Goal: Task Accomplishment & Management: Complete application form

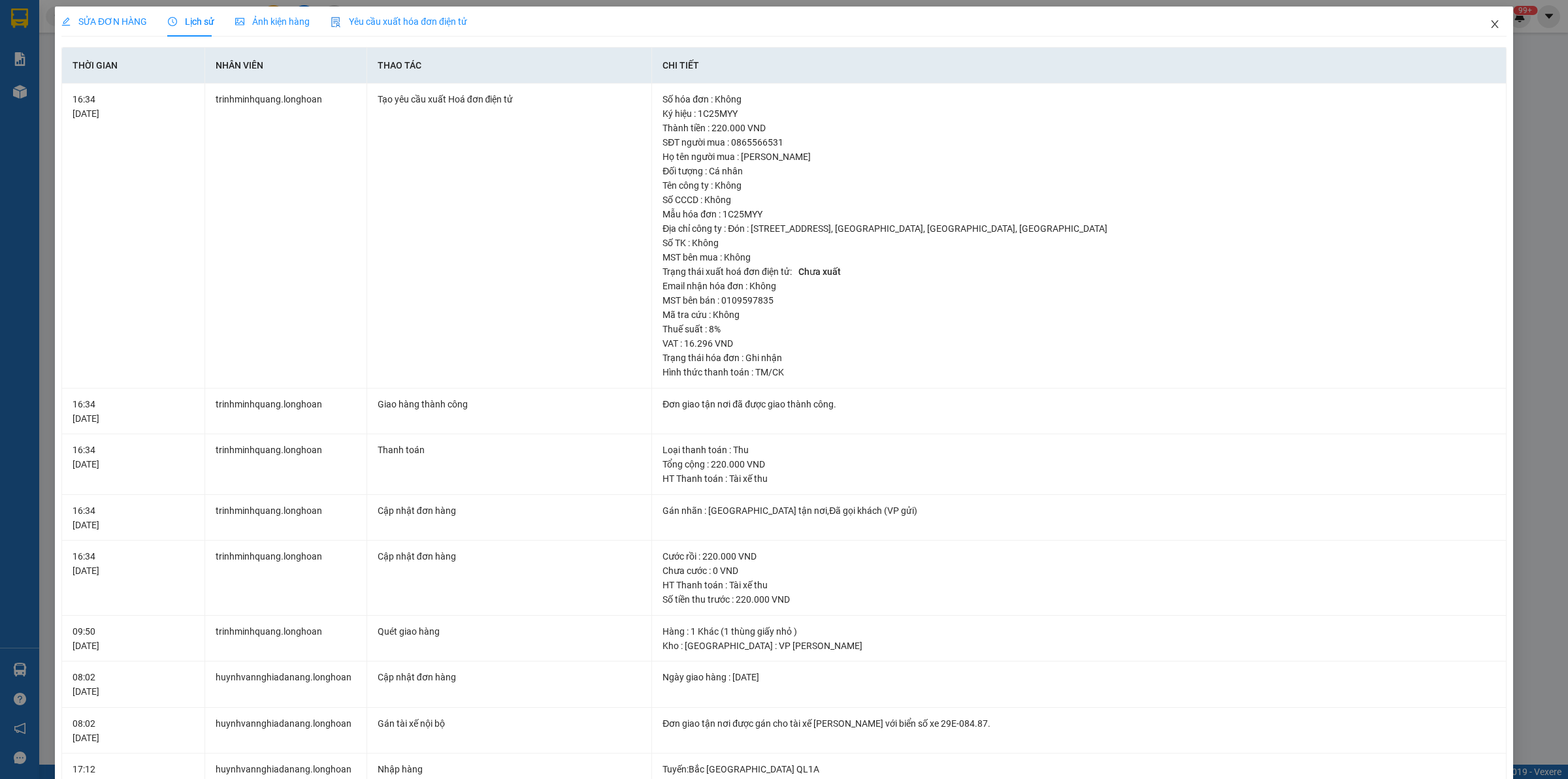
click at [1491, 21] on icon "close" at bounding box center [1494, 24] width 7 height 8
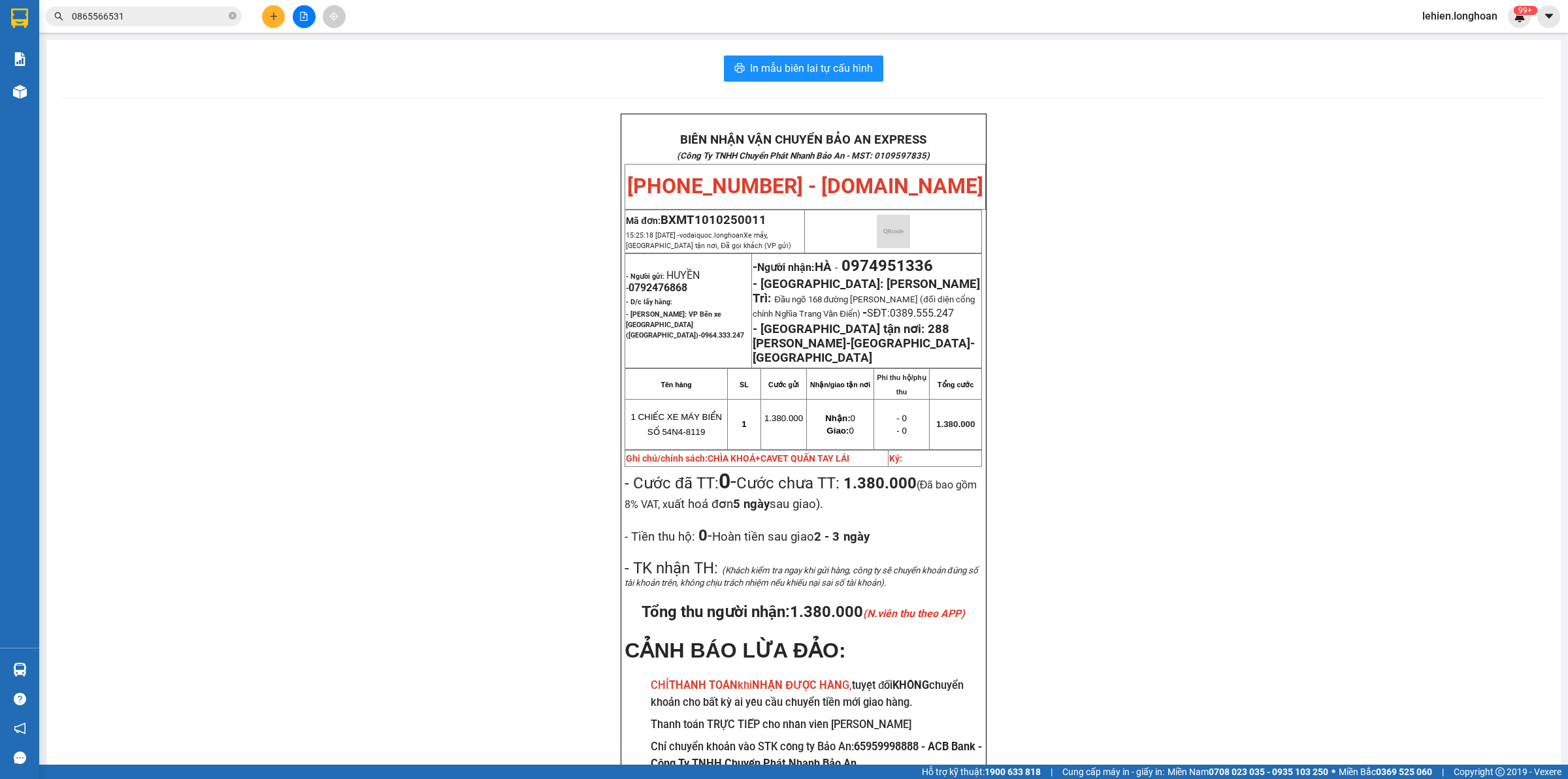
click at [227, 19] on span "0865566531" at bounding box center [144, 16] width 196 height 19
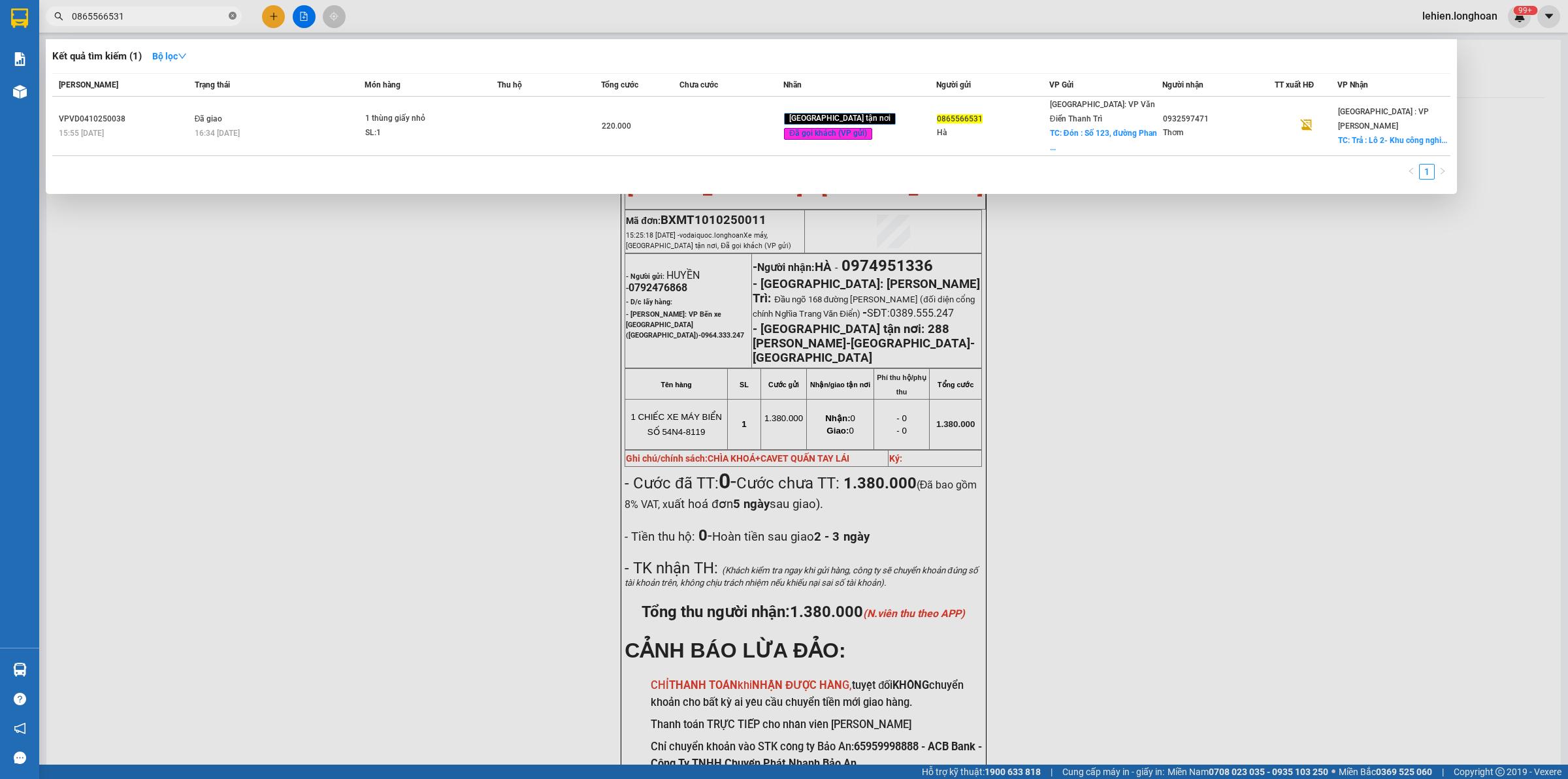
click at [233, 20] on span at bounding box center [233, 17] width 8 height 13
paste input "0832280122"
type input "0832280122"
click at [464, 96] on th "Món hàng" at bounding box center [430, 85] width 132 height 23
click at [236, 15] on span "0832280122" at bounding box center [144, 16] width 196 height 19
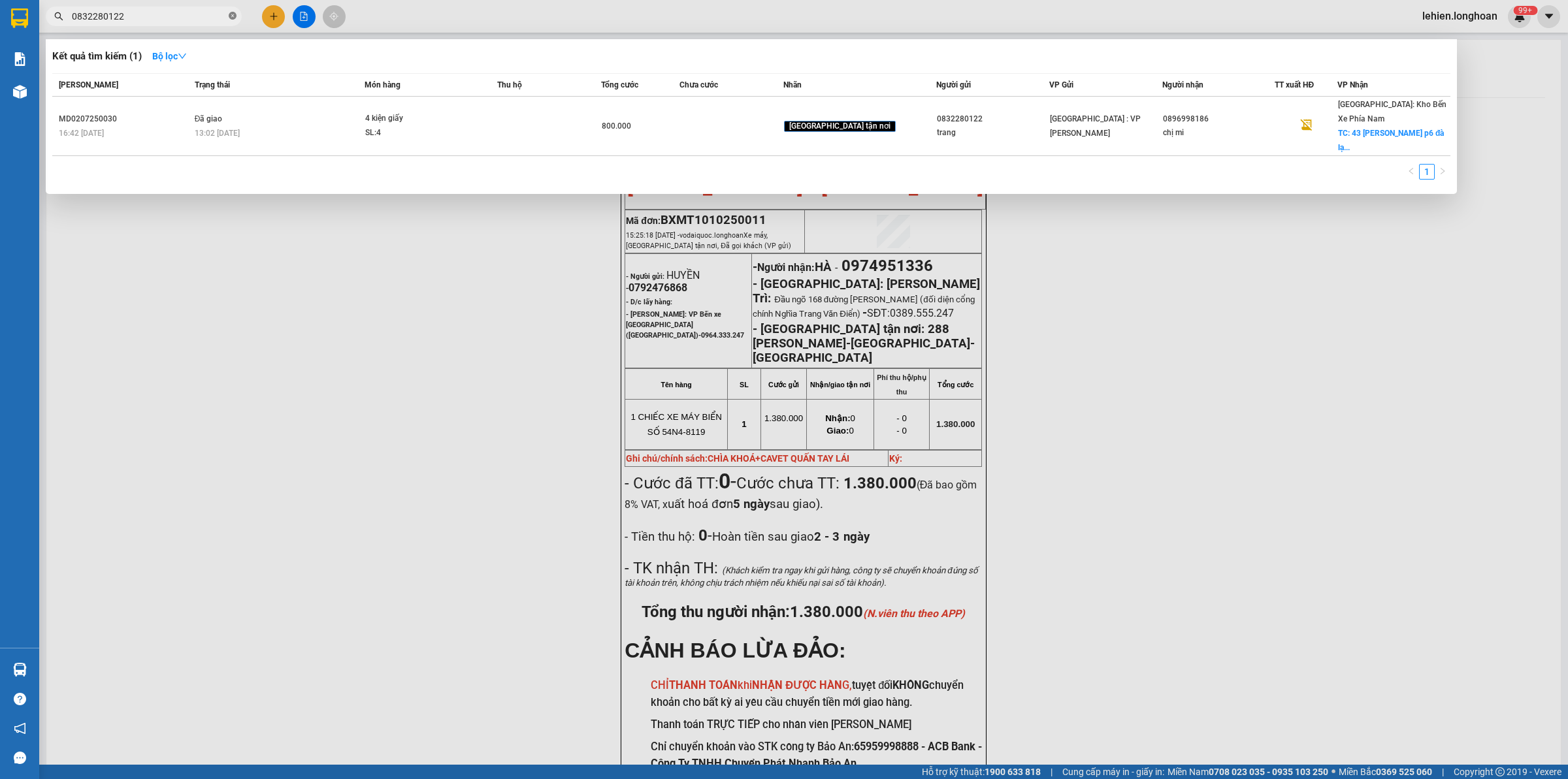
click at [236, 17] on icon "close-circle" at bounding box center [233, 16] width 8 height 8
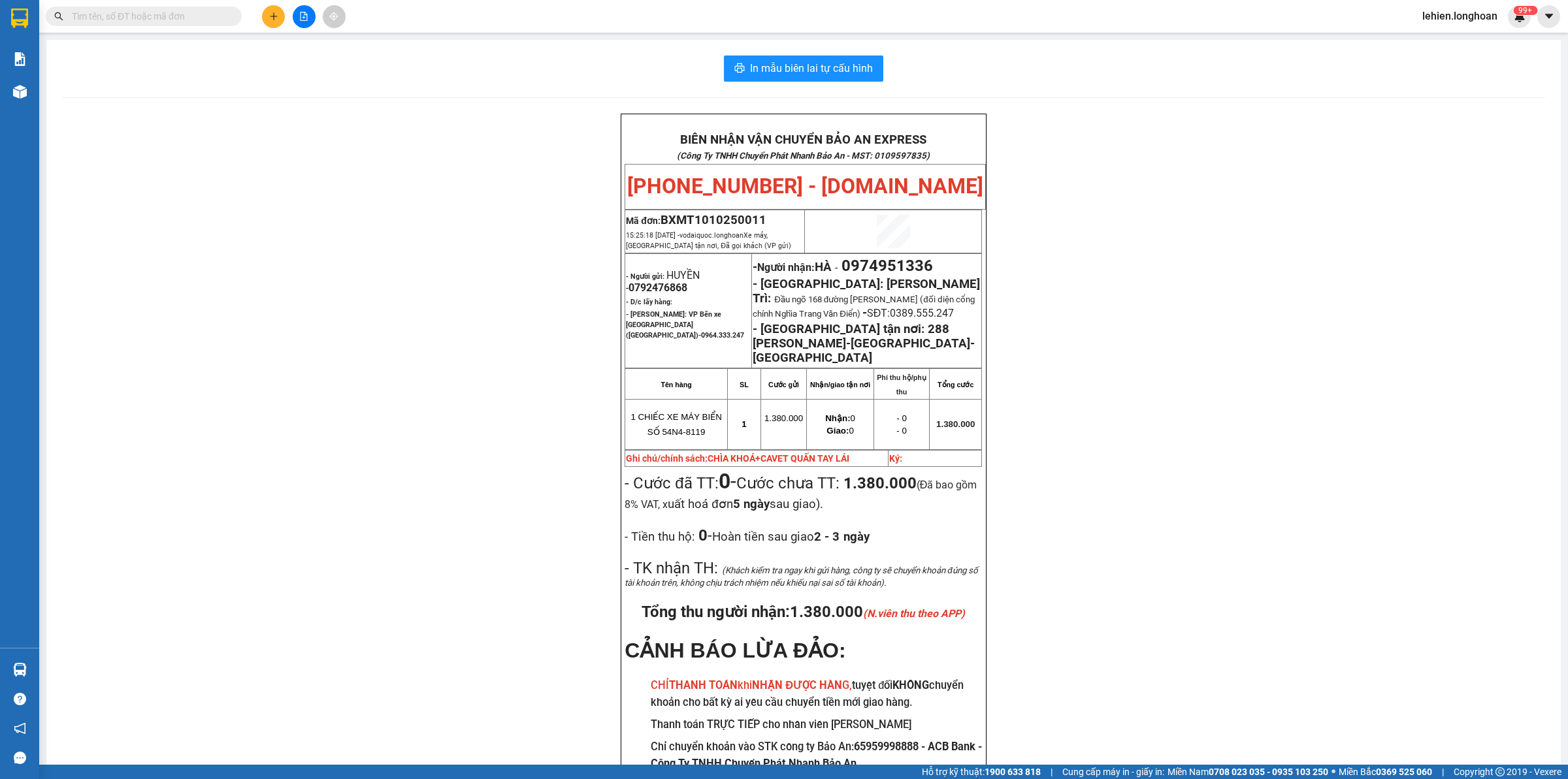
paste input "0902347111"
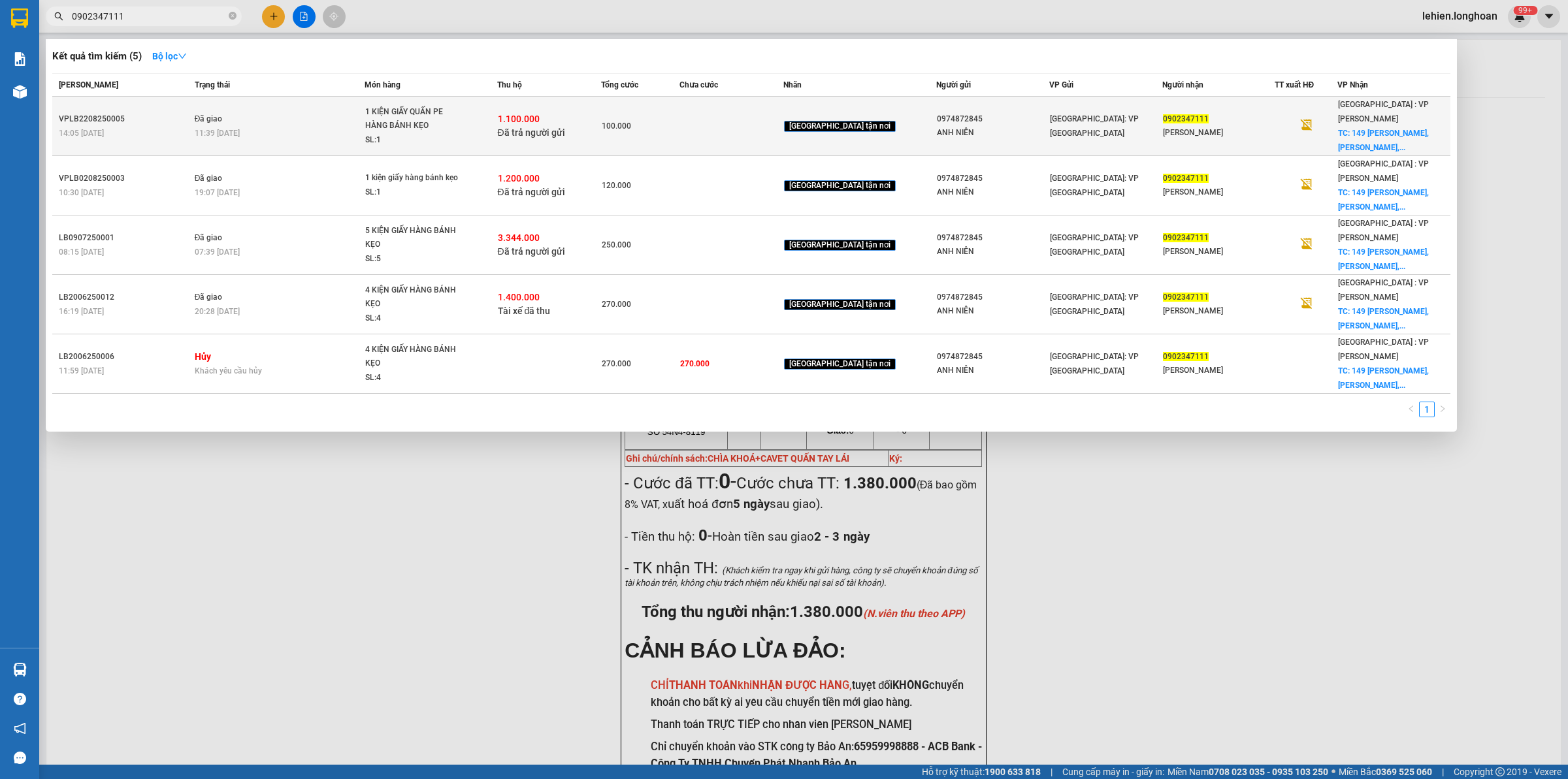
type input "0902347111"
click at [266, 118] on td "Đã giao 11:39 [DATE]" at bounding box center [278, 126] width 174 height 59
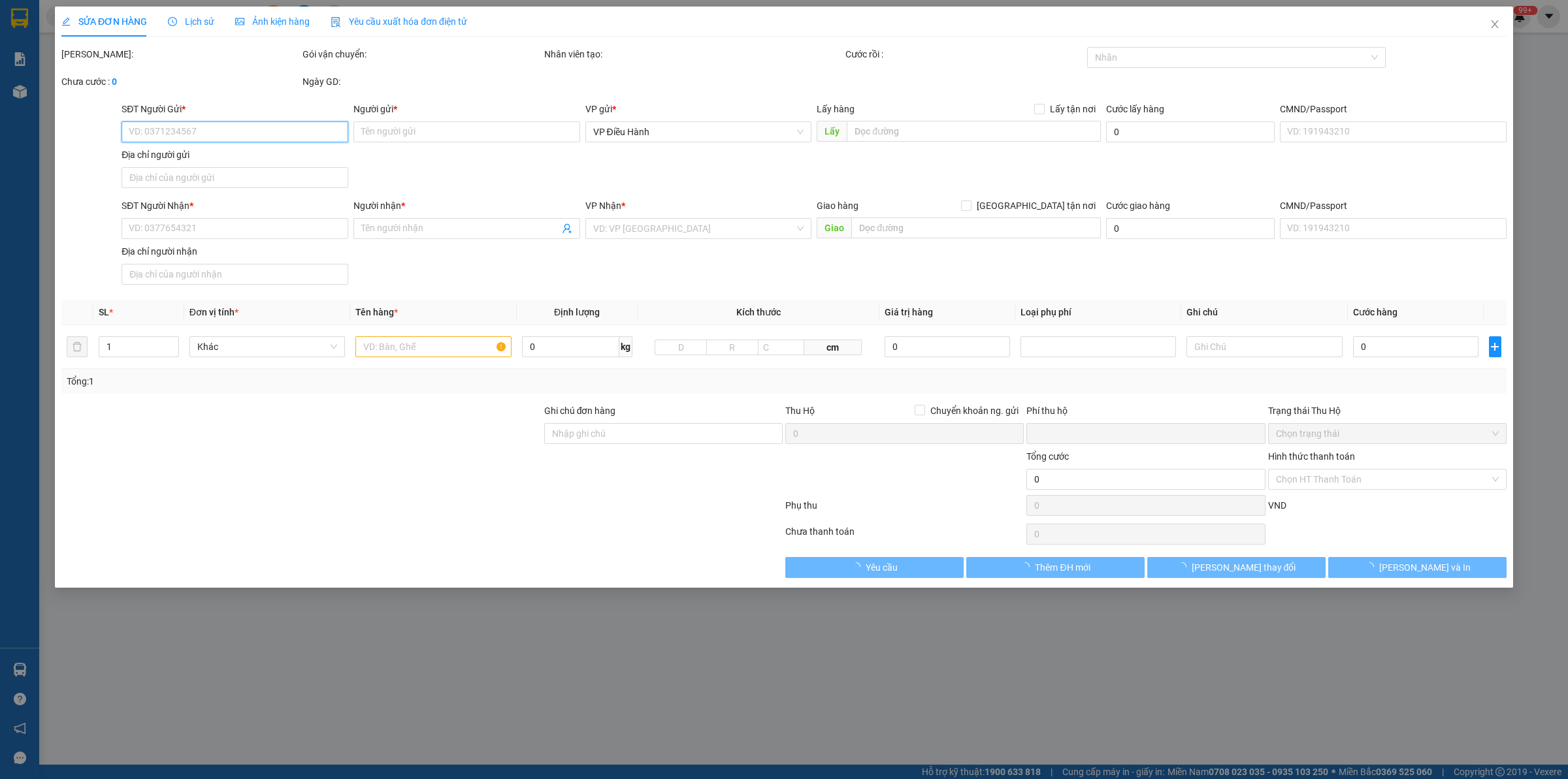
type input "0974872845"
type input "ANH NIÊN"
type input "0902347111"
type input "[PERSON_NAME]"
checkbox input "true"
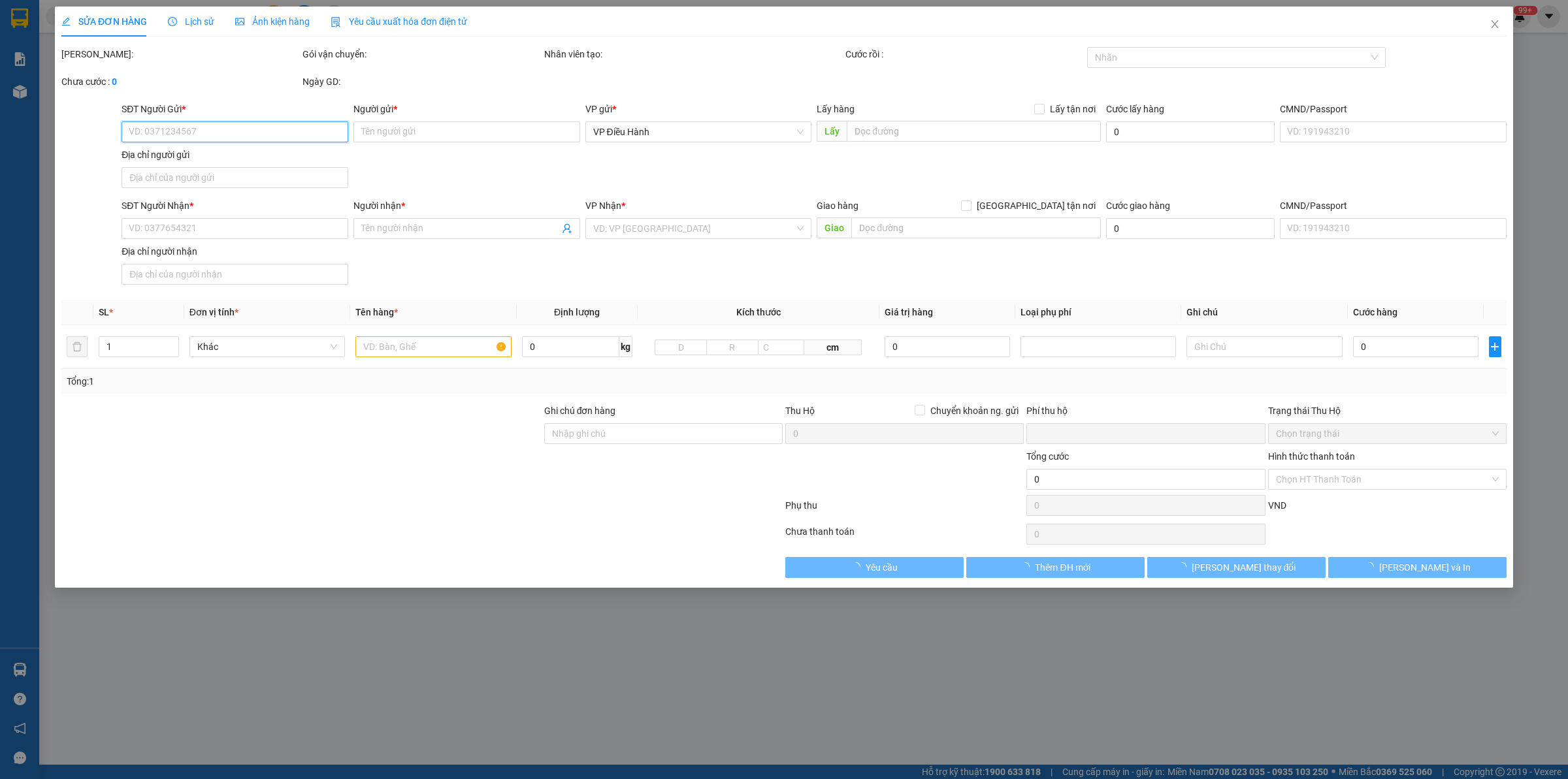
type input "149 [PERSON_NAME], [PERSON_NAME], [GEOGRAPHIC_DATA], [GEOGRAPHIC_DATA]"
checkbox input "true"
type input "1.100.000"
type input "10.000"
type input "100.000"
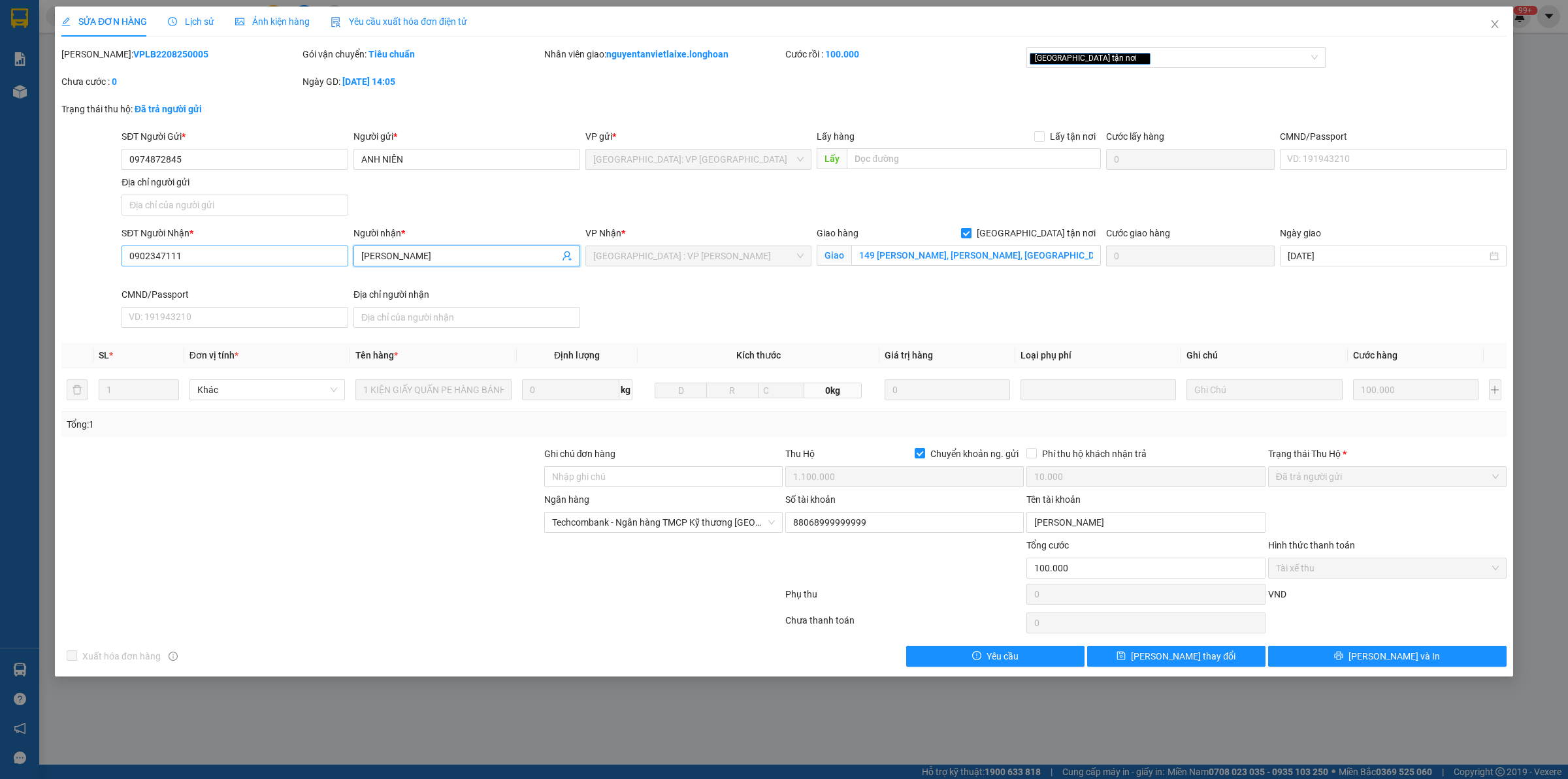
drag, startPoint x: 420, startPoint y: 249, endPoint x: 239, endPoint y: 255, distance: 181.1
click at [239, 255] on div "SĐT Người Nhận * 0902347111 Người nhận * ANH MINH ANH MINH VP Nhận * [GEOGRAPHI…" at bounding box center [814, 279] width 1390 height 107
drag, startPoint x: 260, startPoint y: 269, endPoint x: 0, endPoint y: 260, distance: 260.2
click at [0, 260] on div "SỬA ĐƠN HÀNG Lịch sử Ảnh kiện hàng Yêu cầu xuất hóa đơn điện tử Total Paid Fee …" at bounding box center [784, 390] width 1568 height 779
click at [217, 275] on div "SĐT Người Nhận * 0902347111" at bounding box center [235, 257] width 232 height 61
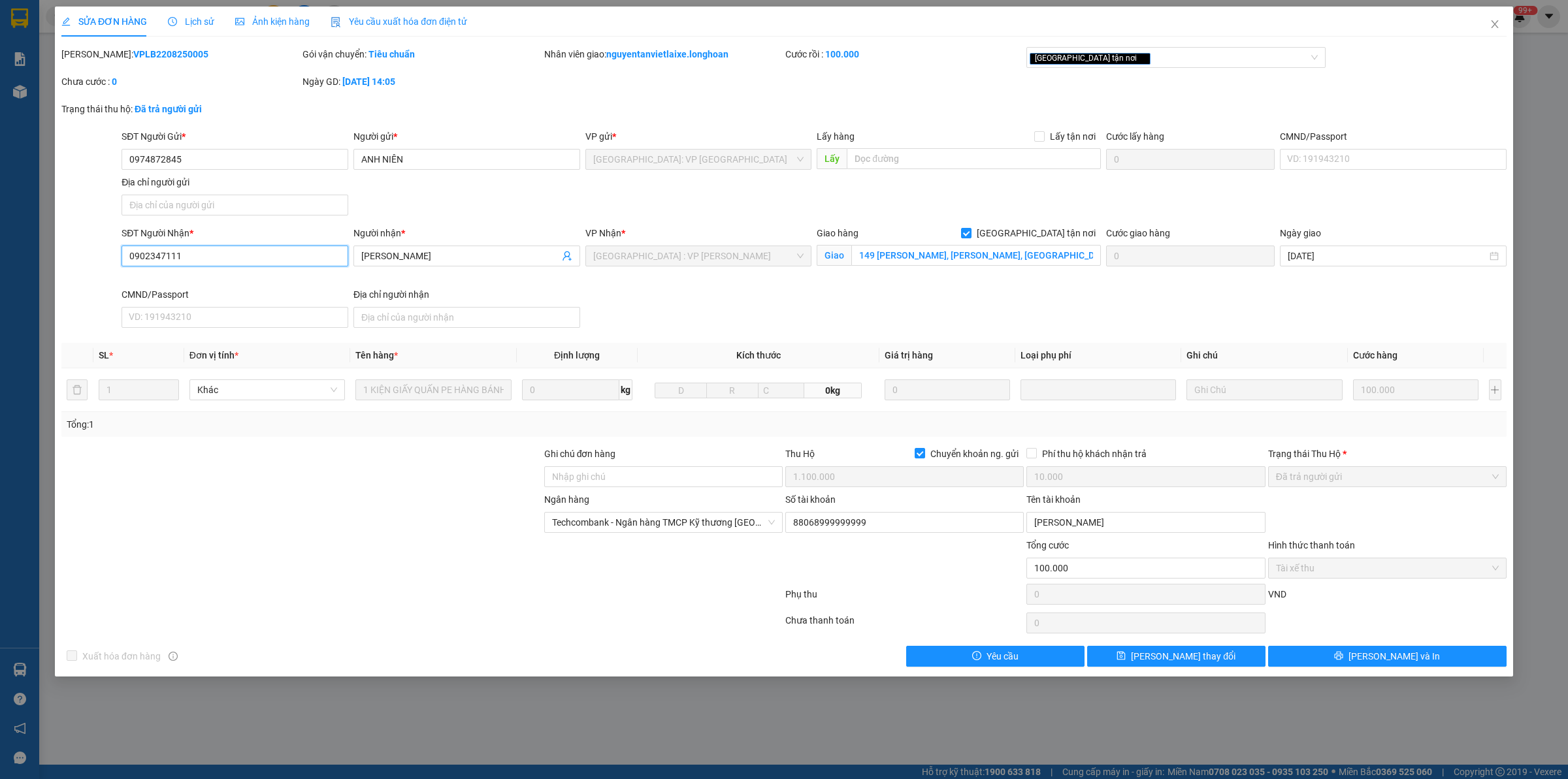
drag, startPoint x: 209, startPoint y: 257, endPoint x: 0, endPoint y: 255, distance: 209.0
click at [0, 255] on div "SỬA ĐƠN HÀNG Lịch sử Ảnh kiện hàng Yêu cầu xuất hóa đơn điện tử Total Paid Fee …" at bounding box center [784, 390] width 1568 height 779
click at [912, 256] on input "149 [PERSON_NAME], [PERSON_NAME], [GEOGRAPHIC_DATA], [GEOGRAPHIC_DATA]" at bounding box center [976, 255] width 249 height 21
drag, startPoint x: 448, startPoint y: 166, endPoint x: 0, endPoint y: 132, distance: 449.3
click at [0, 132] on div "SỬA ĐƠN HÀNG Lịch sử Ảnh kiện hàng Yêu cầu xuất hóa đơn điện tử Total Paid Fee …" at bounding box center [784, 390] width 1568 height 779
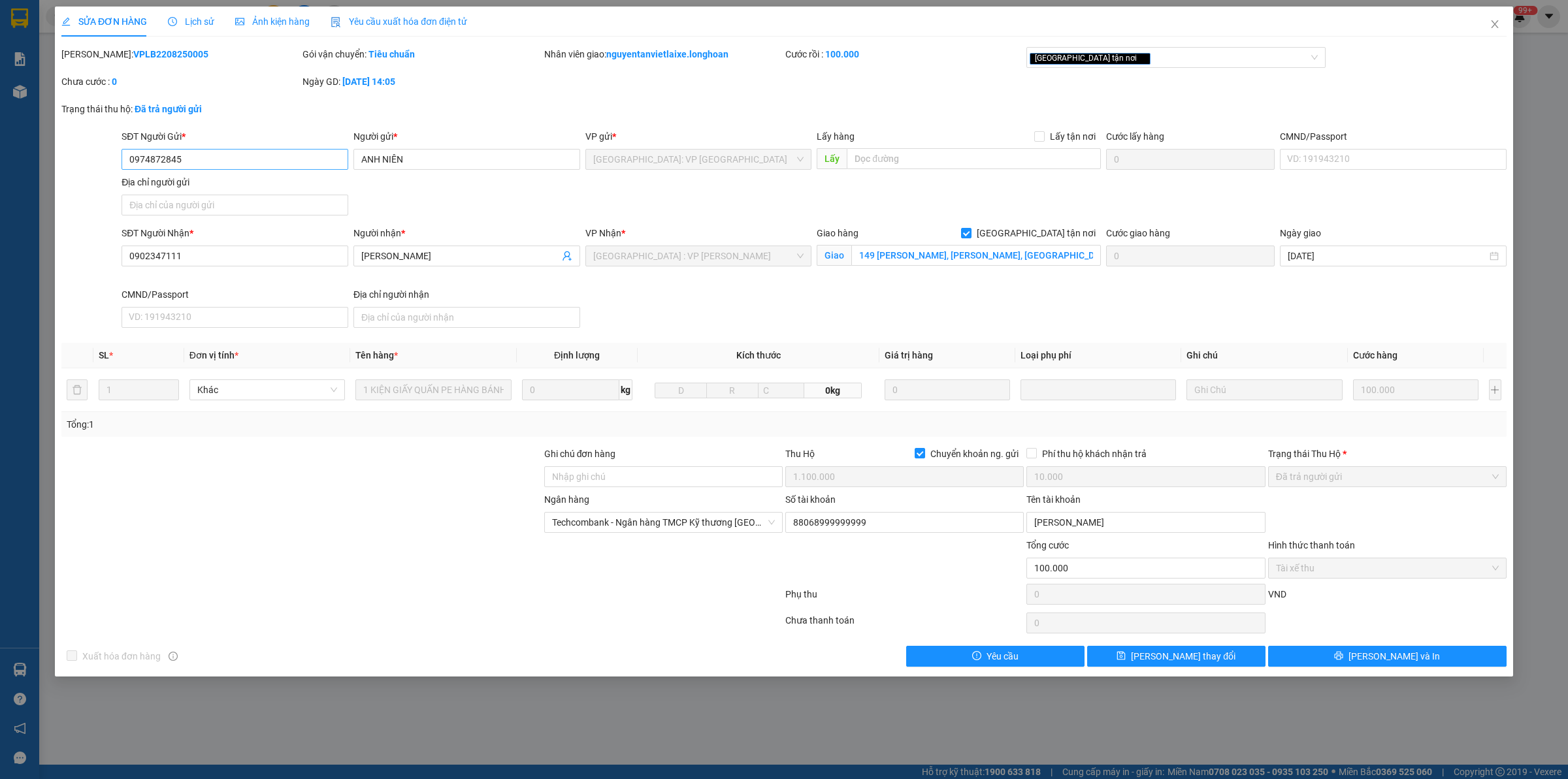
drag, startPoint x: 239, startPoint y: 147, endPoint x: 204, endPoint y: 156, distance: 36.1
click at [220, 154] on div "SĐT Người Gửi * 0974872845" at bounding box center [235, 152] width 227 height 46
drag, startPoint x: 215, startPoint y: 164, endPoint x: 0, endPoint y: 136, distance: 216.8
click at [0, 136] on div "SỬA ĐƠN HÀNG Lịch sử Ảnh kiện hàng Yêu cầu xuất hóa đơn điện tử Total Paid Fee …" at bounding box center [784, 390] width 1568 height 779
click at [1484, 27] on span "Close" at bounding box center [1495, 25] width 37 height 37
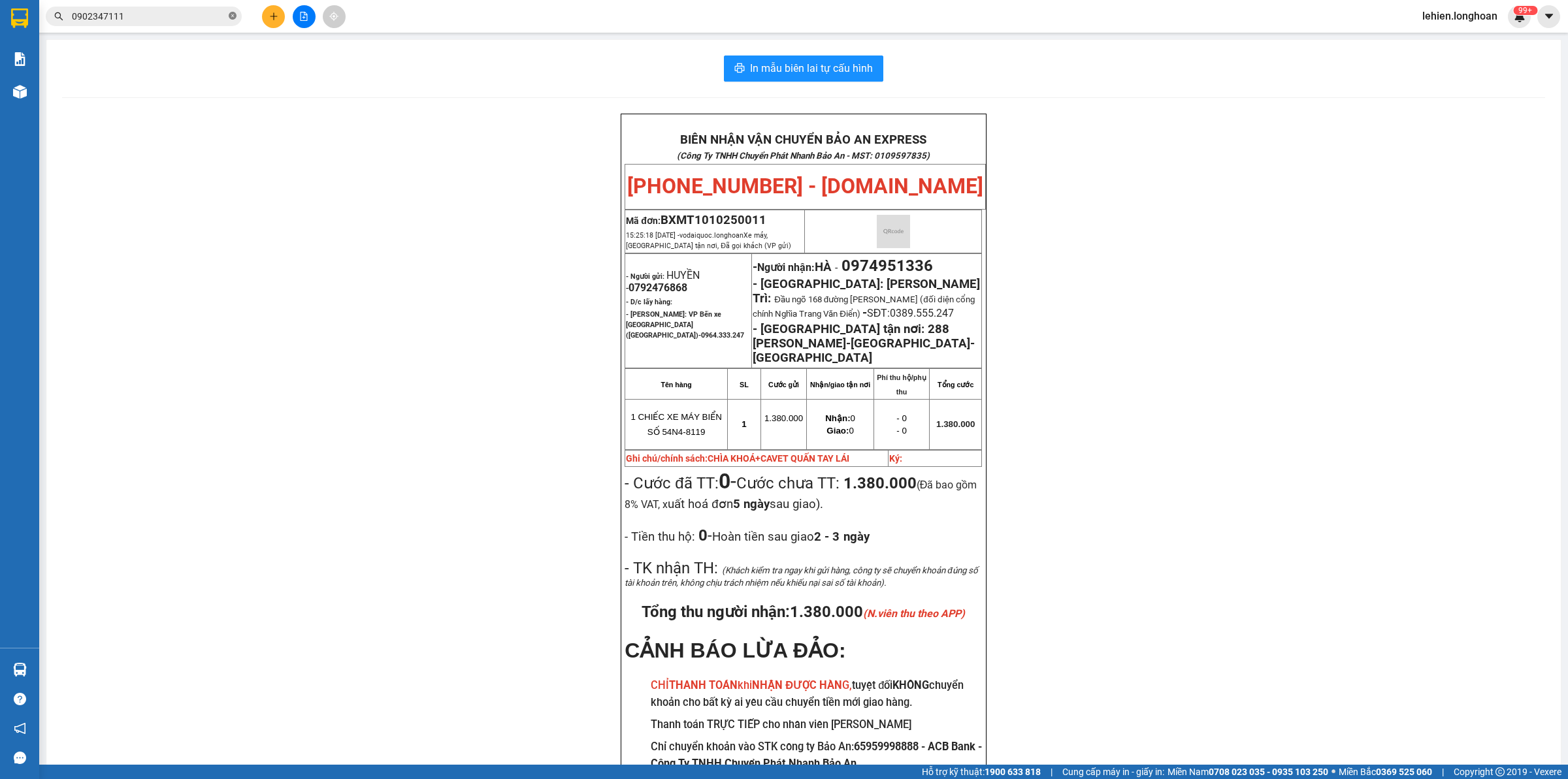
click at [231, 14] on icon "close-circle" at bounding box center [233, 16] width 8 height 8
paste input "0394077179"
type input "03940771790394077179"
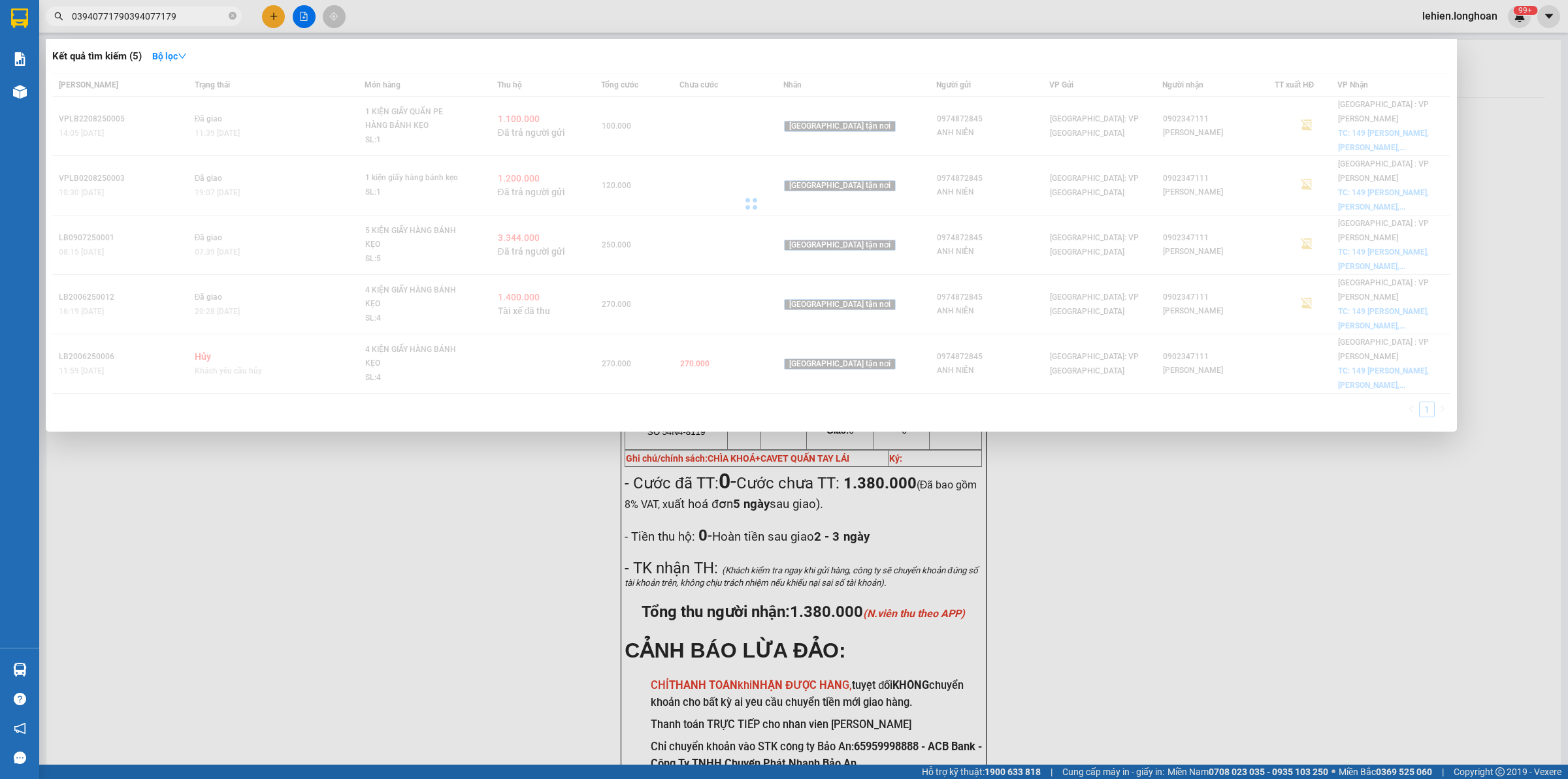
click at [231, 13] on icon "close-circle" at bounding box center [233, 16] width 8 height 8
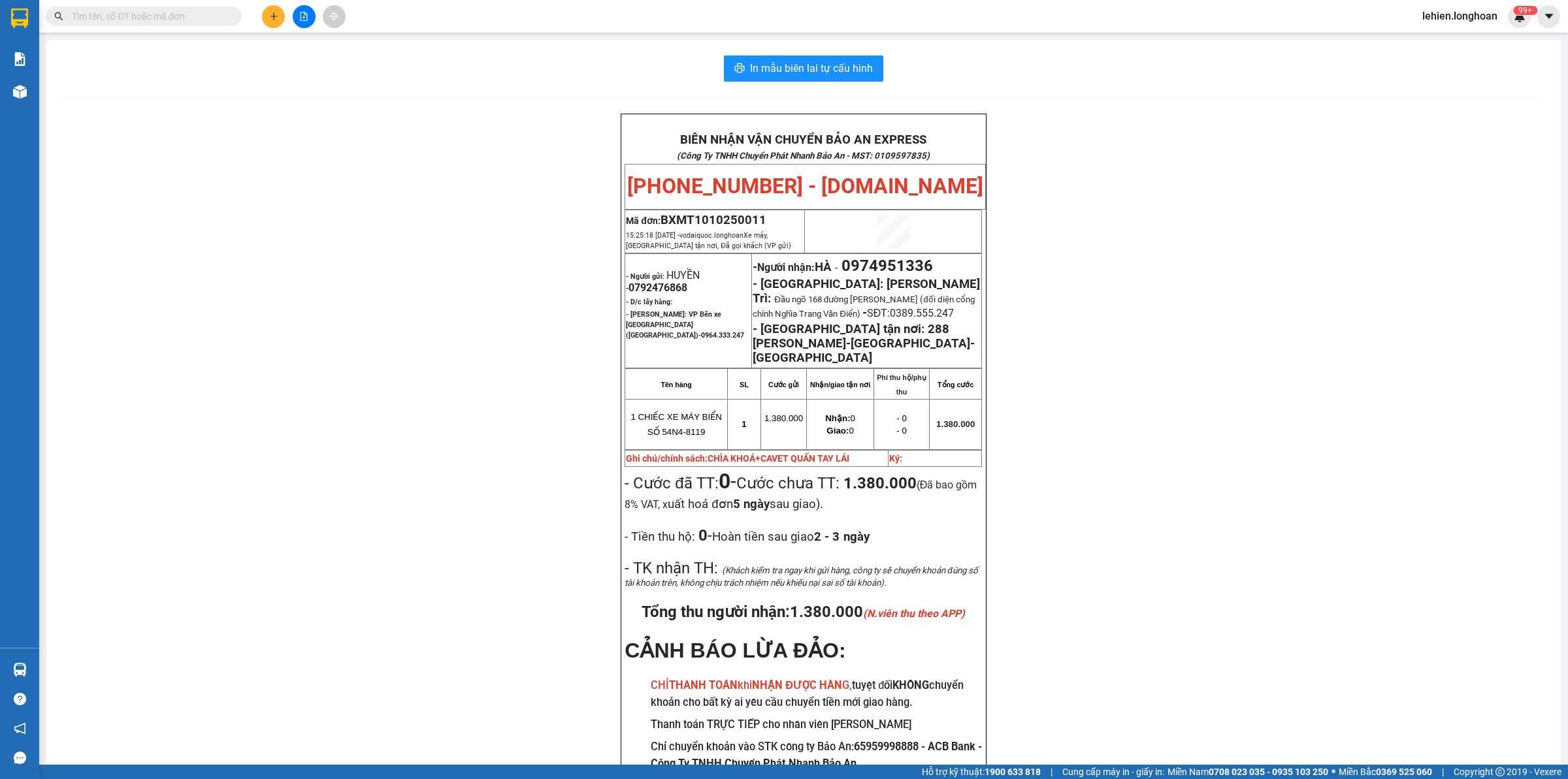
paste input "0394077179"
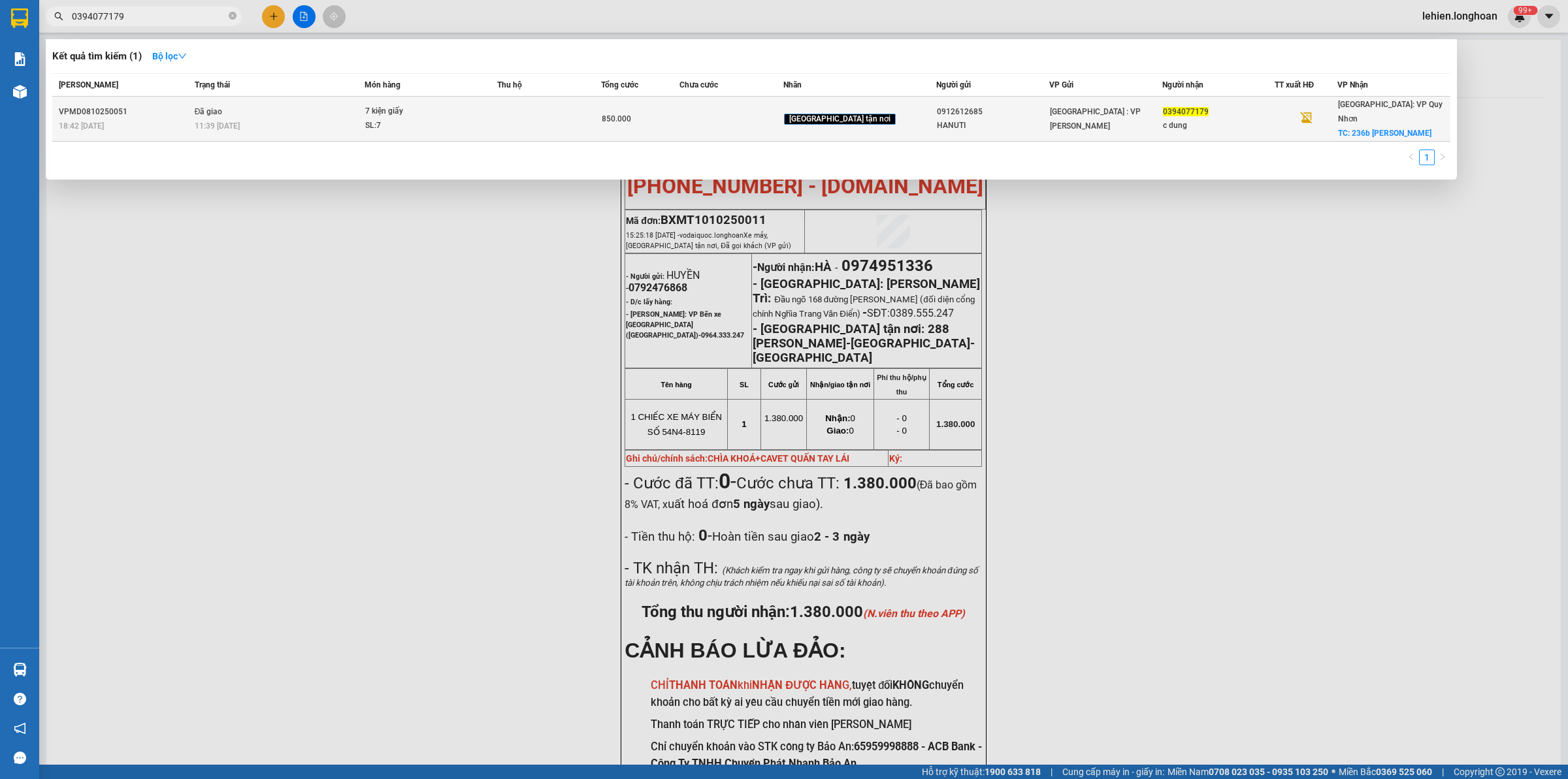
type input "0394077179"
click at [336, 119] on div "11:39 [DATE]" at bounding box center [279, 126] width 170 height 15
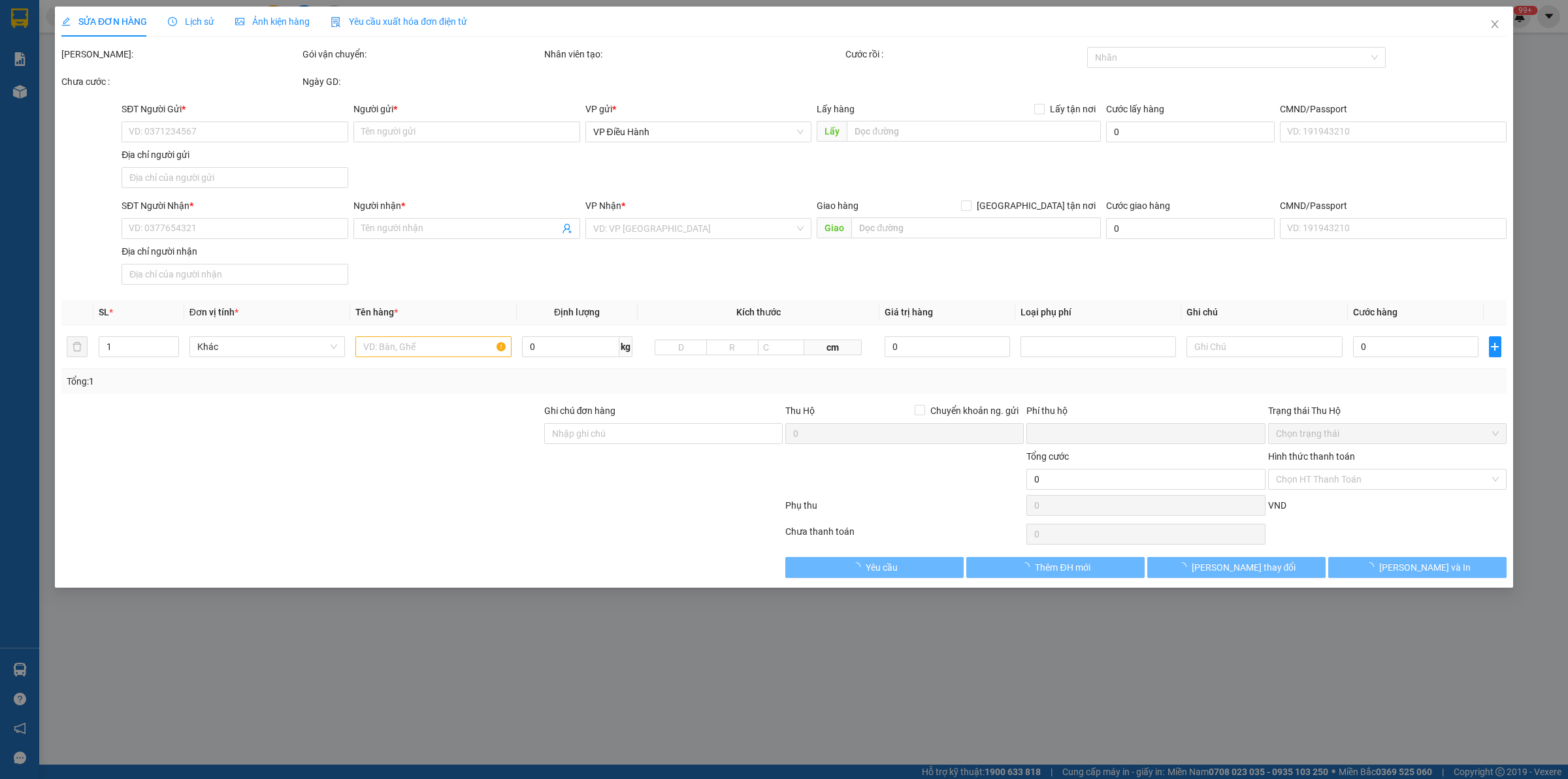
type input "0912612685"
type input "HANUTI"
type input "0394077179"
type input "c dung"
checkbox input "true"
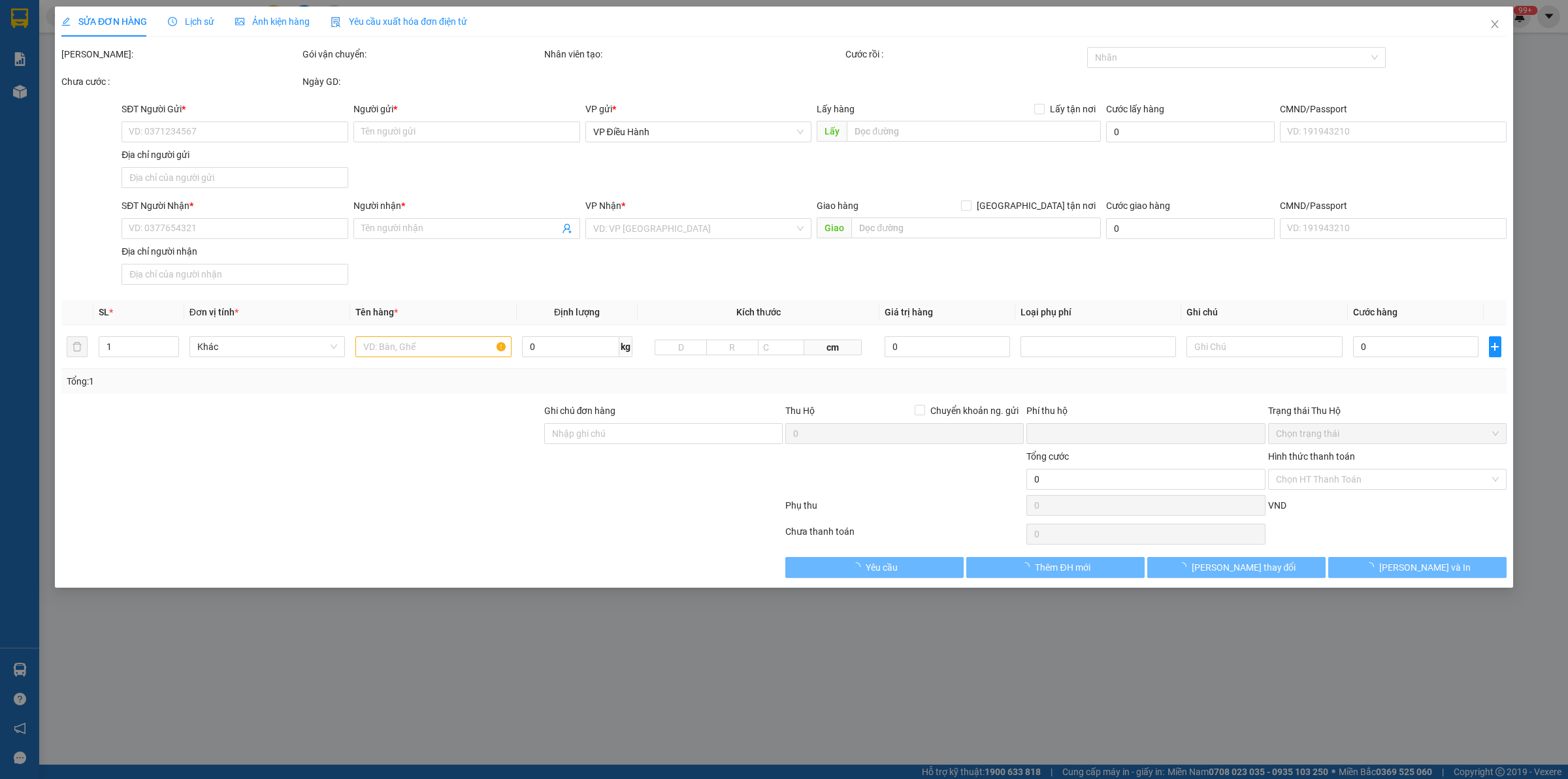
type input "236b bạch đằng [PERSON_NAME] [GEOGRAPHIC_DATA]"
type input "0"
type input "850.000"
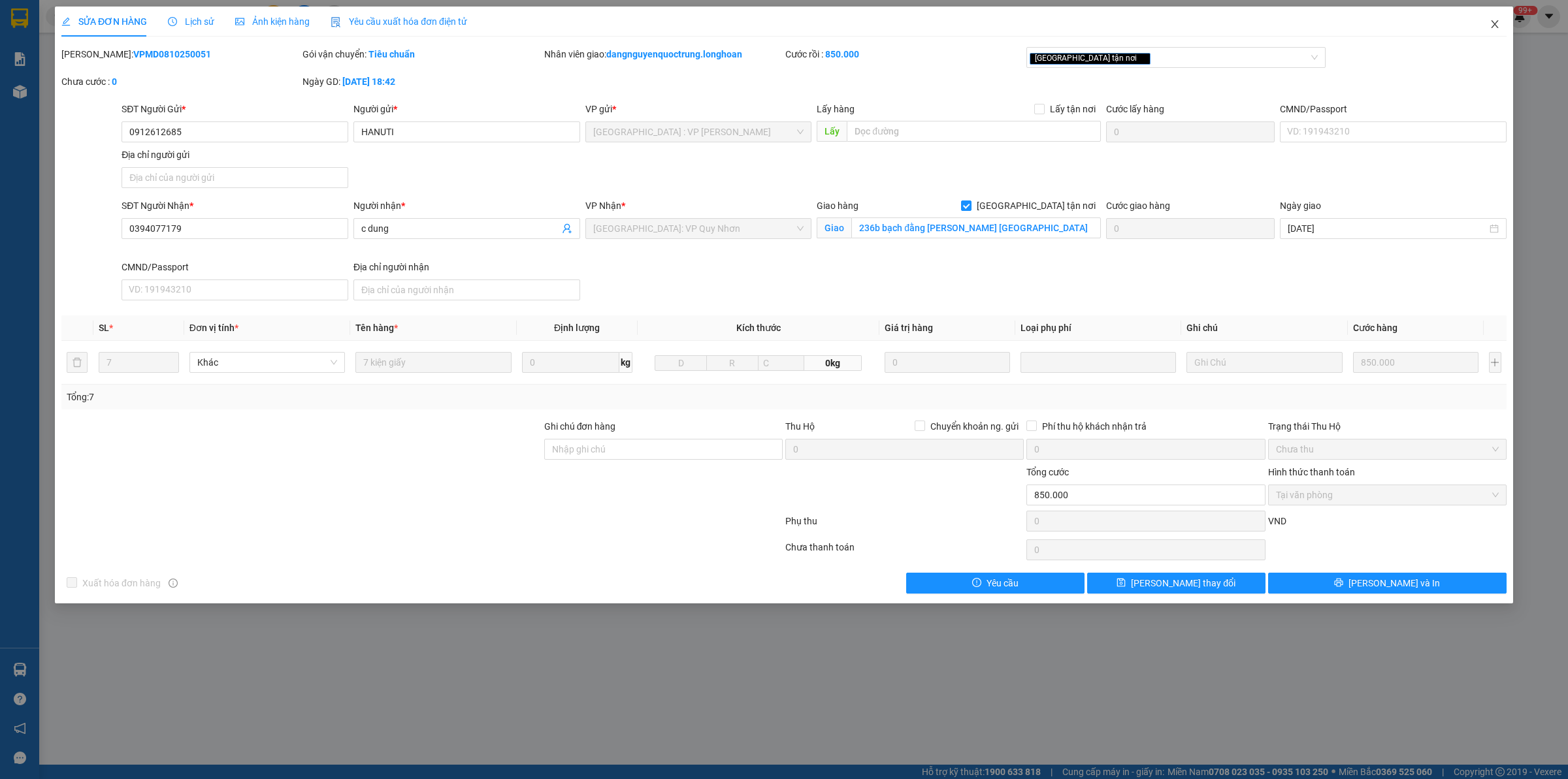
drag, startPoint x: 1484, startPoint y: 24, endPoint x: 462, endPoint y: 23, distance: 1022.0
click at [1484, 23] on span "Close" at bounding box center [1495, 25] width 37 height 37
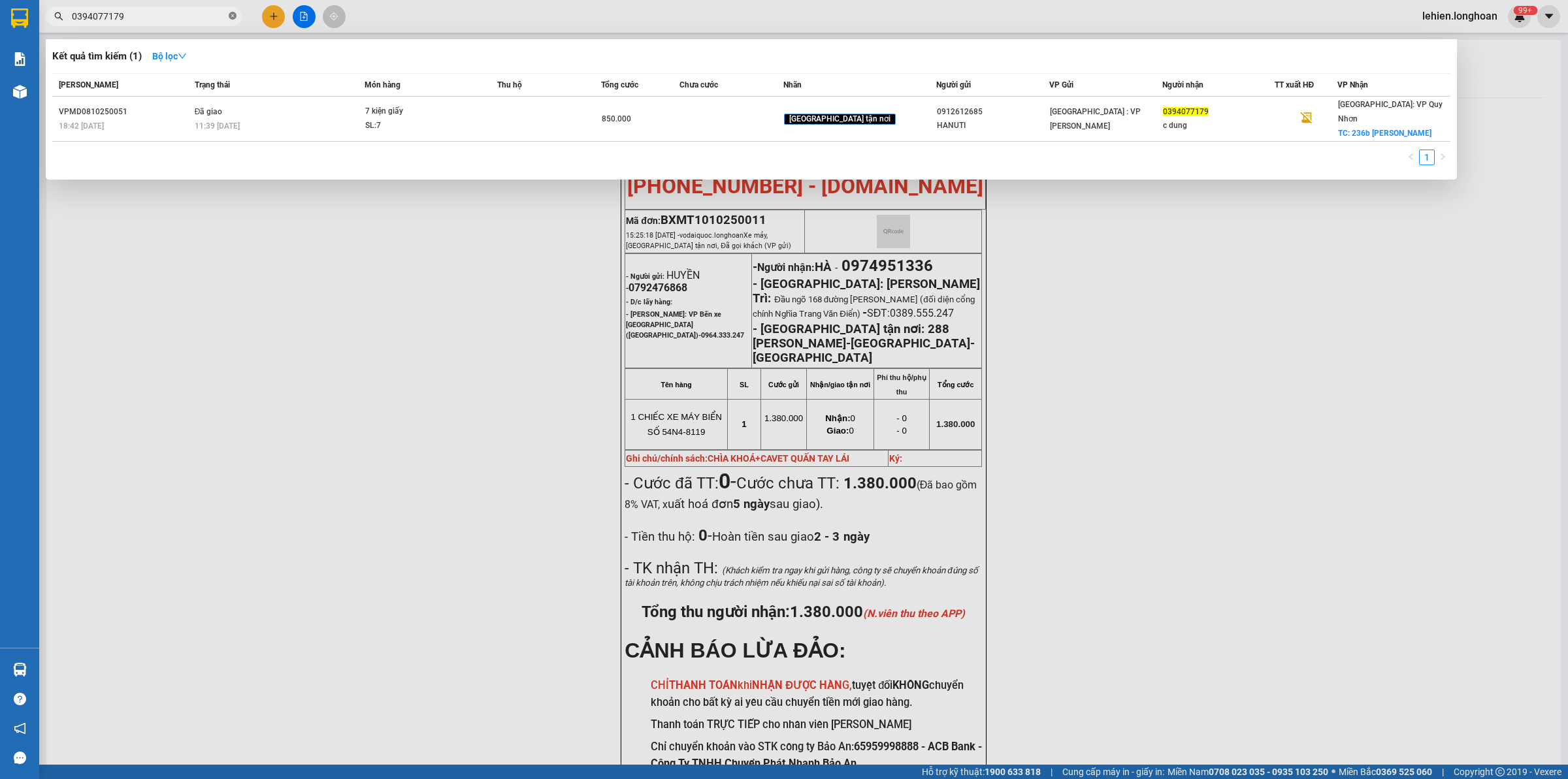
paste input "text"
click at [236, 19] on icon "close-circle" at bounding box center [233, 16] width 8 height 8
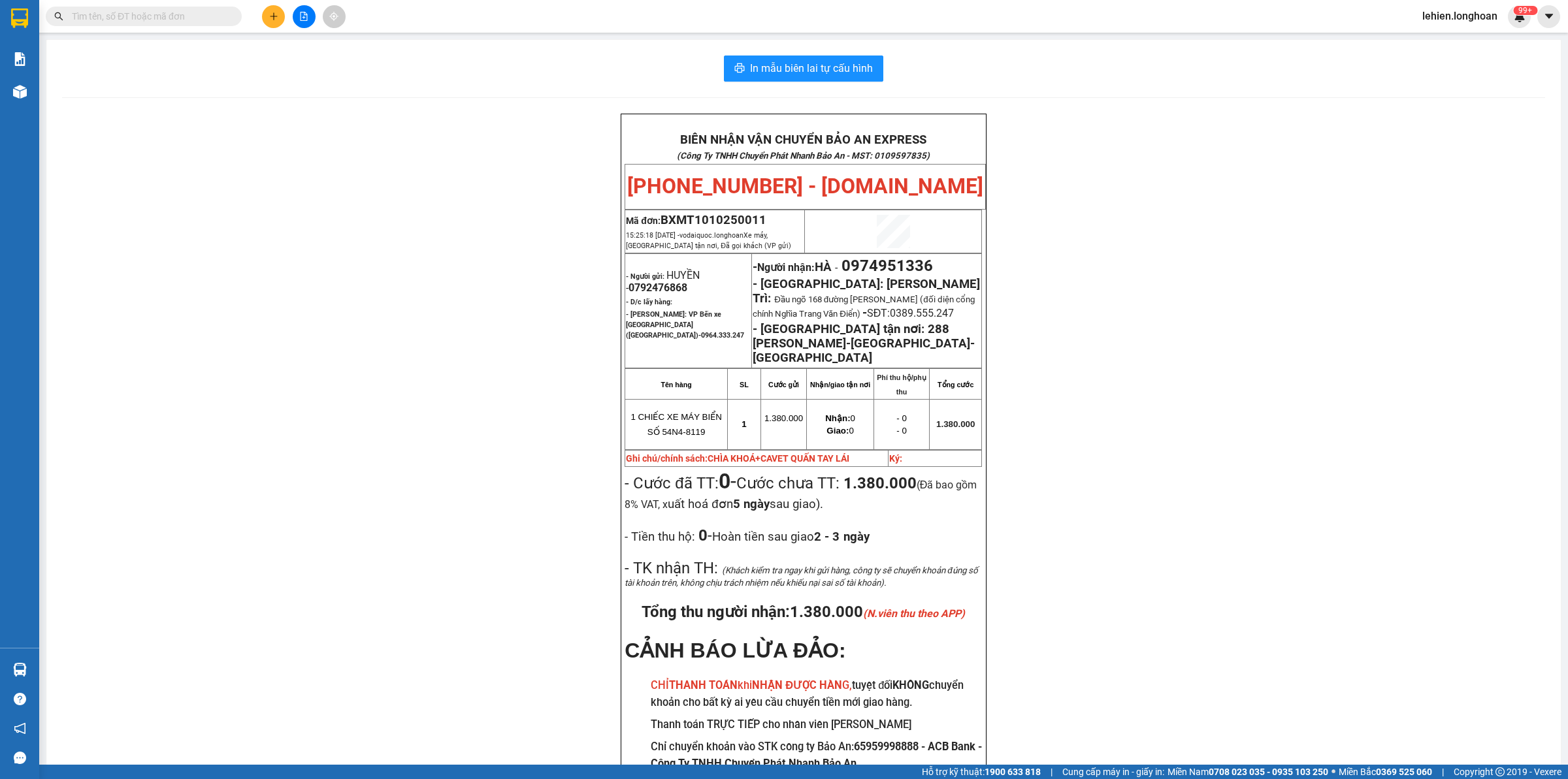
click at [165, 15] on input "text" at bounding box center [149, 17] width 154 height 15
paste input "0946097989"
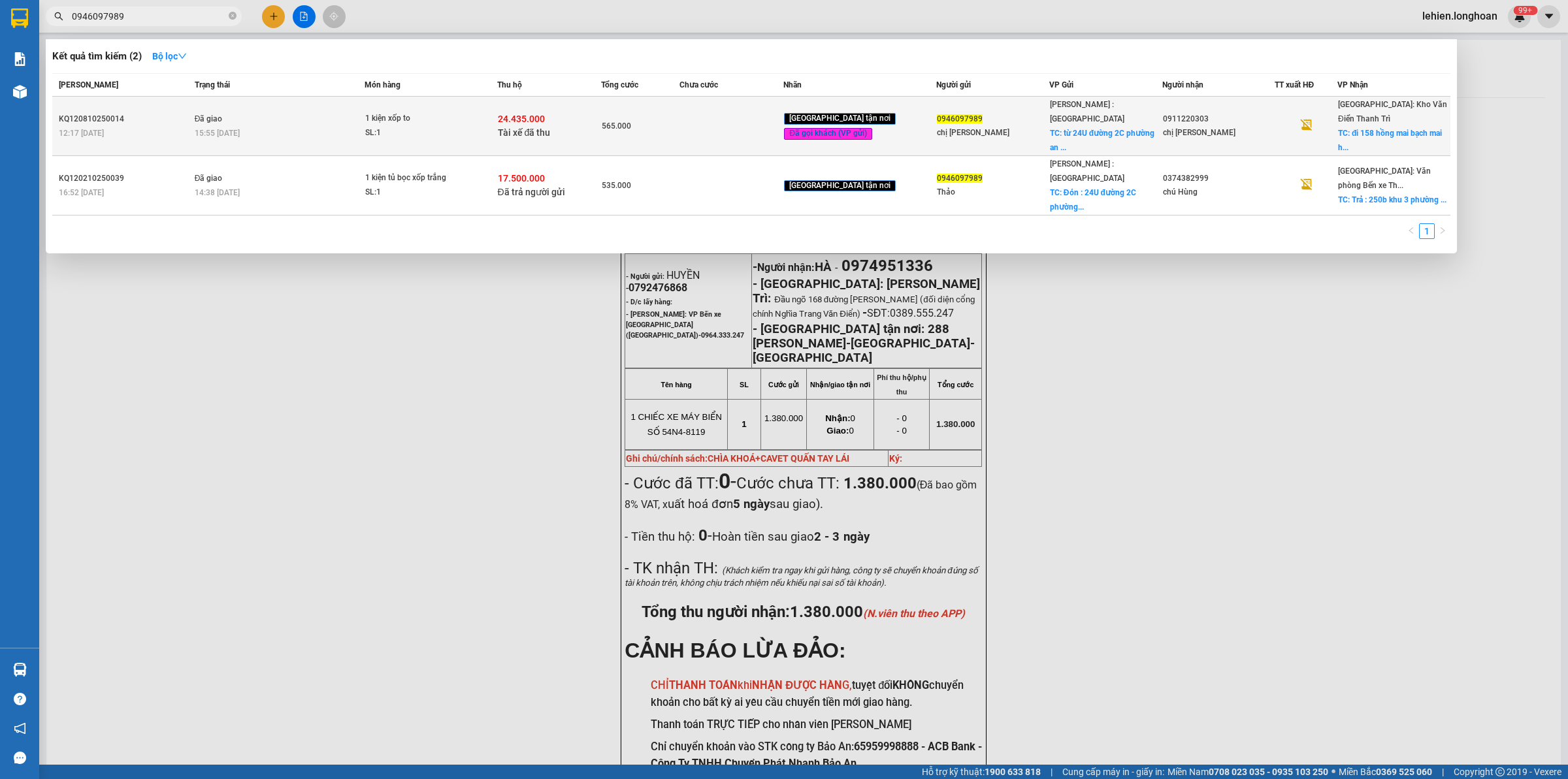
type input "0946097989"
click at [330, 110] on td "Đã giao 15:55 [DATE]" at bounding box center [278, 126] width 174 height 59
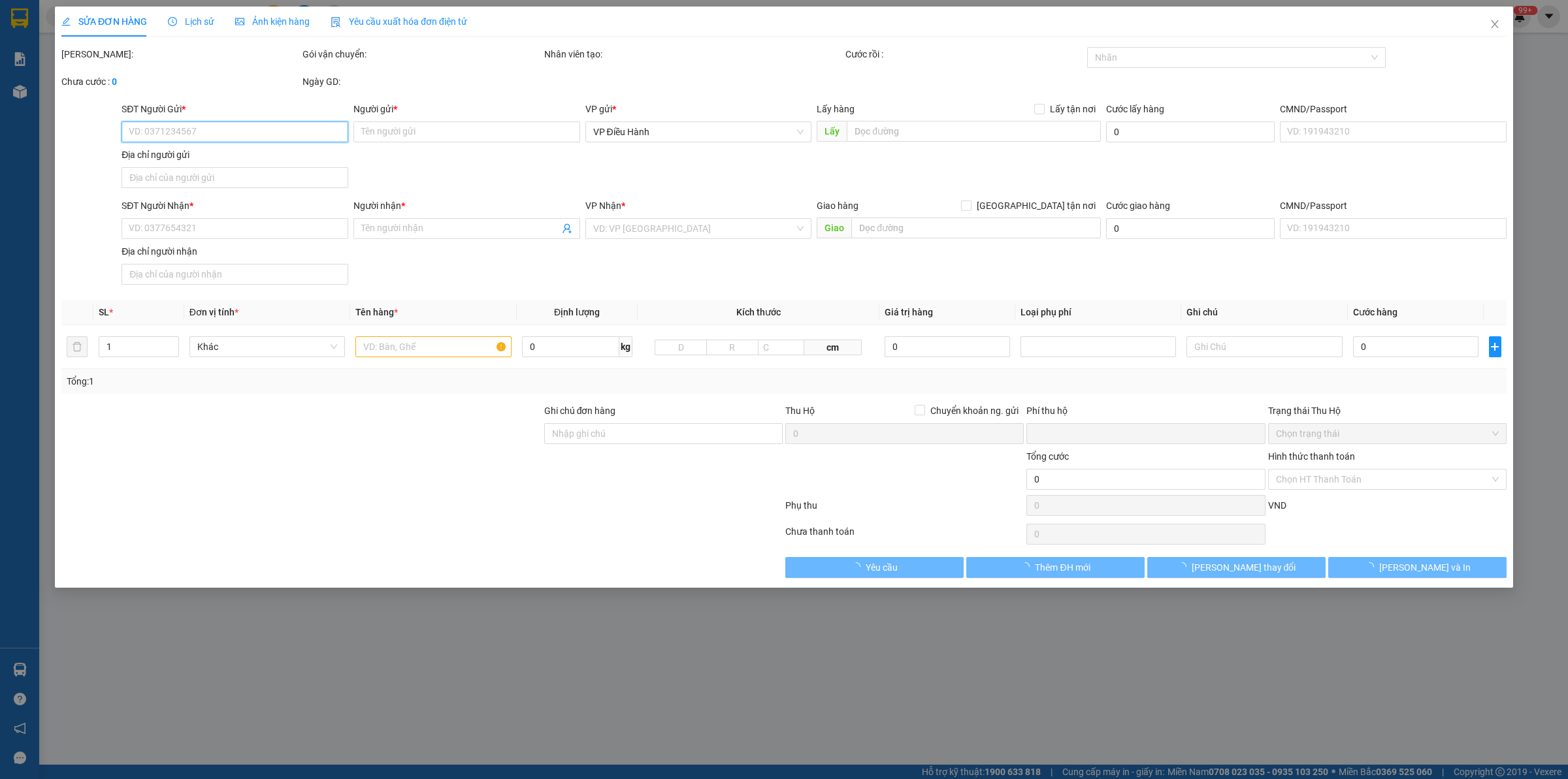
type input "0946097989"
type input "chị [PERSON_NAME]"
checkbox input "true"
type input "từ 24U đường 2C phường an lạc A quận [GEOGRAPHIC_DATA]."
type input "65.000"
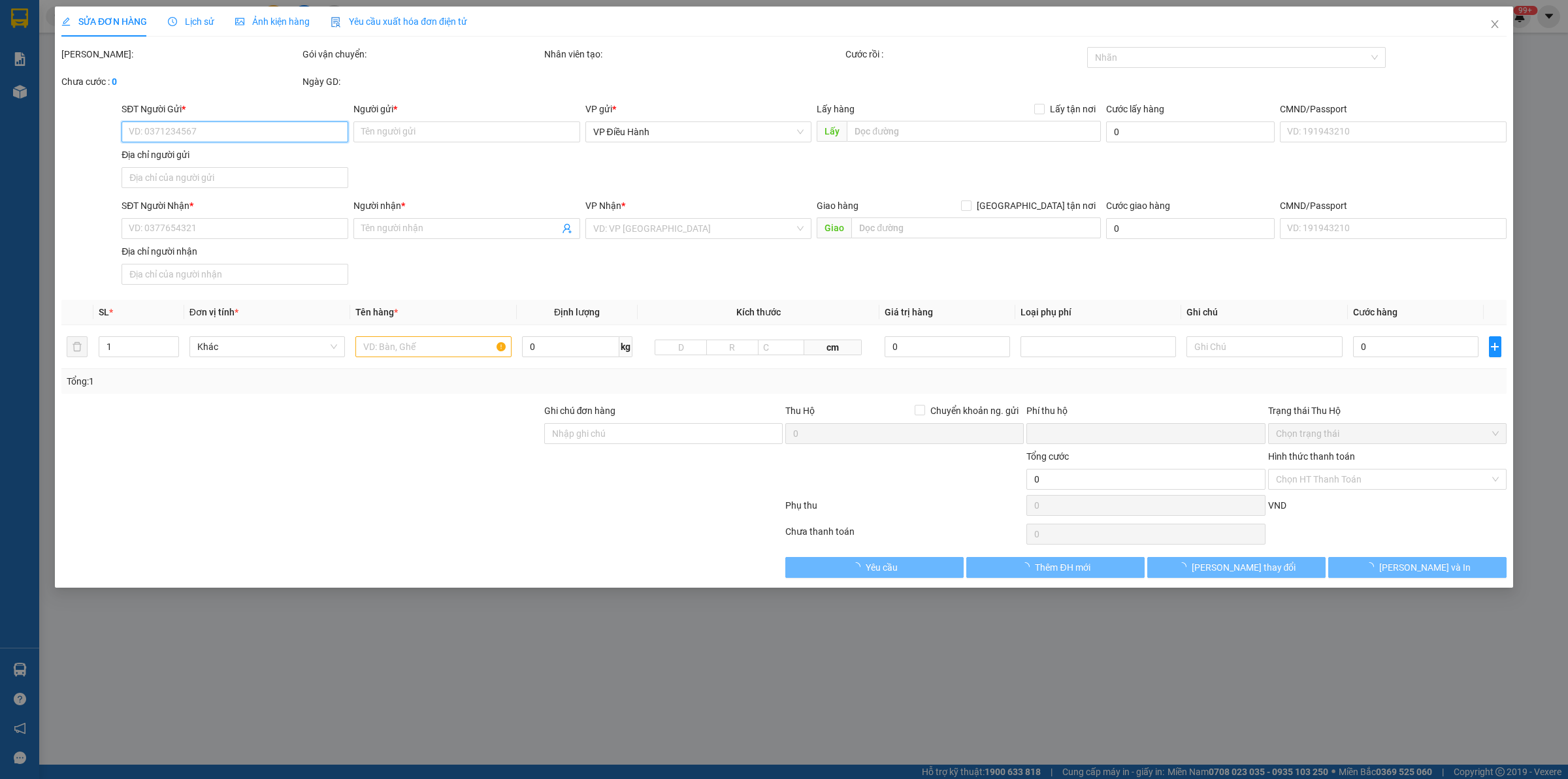
type input "0911220303"
type input "chị [PERSON_NAME]"
checkbox input "true"
type input "đi 158 hồng mai bạch mai [GEOGRAPHIC_DATA]"
checkbox input "true"
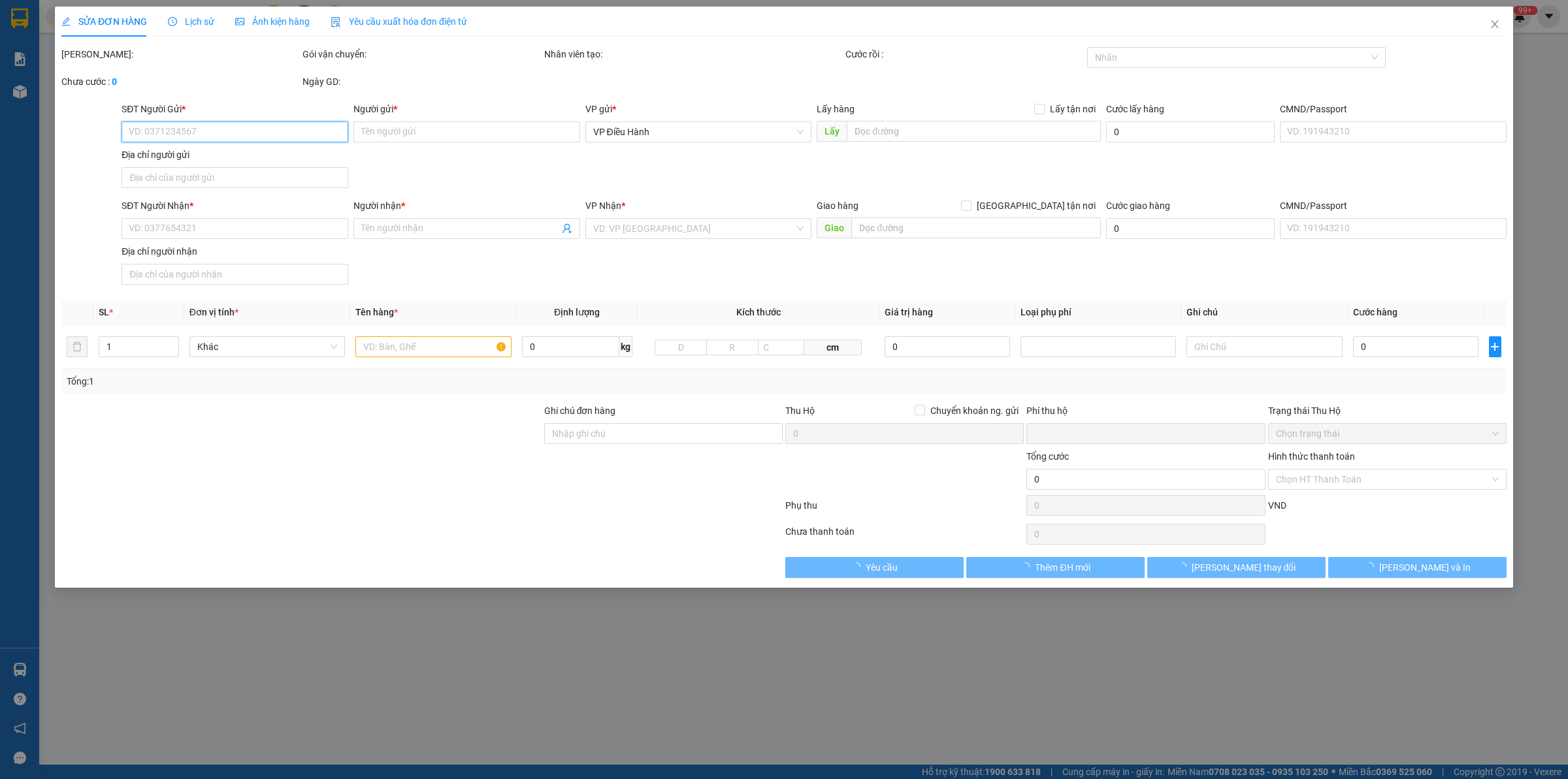
type input "24.435.000"
type input "50.000"
type input "565.000"
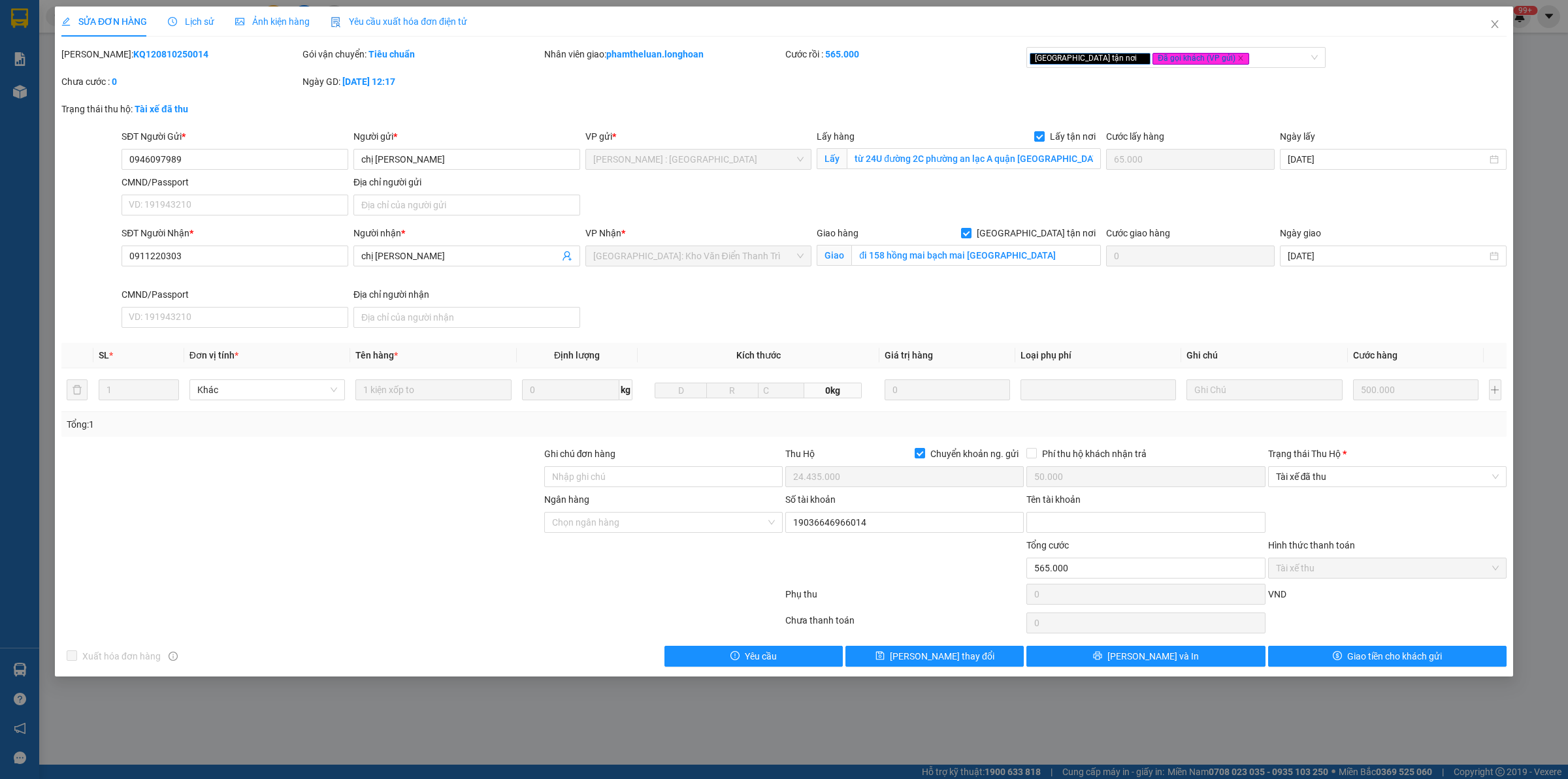
click at [199, 17] on span "Lịch sử" at bounding box center [192, 22] width 47 height 11
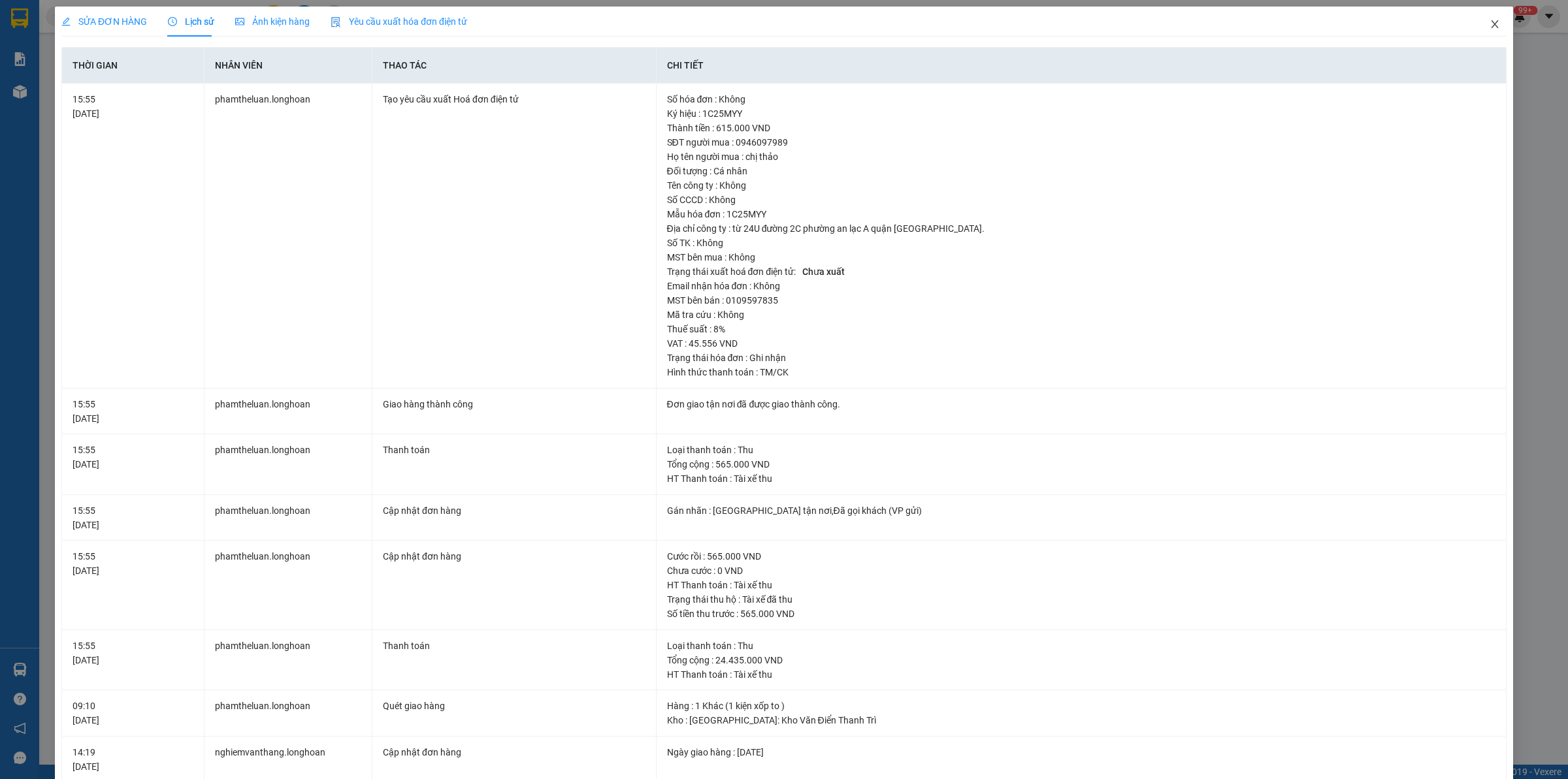
click at [1491, 21] on icon "close" at bounding box center [1494, 24] width 7 height 8
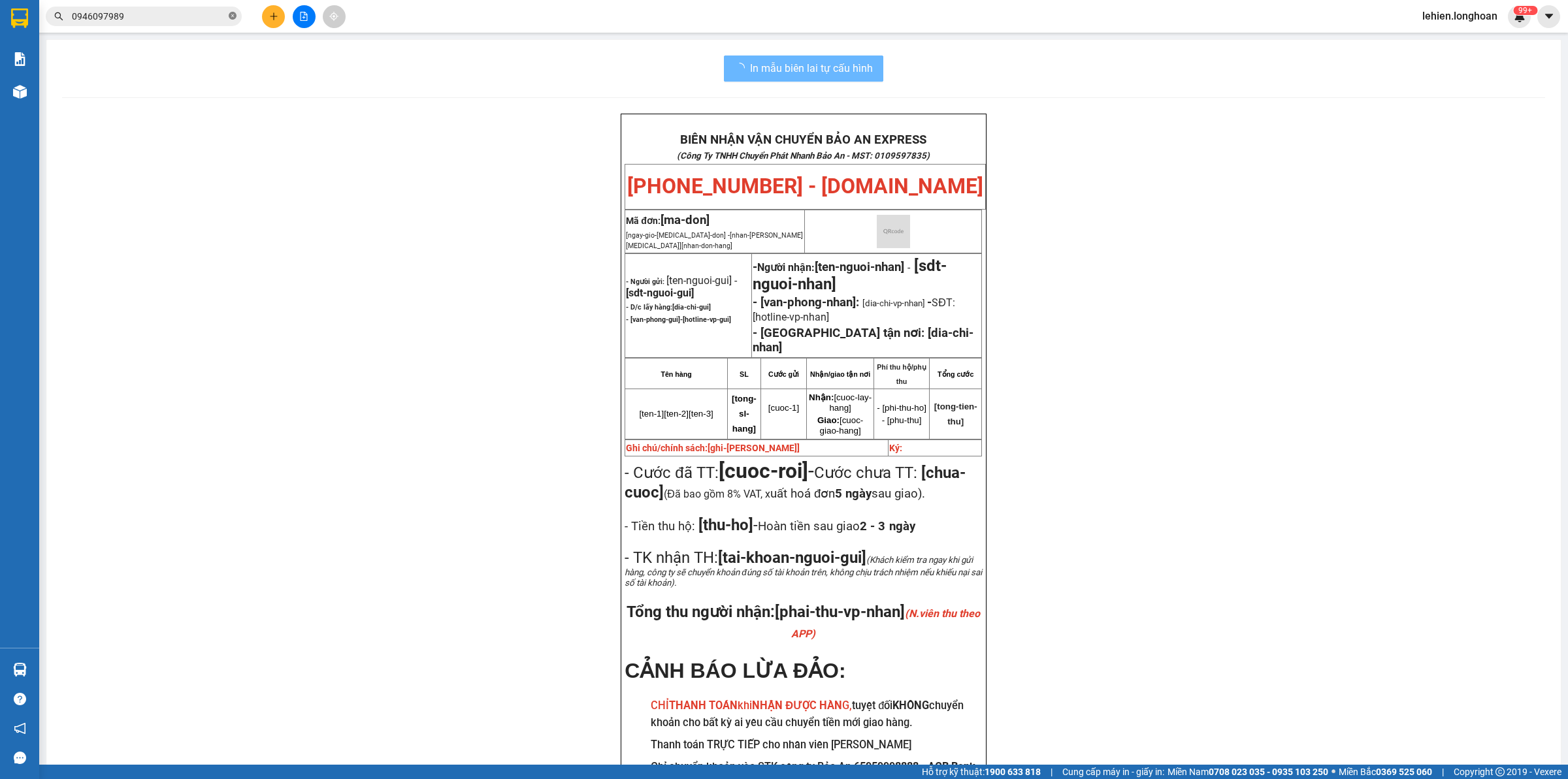
click at [232, 15] on icon "close-circle" at bounding box center [233, 16] width 8 height 8
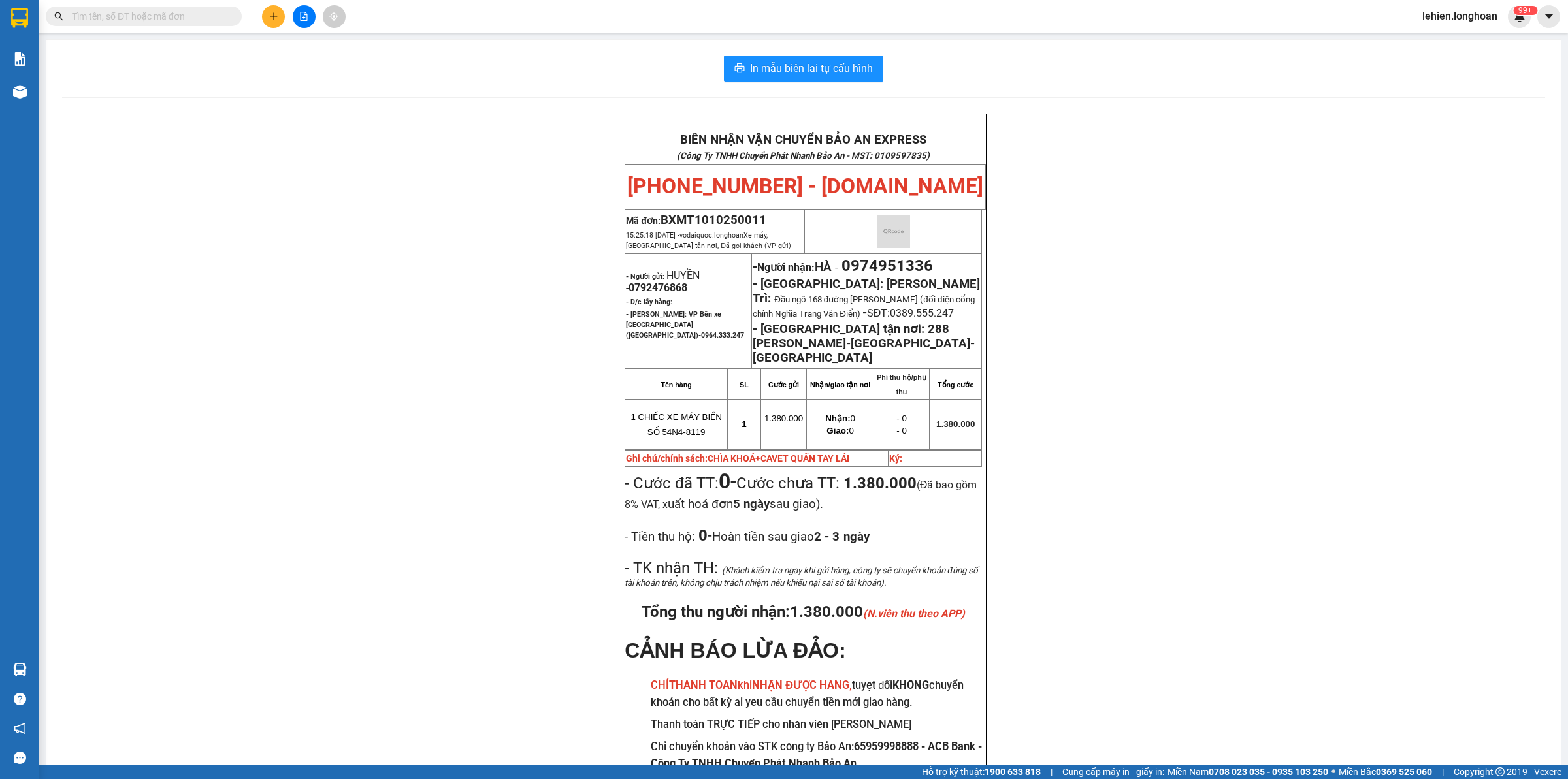
paste input "0394077179"
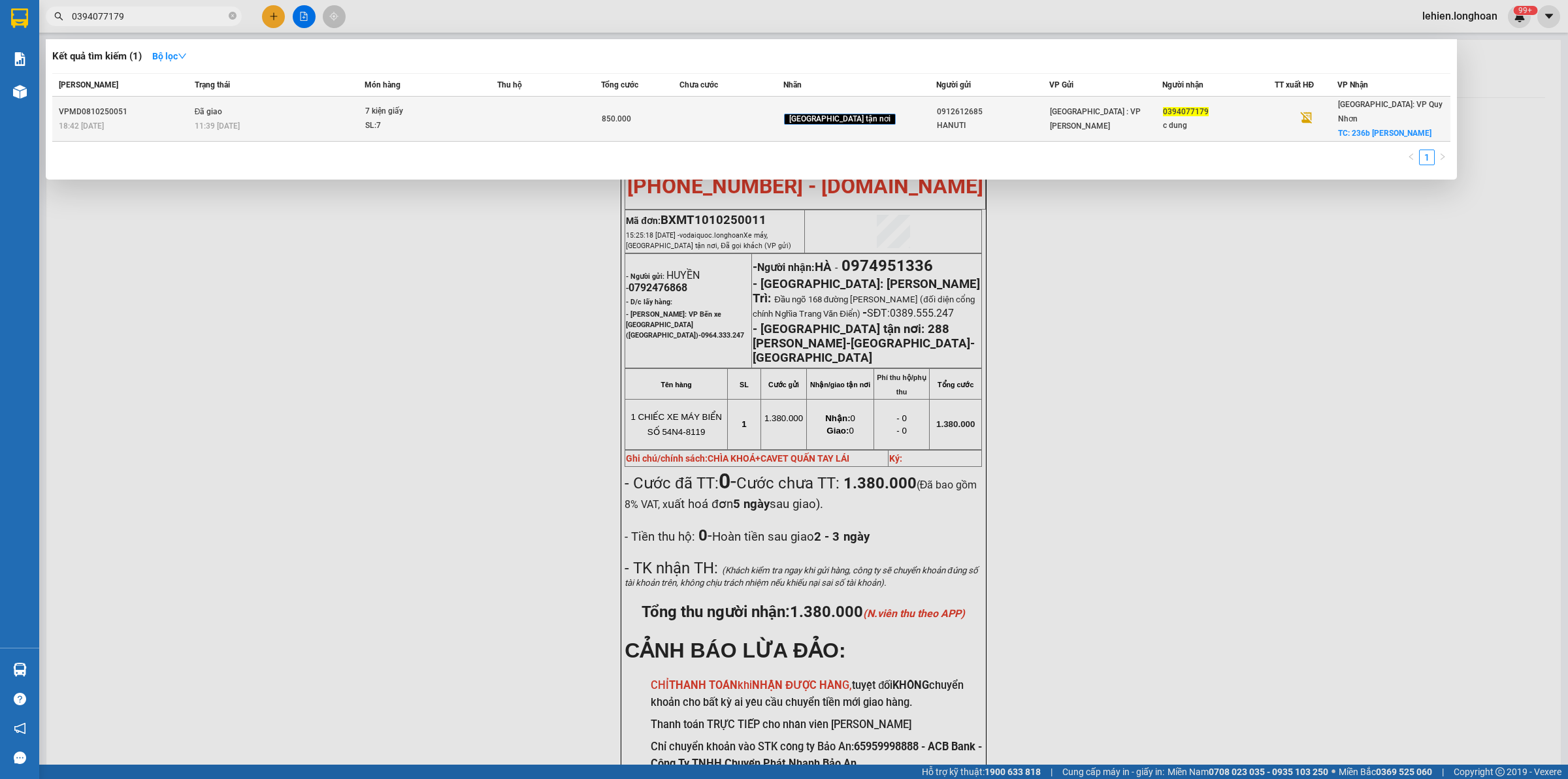
type input "0394077179"
click at [330, 124] on div "11:39 [DATE]" at bounding box center [279, 126] width 170 height 15
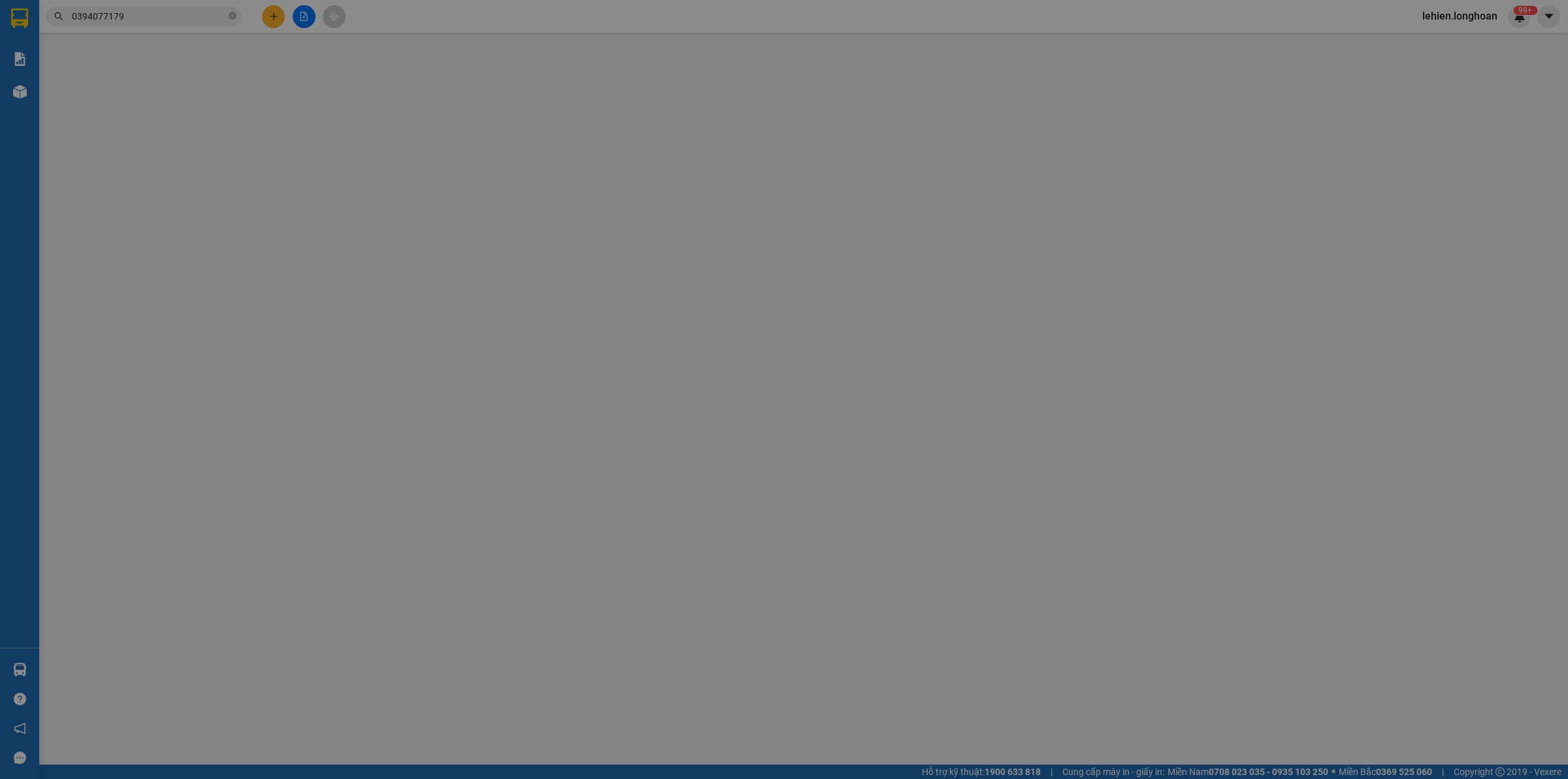
type input "0912612685"
type input "HANUTI"
type input "0394077179"
type input "c dung"
checkbox input "true"
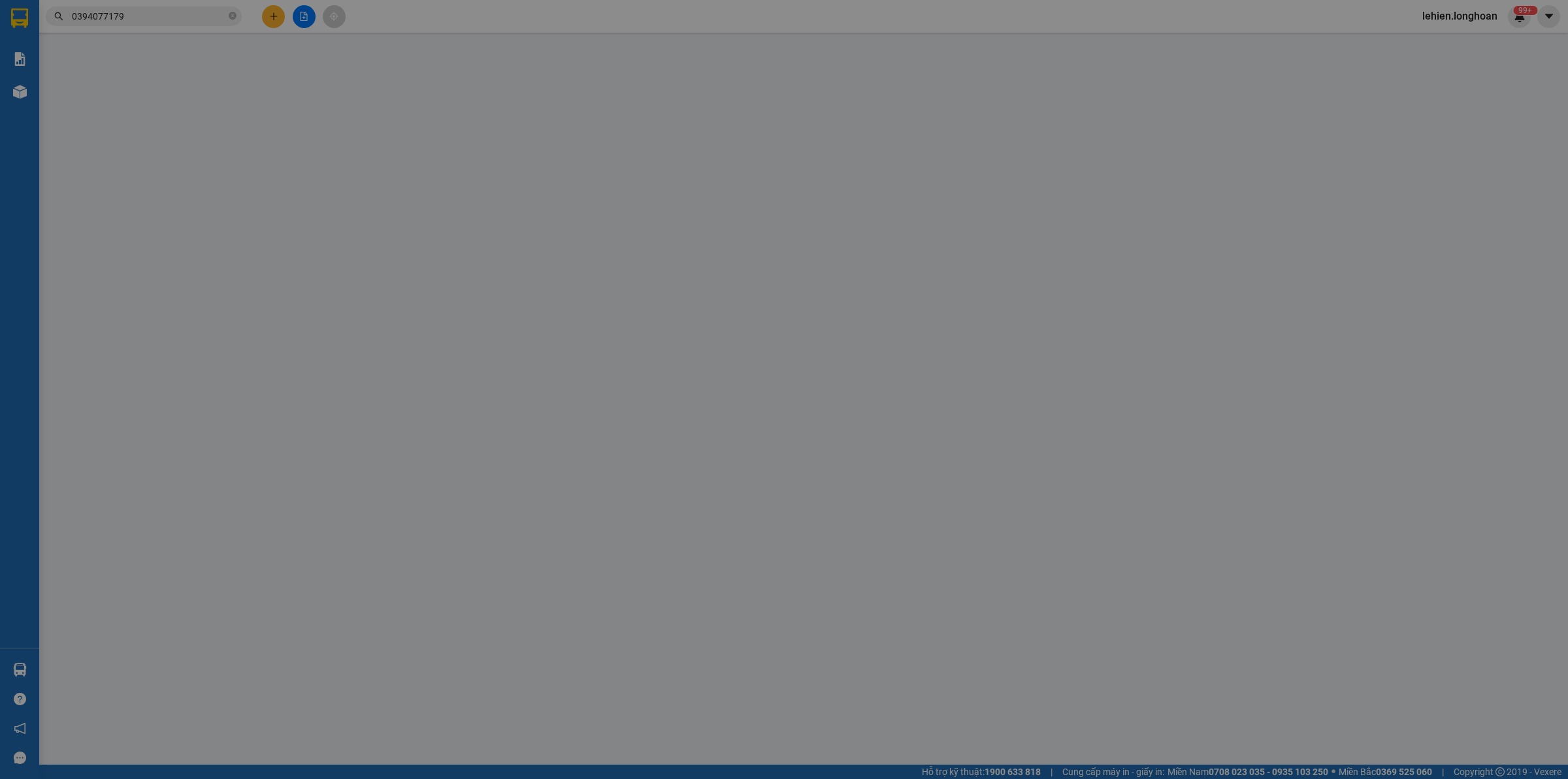
type input "236b bạch đằng [PERSON_NAME] [GEOGRAPHIC_DATA]"
type input "0"
type input "850.000"
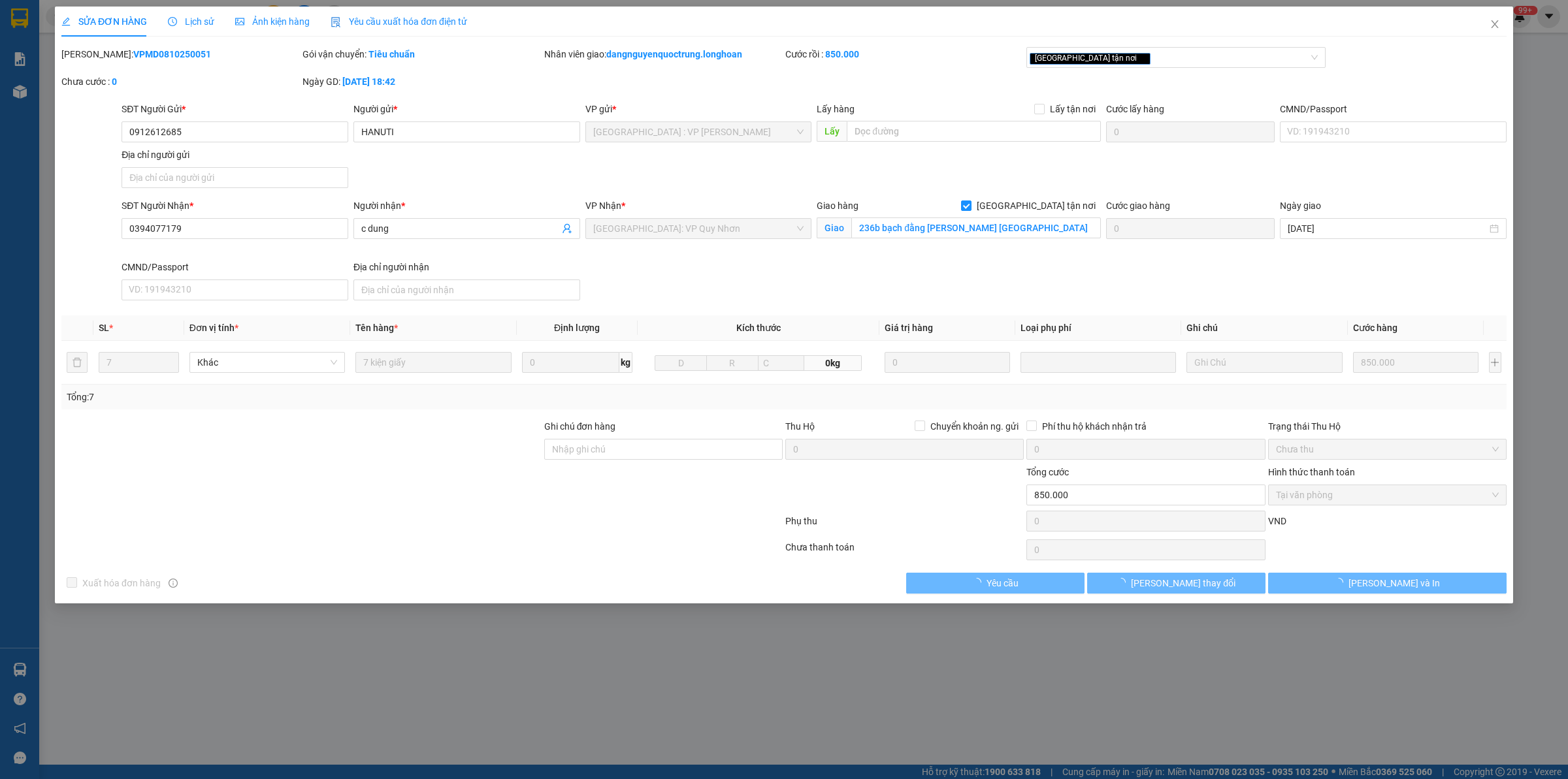
click at [148, 56] on b "VPMD0810250051" at bounding box center [172, 55] width 78 height 11
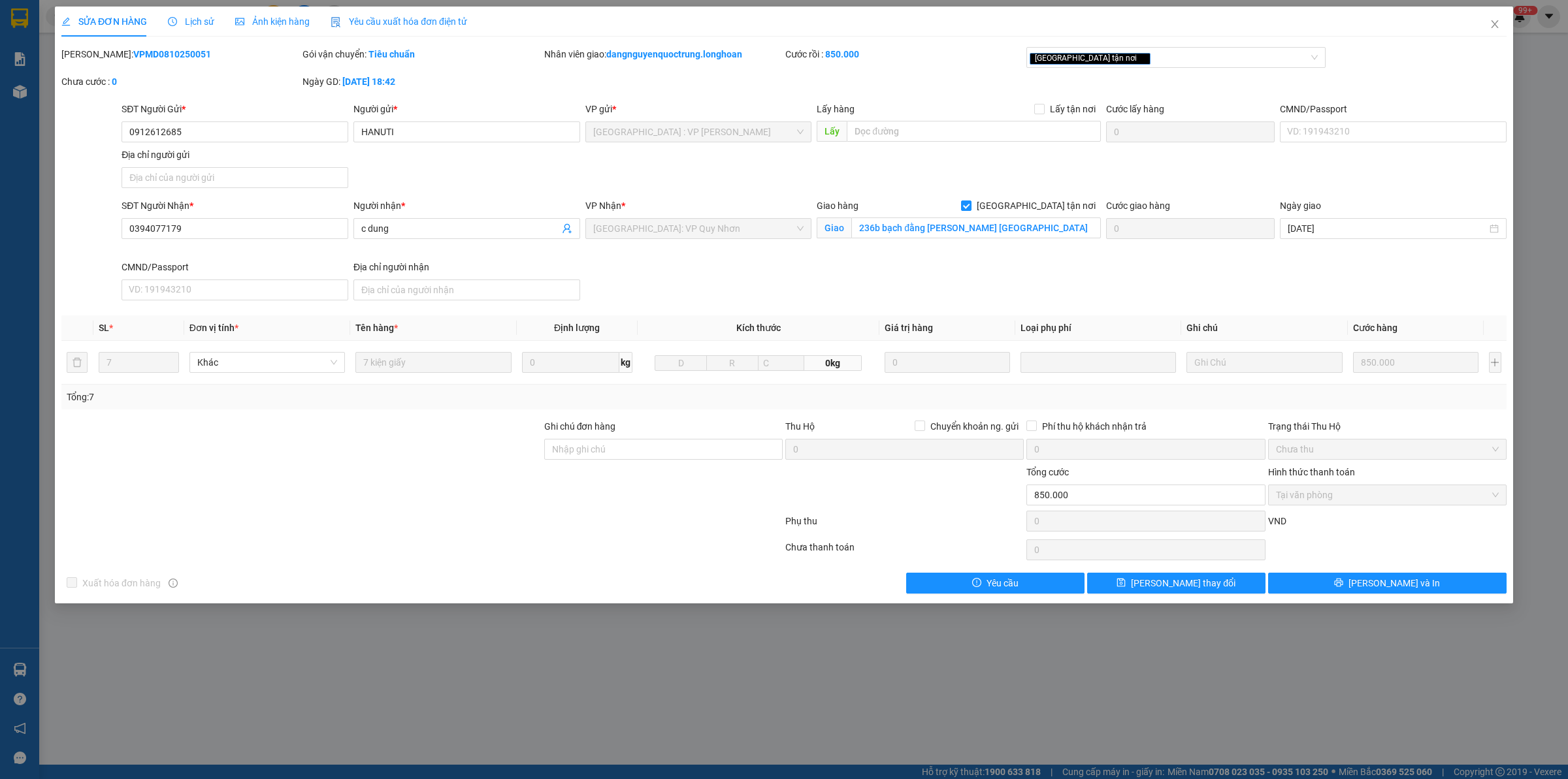
copy b "VPMD0810250051"
click at [1504, 21] on span "Close" at bounding box center [1495, 25] width 37 height 37
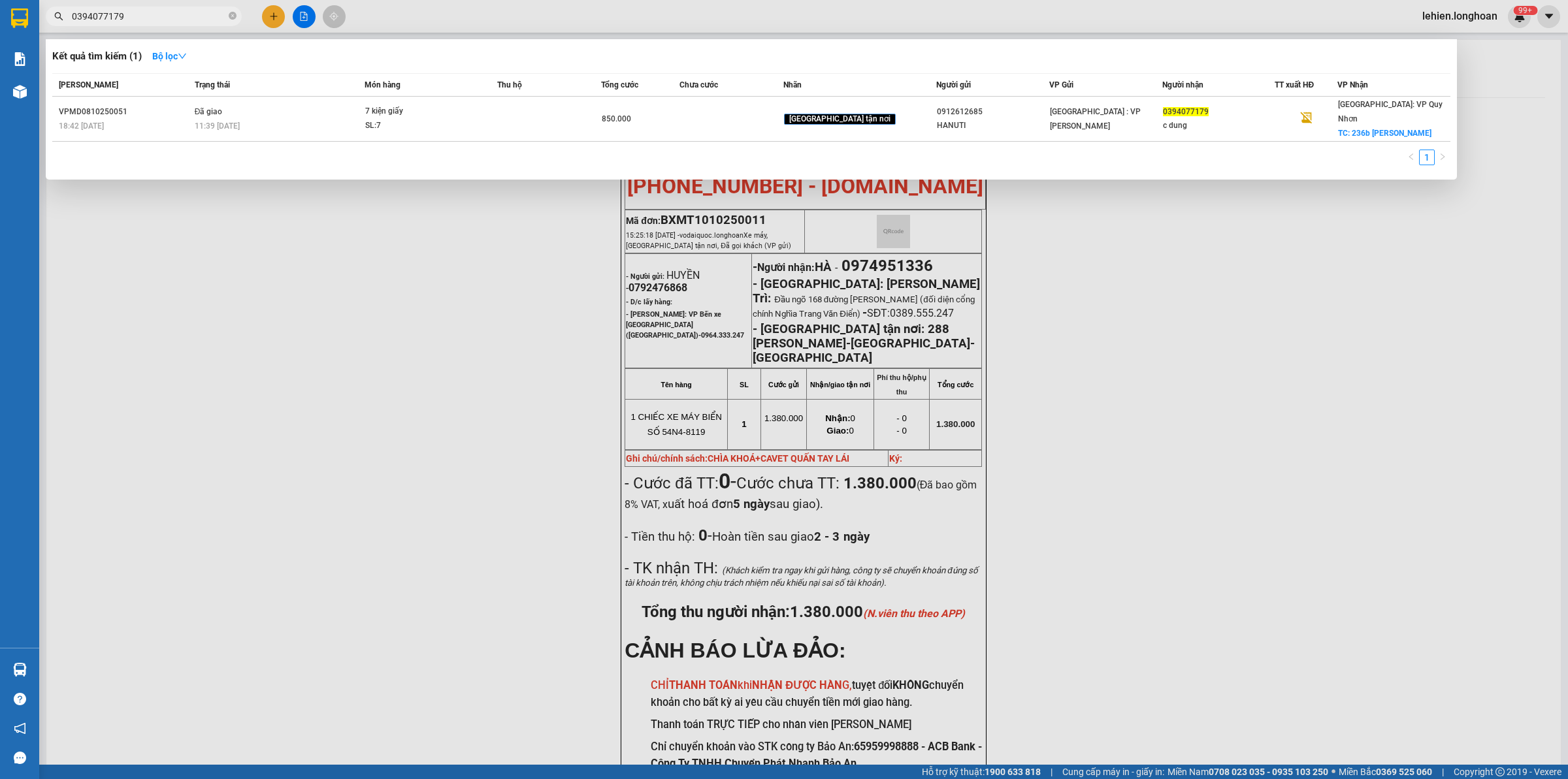
click at [227, 19] on span "0394077179" at bounding box center [144, 16] width 196 height 19
click at [233, 14] on icon "close-circle" at bounding box center [233, 16] width 8 height 8
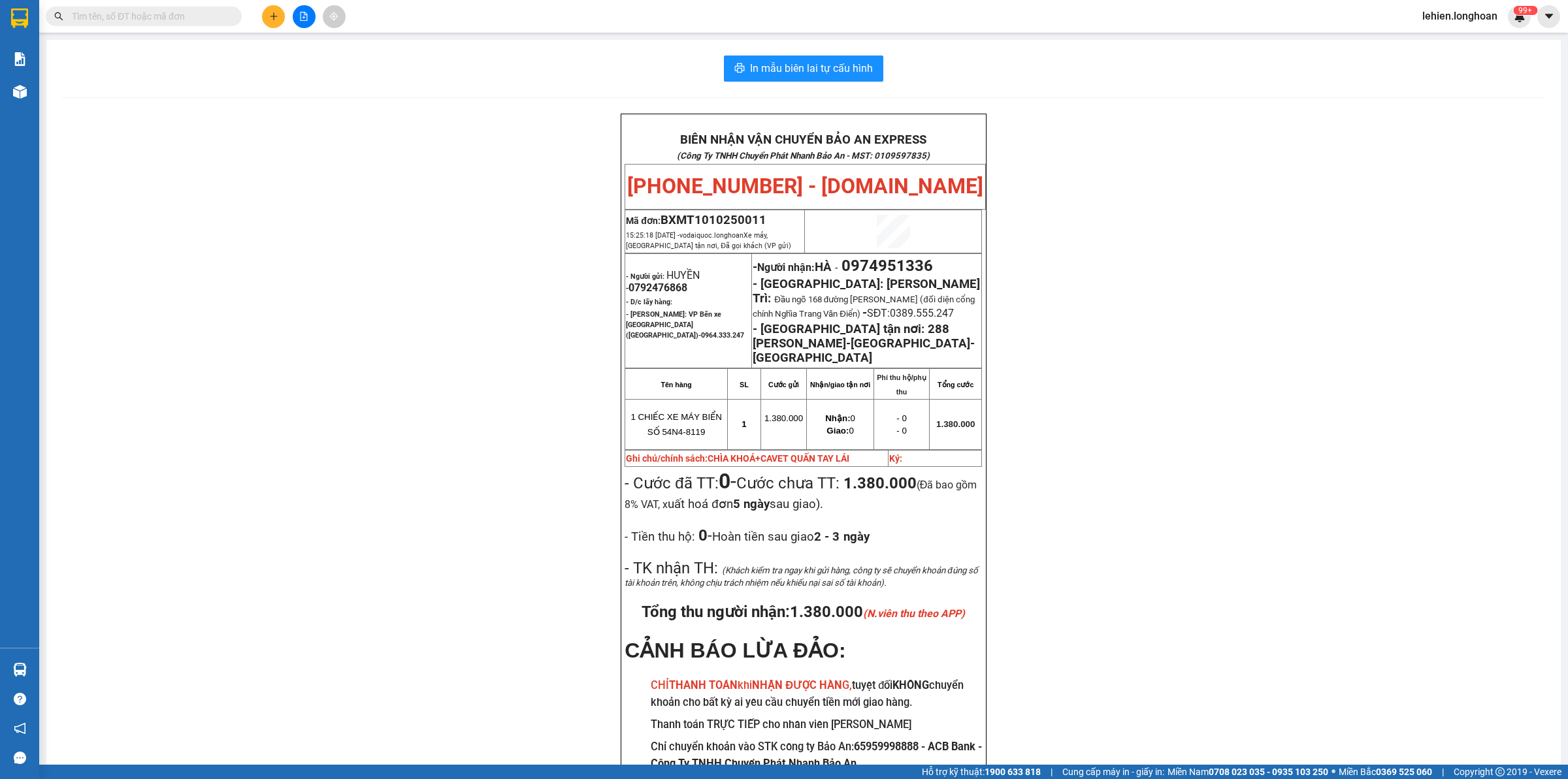
click at [138, 12] on input "text" at bounding box center [149, 17] width 154 height 15
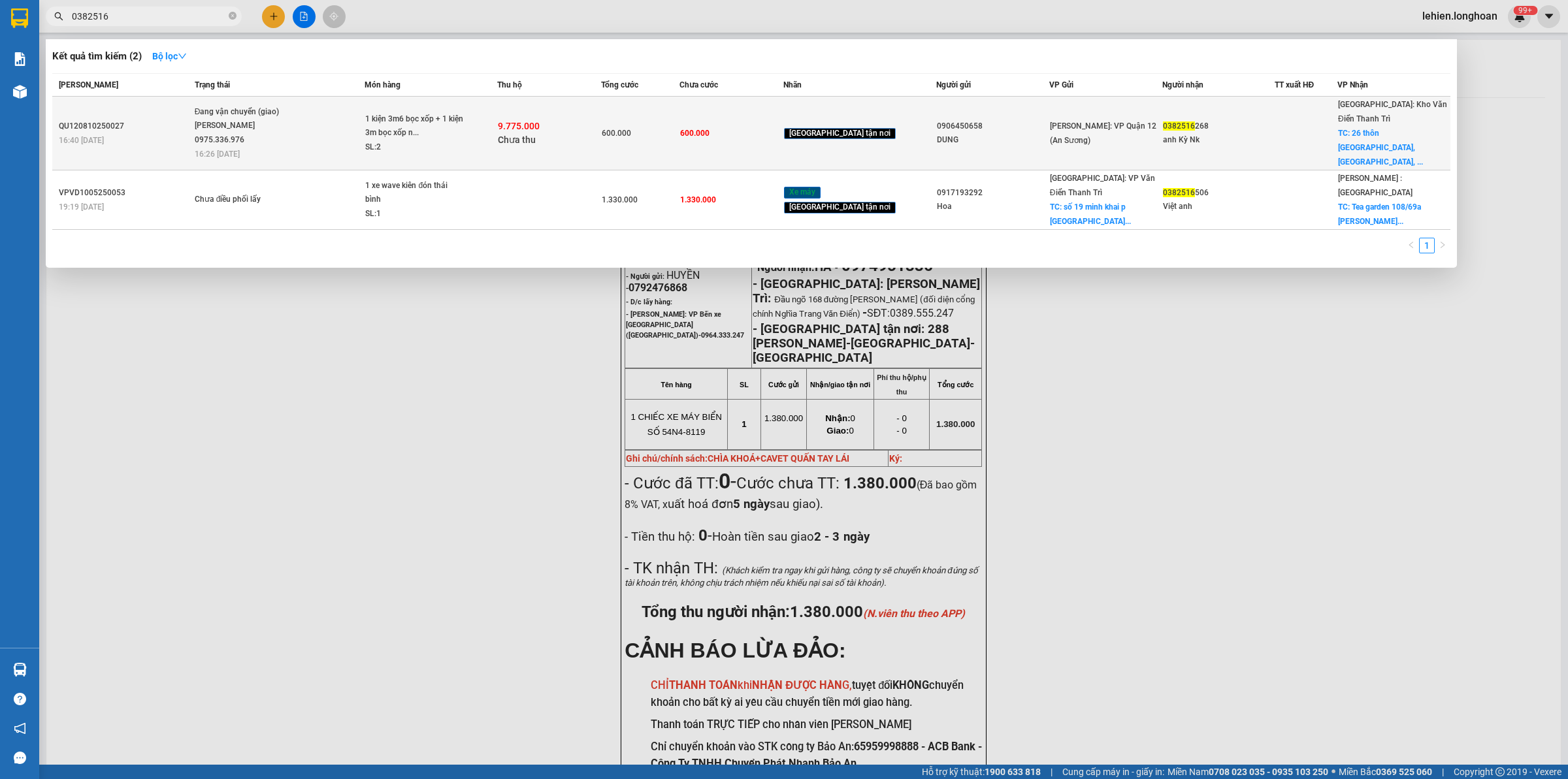
type input "0382516"
click at [328, 130] on span "Đang vận chuyển (giao) [PERSON_NAME] 0975.336.976 16:26 [DATE]" at bounding box center [279, 132] width 170 height 55
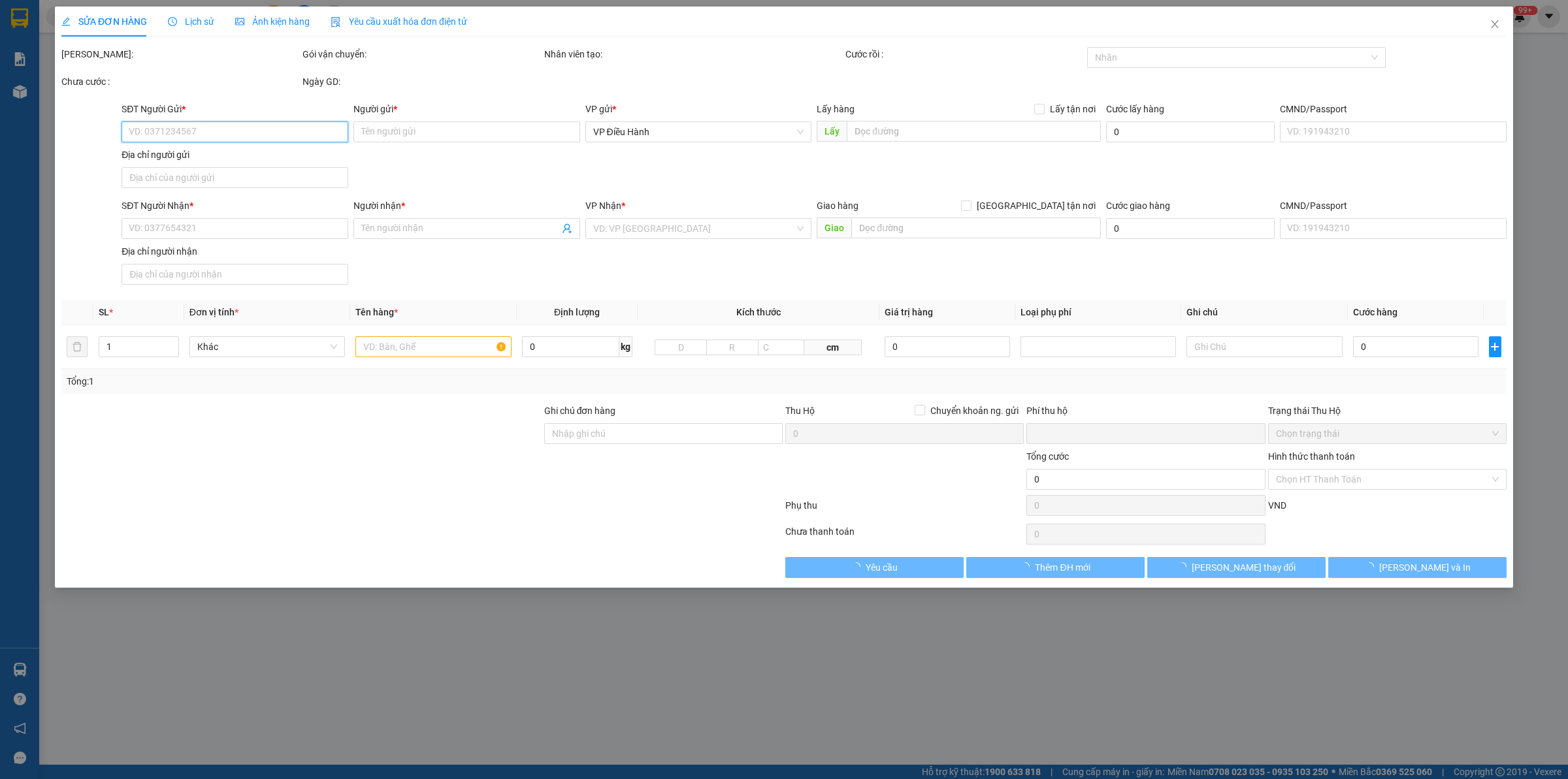
type input "0906450658"
type input "DUNG"
type input "0382516268"
type input "anh Kỳ Nk"
checkbox input "true"
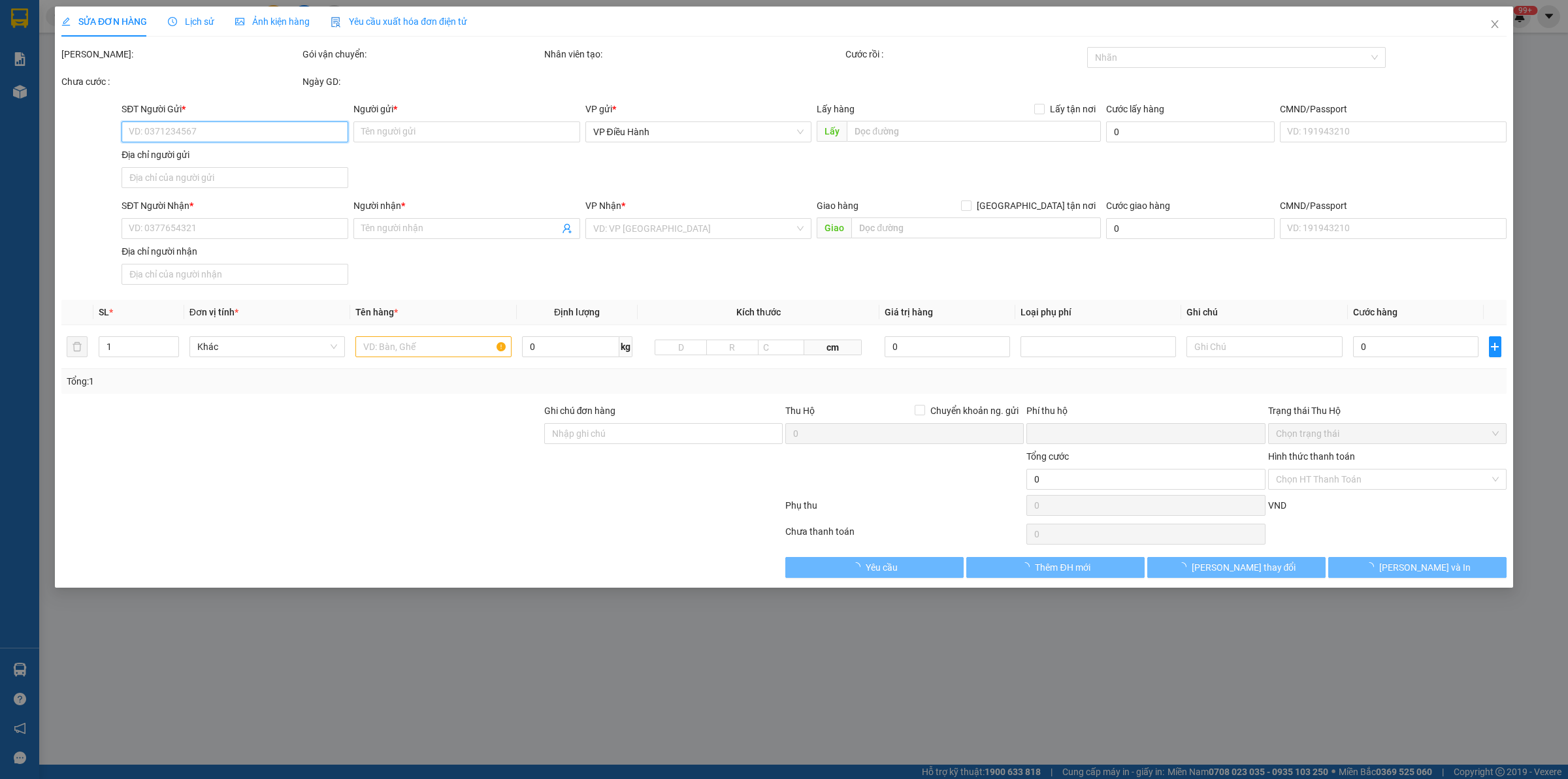
type input "[GEOGRAPHIC_DATA], [GEOGRAPHIC_DATA], [GEOGRAPHIC_DATA], [GEOGRAPHIC_DATA]"
type input "nhận theo kiện - hư hỏng không chịu trách nhiệm"
type input "600.000"
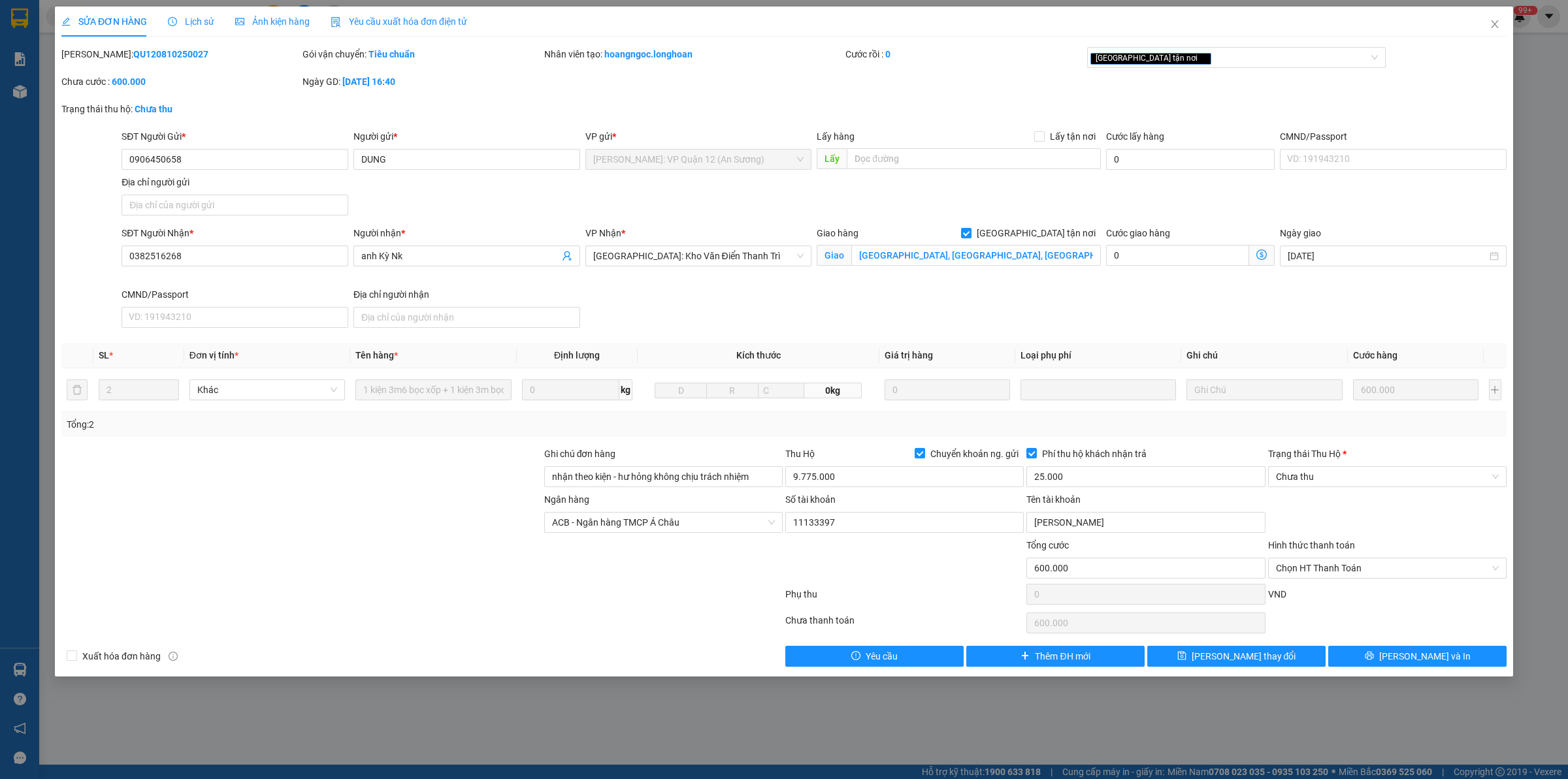
click at [192, 10] on div "Lịch sử" at bounding box center [192, 21] width 47 height 30
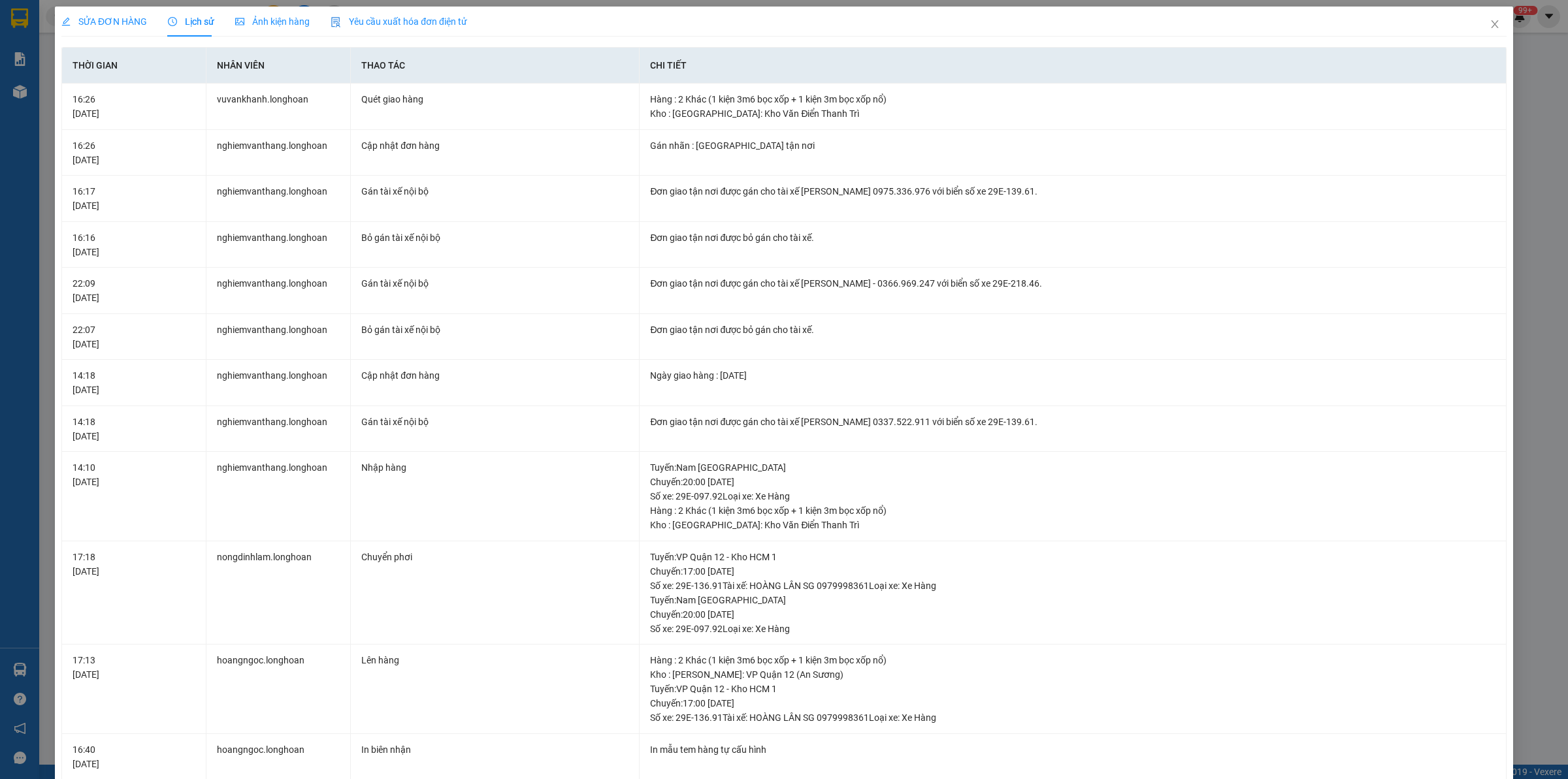
click at [119, 19] on span "SỬA ĐƠN HÀNG" at bounding box center [104, 22] width 86 height 11
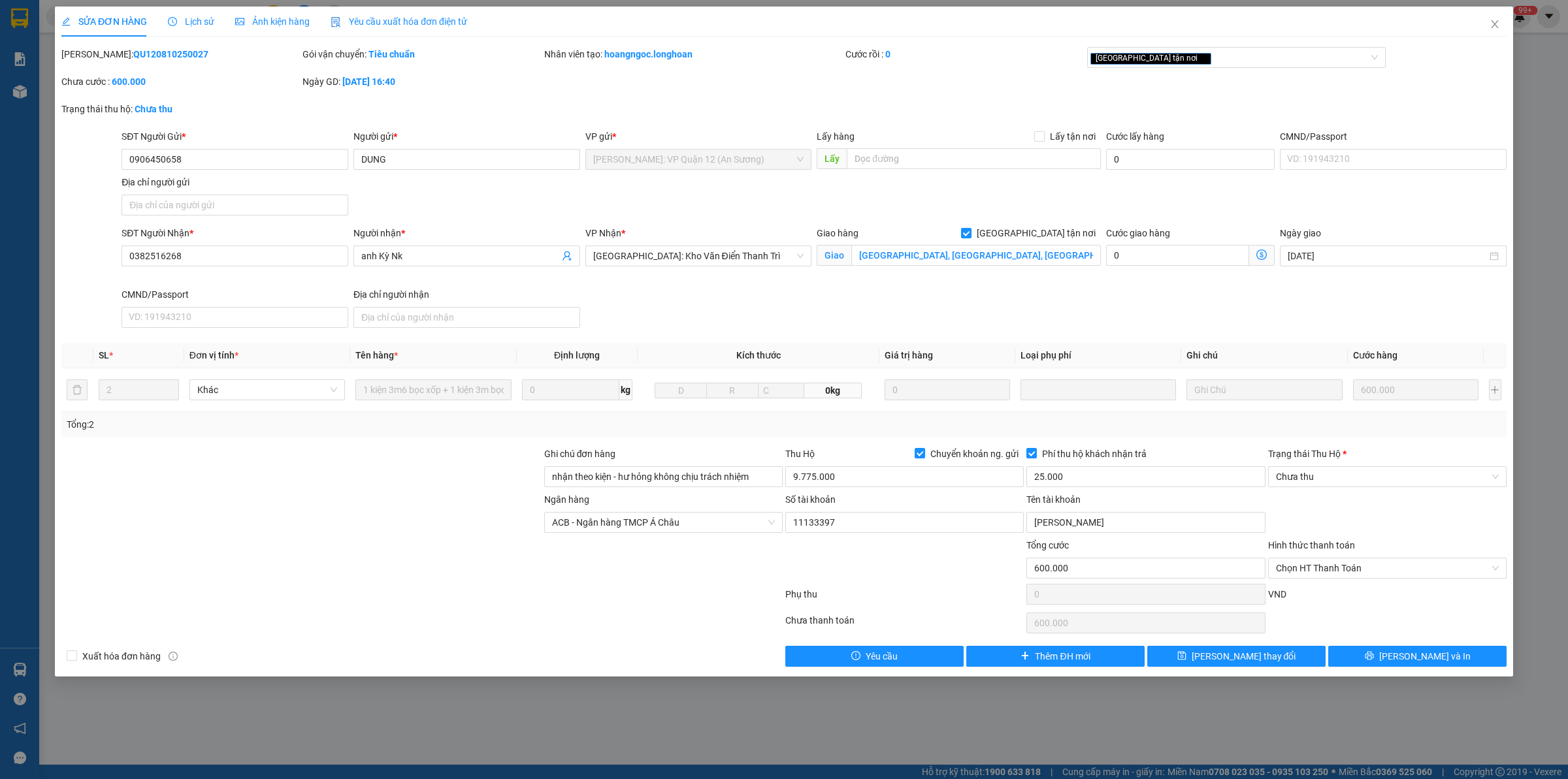
click at [213, 560] on div at bounding box center [301, 561] width 483 height 46
click at [1374, 657] on icon "printer" at bounding box center [1369, 656] width 9 height 9
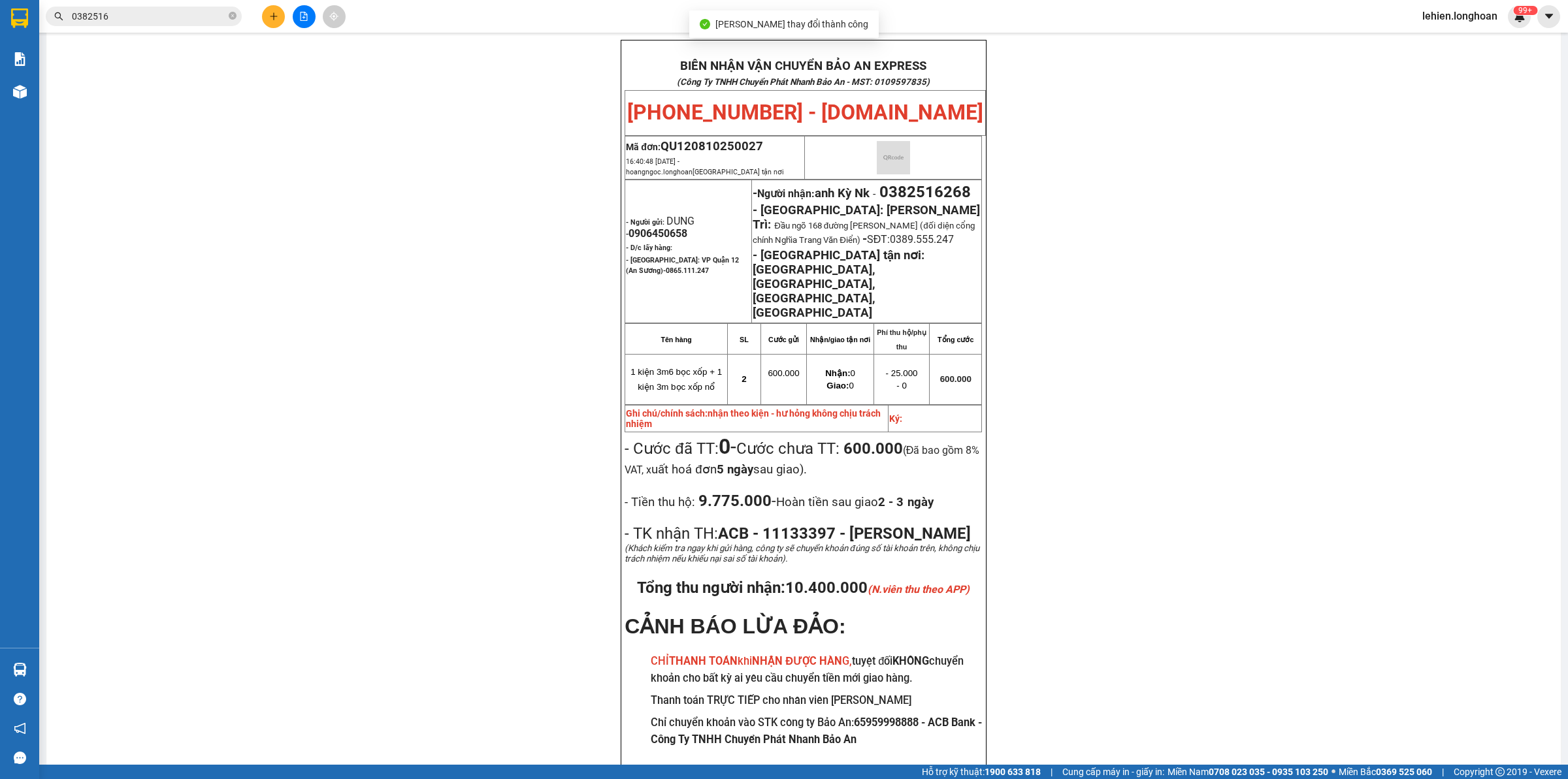
scroll to position [78, 0]
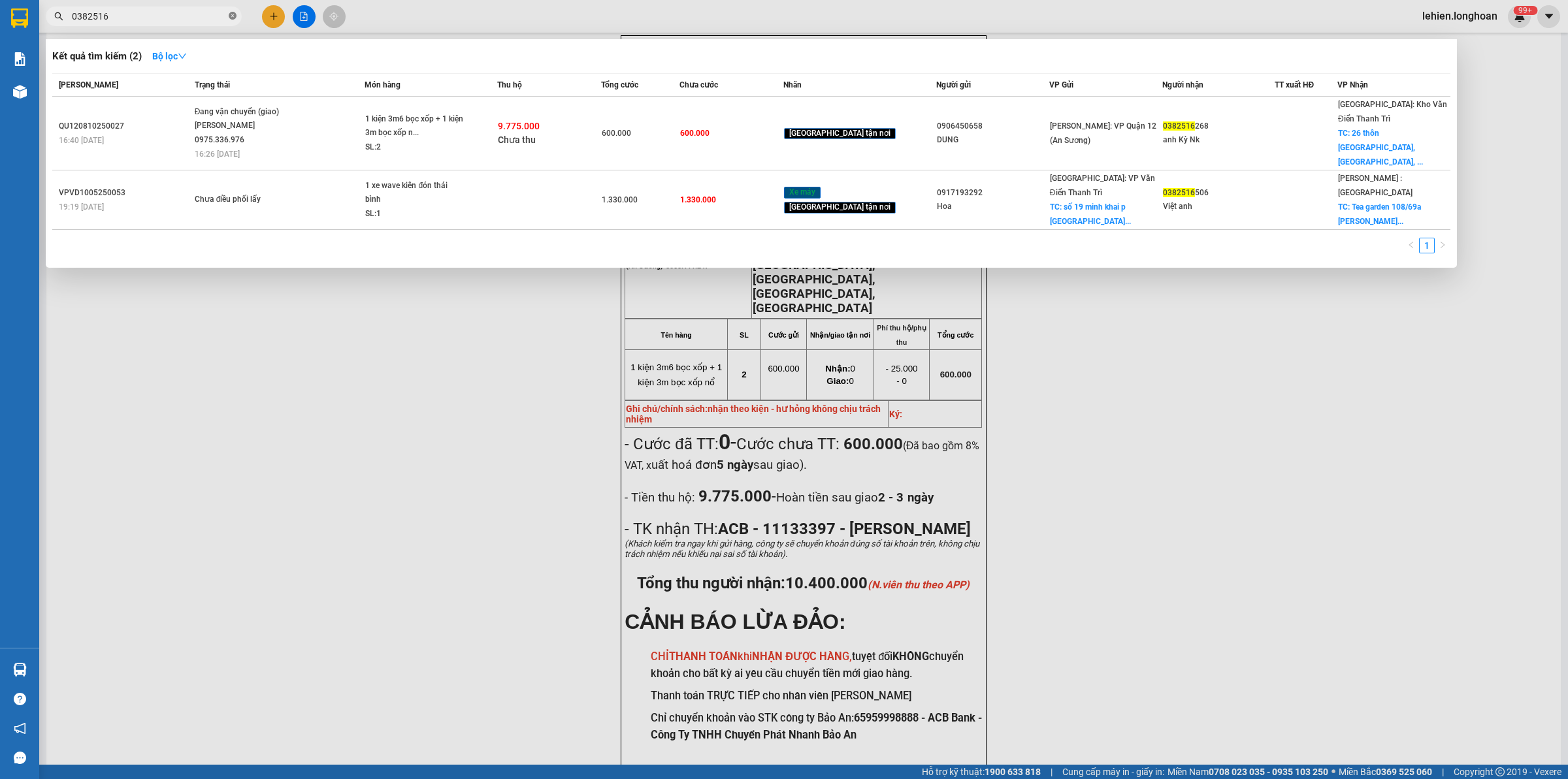
click at [236, 17] on icon "close-circle" at bounding box center [233, 16] width 8 height 8
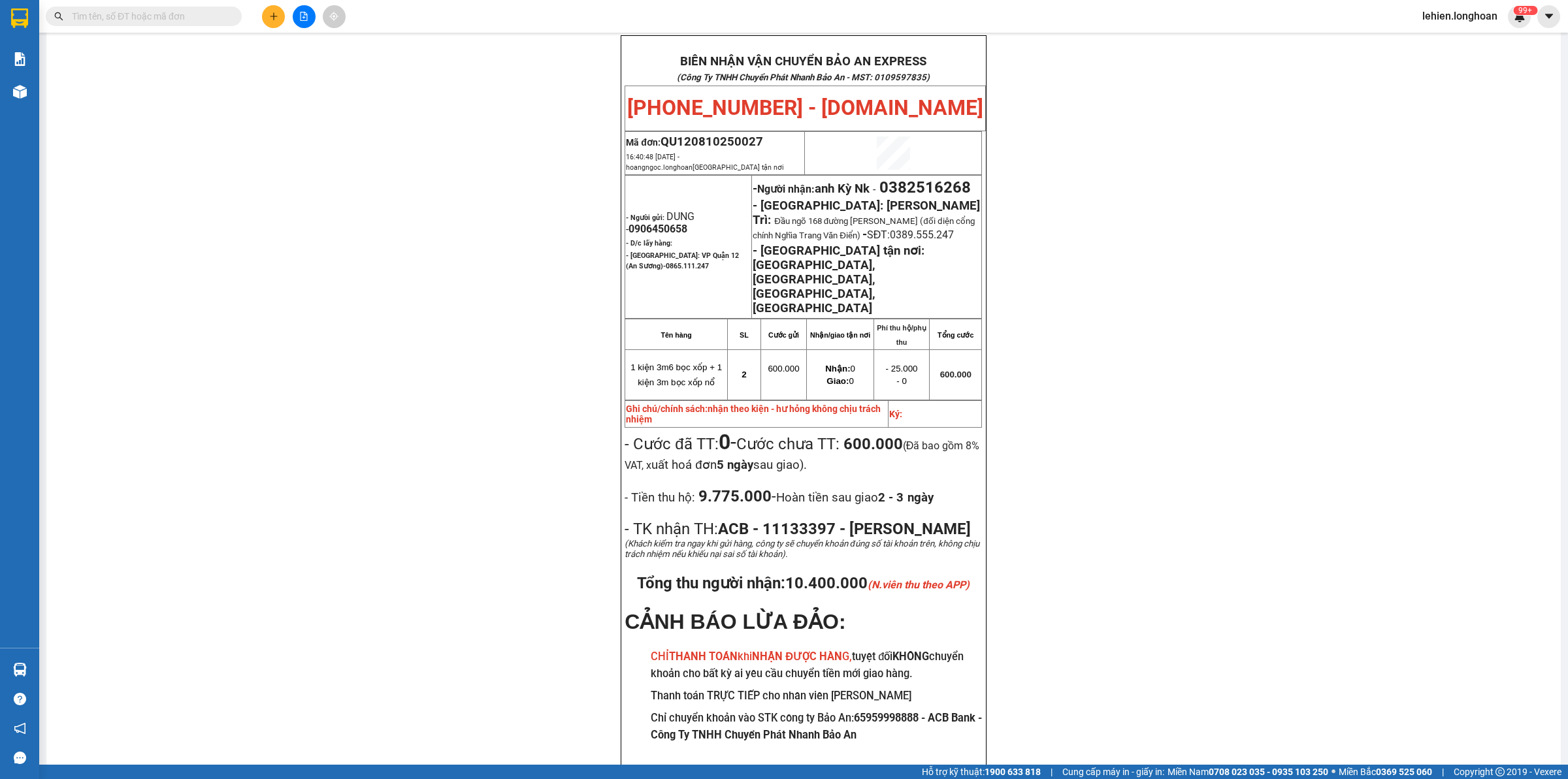
paste input "0936027645"
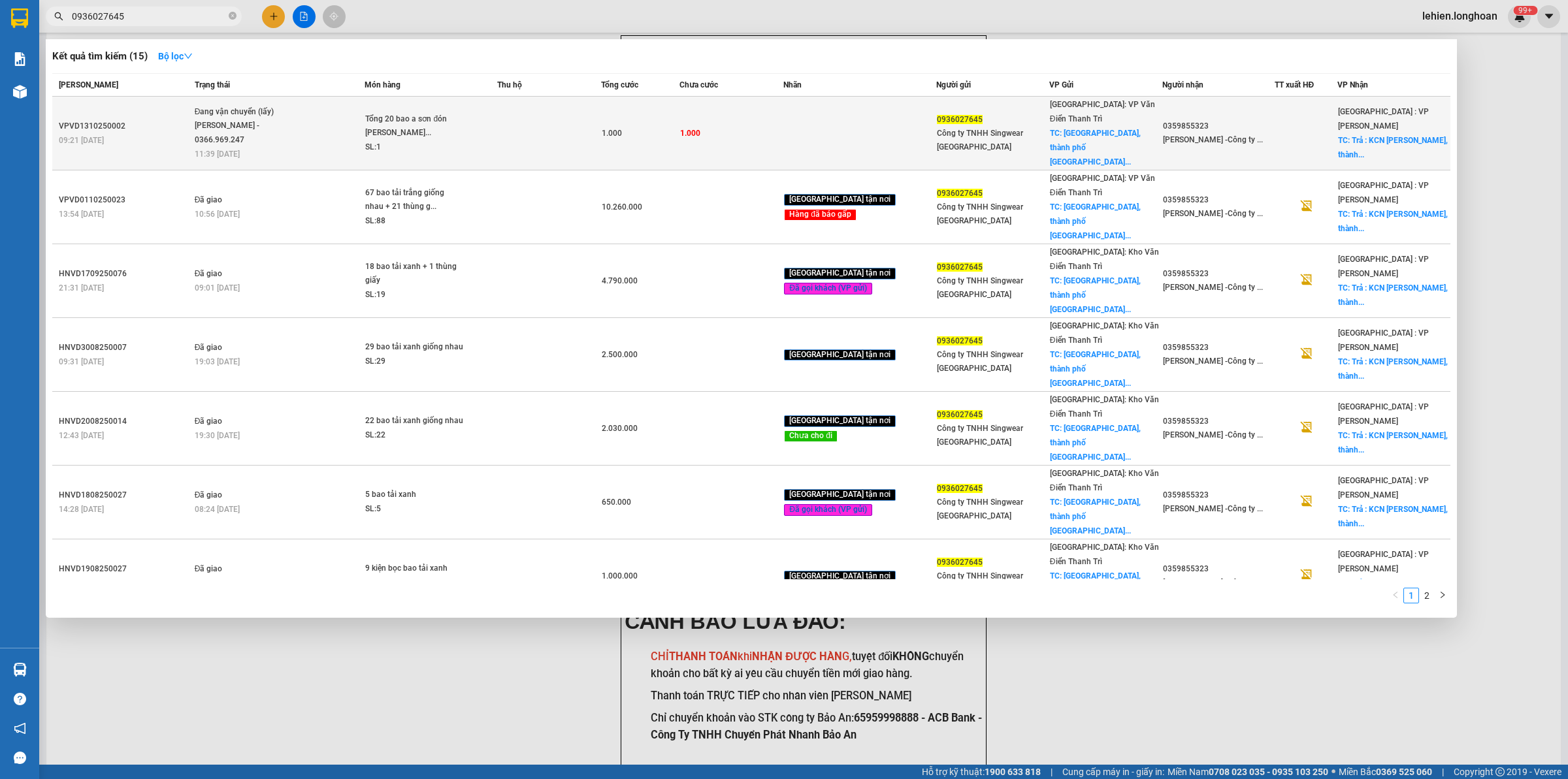
type input "0936027645"
click at [299, 113] on span "Đang vận chuyển (lấy) [PERSON_NAME] - 0366.969.247 11:39 [DATE]" at bounding box center [279, 132] width 170 height 55
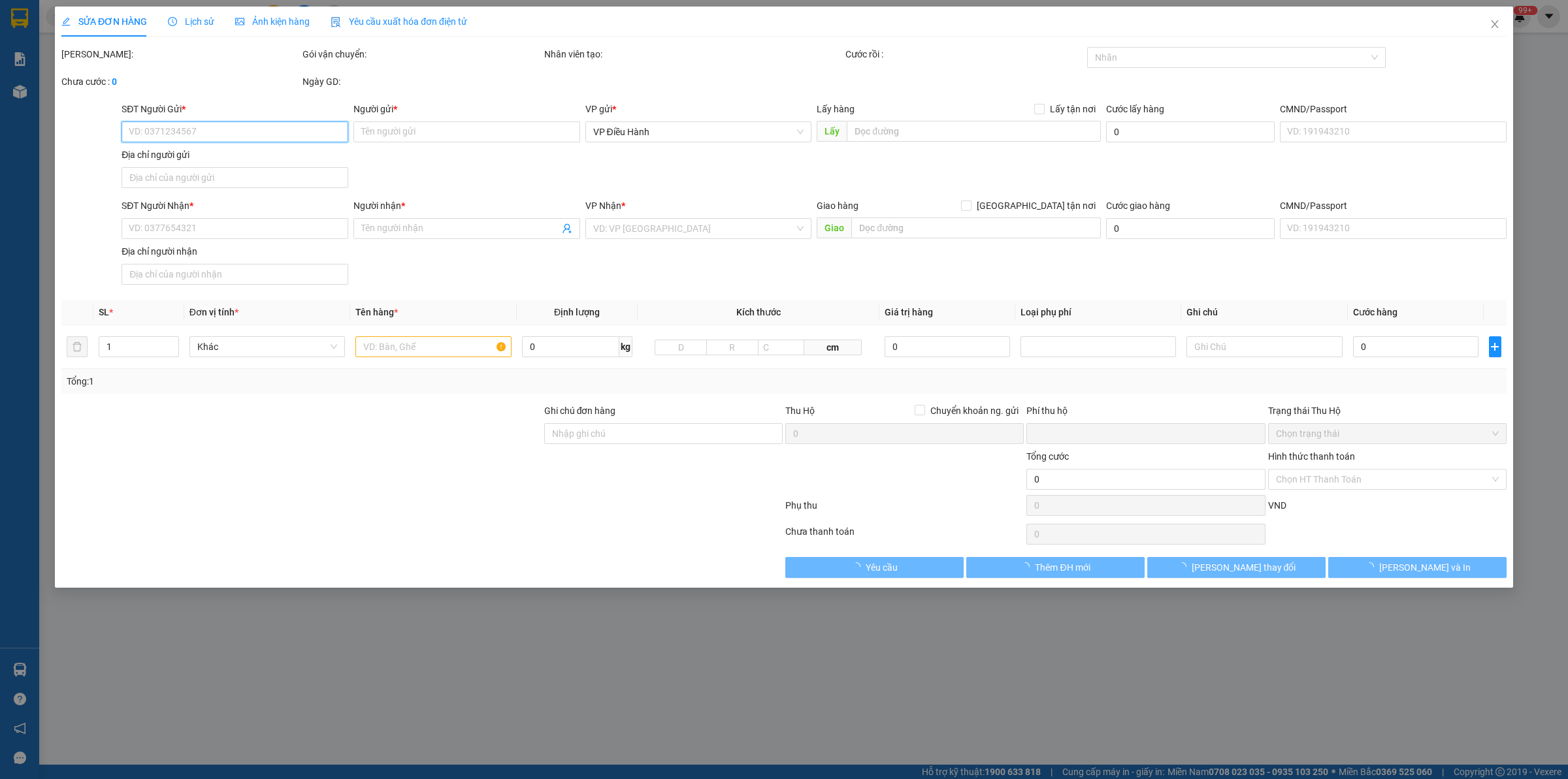
type input "0936027645"
type input "Công ty TNHH Singwear [GEOGRAPHIC_DATA]"
checkbox input "true"
type input "[GEOGRAPHIC_DATA], thành phố [GEOGRAPHIC_DATA]"
type input "0359855323"
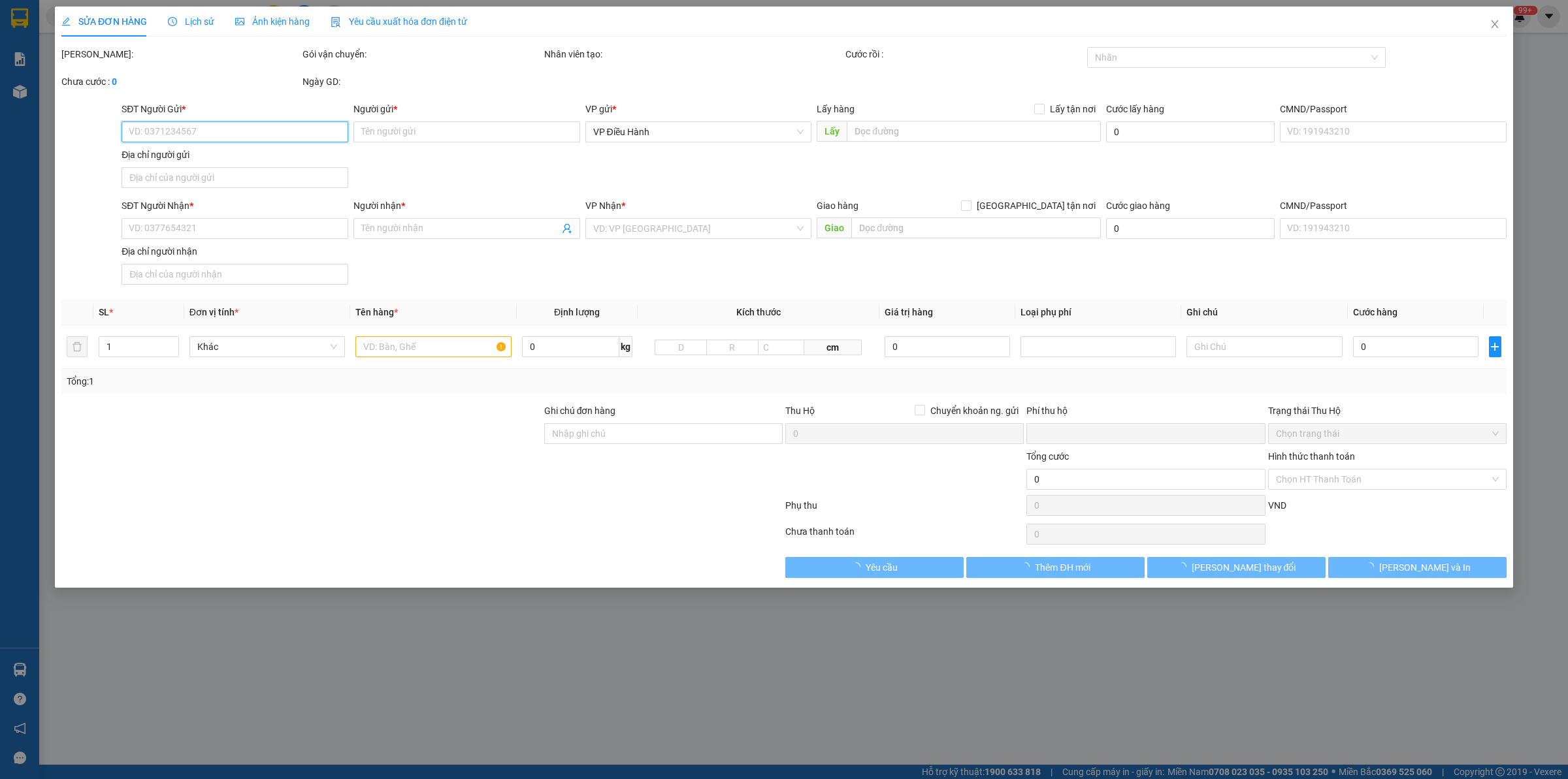
type input "[PERSON_NAME] Hiếu -Công ty CFVN"
checkbox input "true"
type input "Trả : KCN Tam Thăng, thành phố [GEOGRAPHIC_DATA], tỉnh [GEOGRAPHIC_DATA]"
type input "có vat"
type input "0"
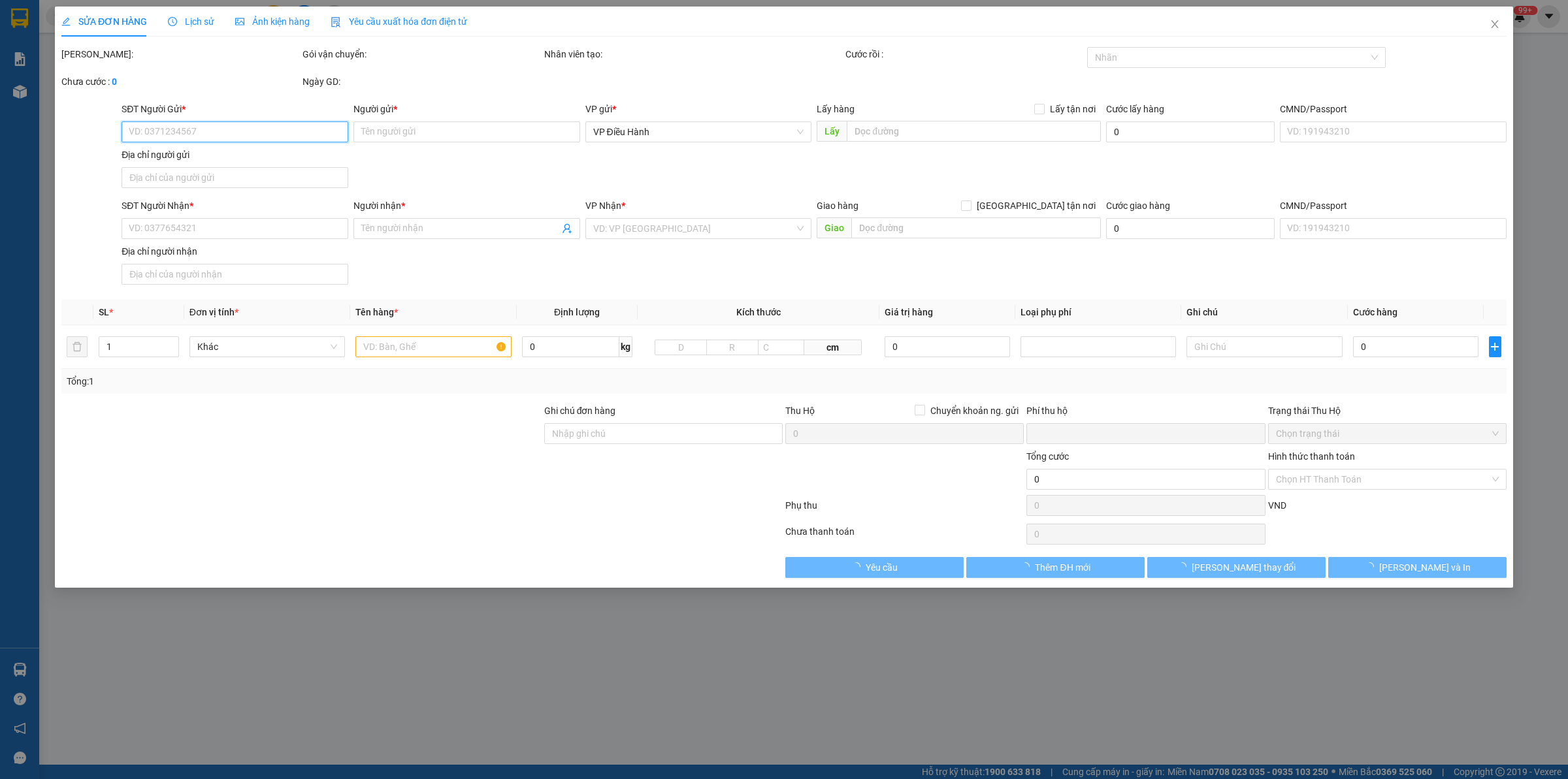
type input "1.000"
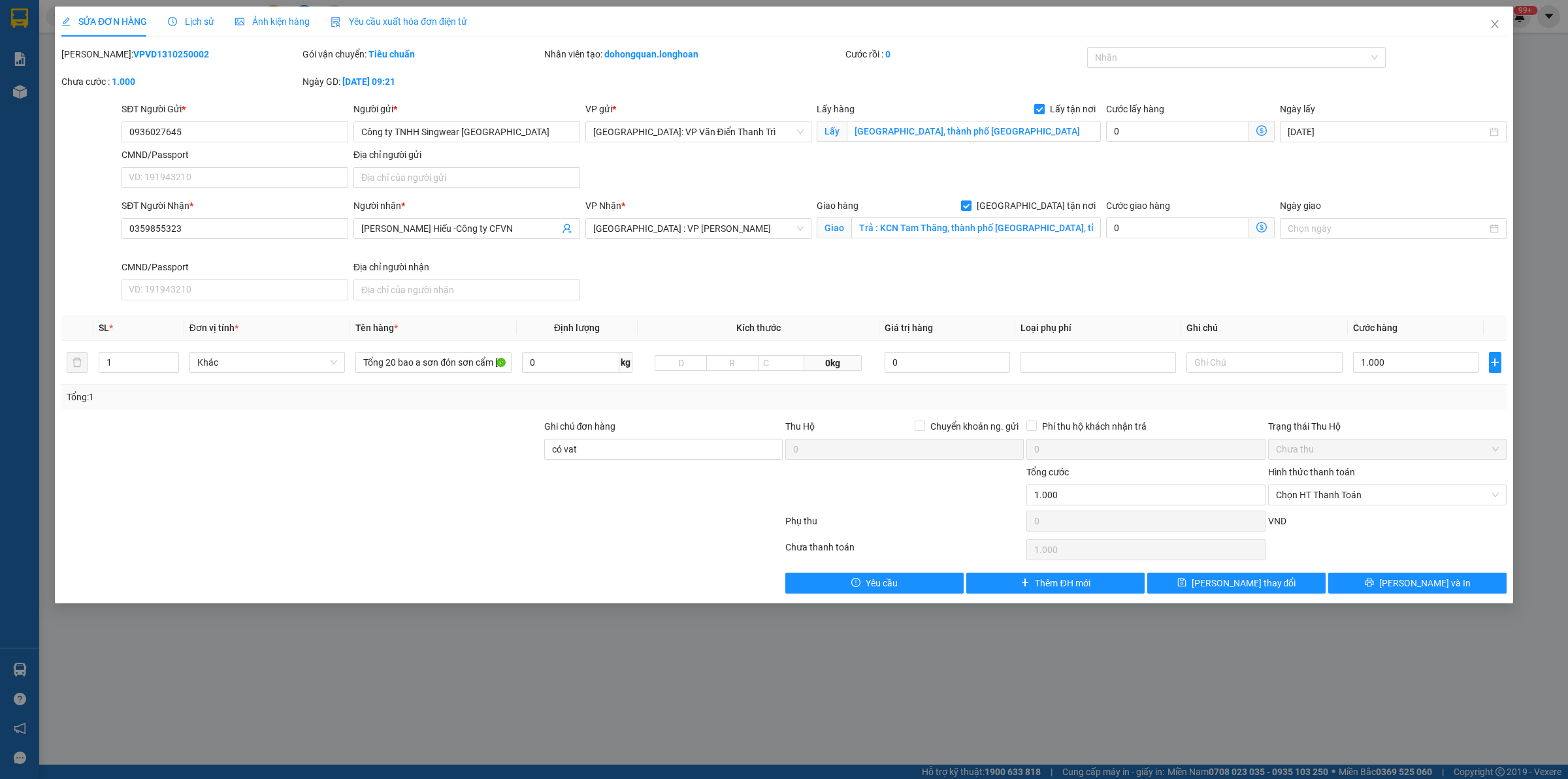
click at [393, 485] on div at bounding box center [301, 488] width 483 height 46
click at [186, 7] on div "Lịch sử" at bounding box center [192, 21] width 47 height 30
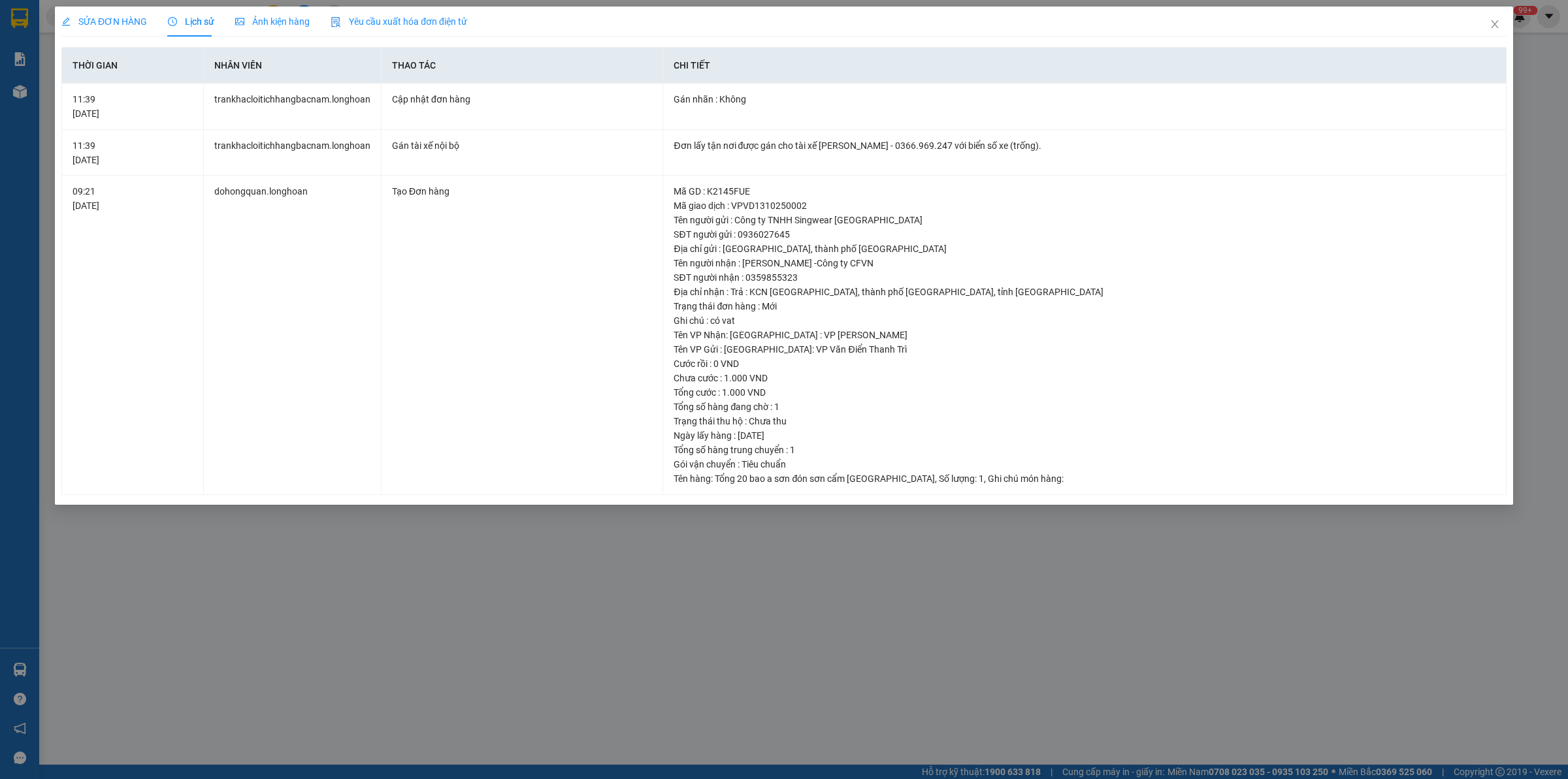
click at [129, 19] on span "SỬA ĐƠN HÀNG" at bounding box center [104, 22] width 86 height 11
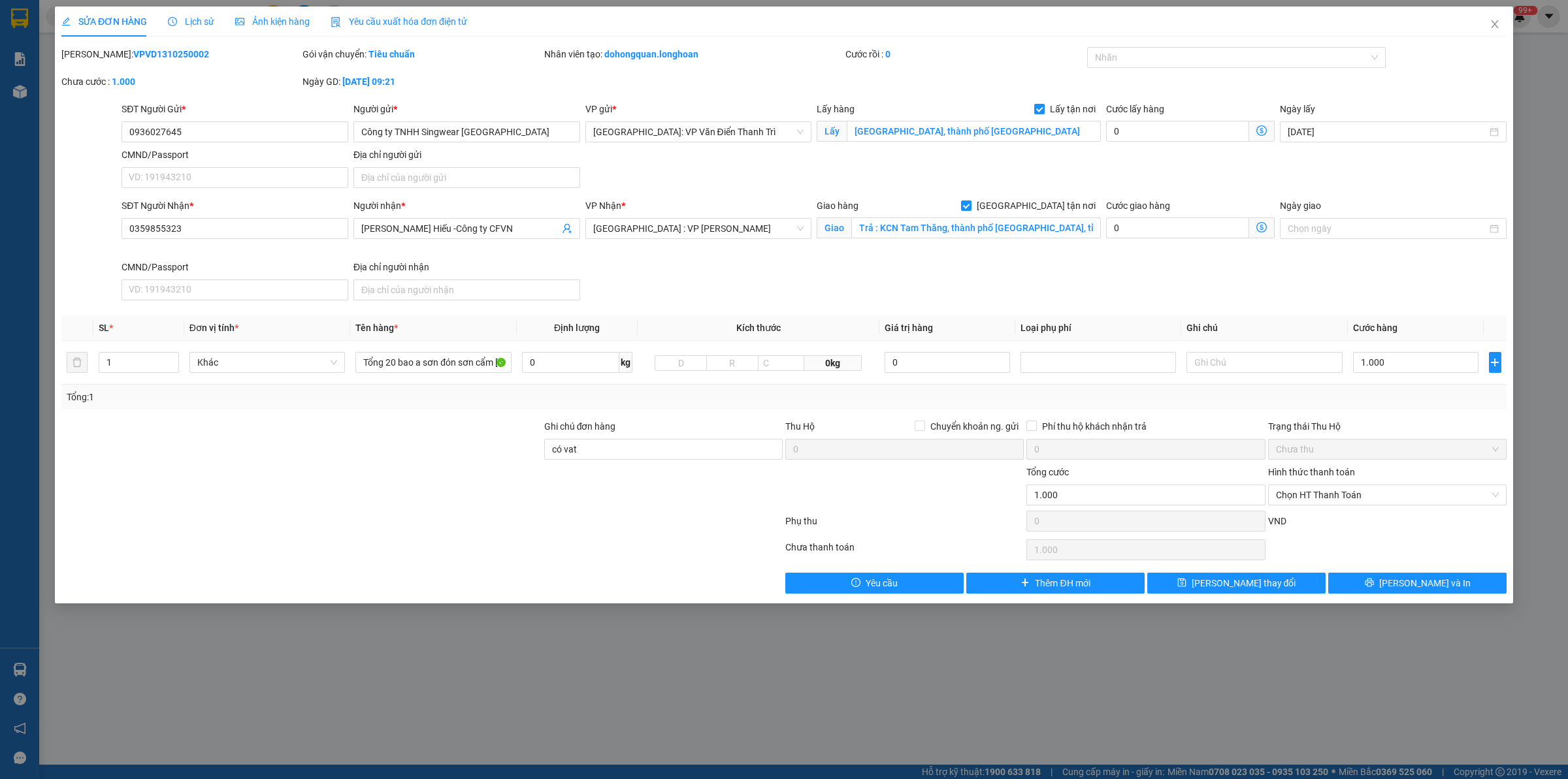
click at [203, 19] on span "Lịch sử" at bounding box center [192, 22] width 47 height 11
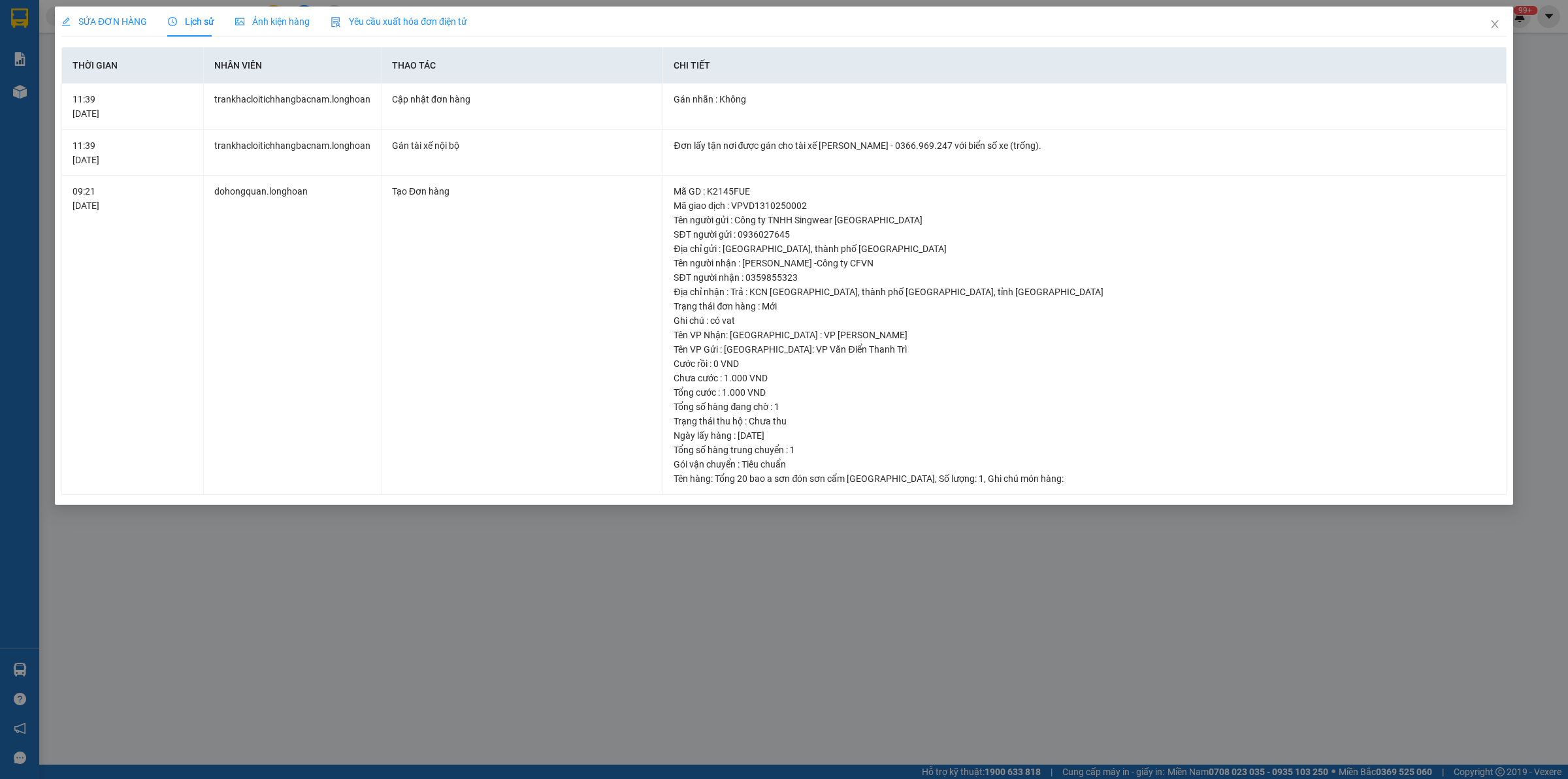
click at [120, 19] on span "SỬA ĐƠN HÀNG" at bounding box center [104, 22] width 86 height 11
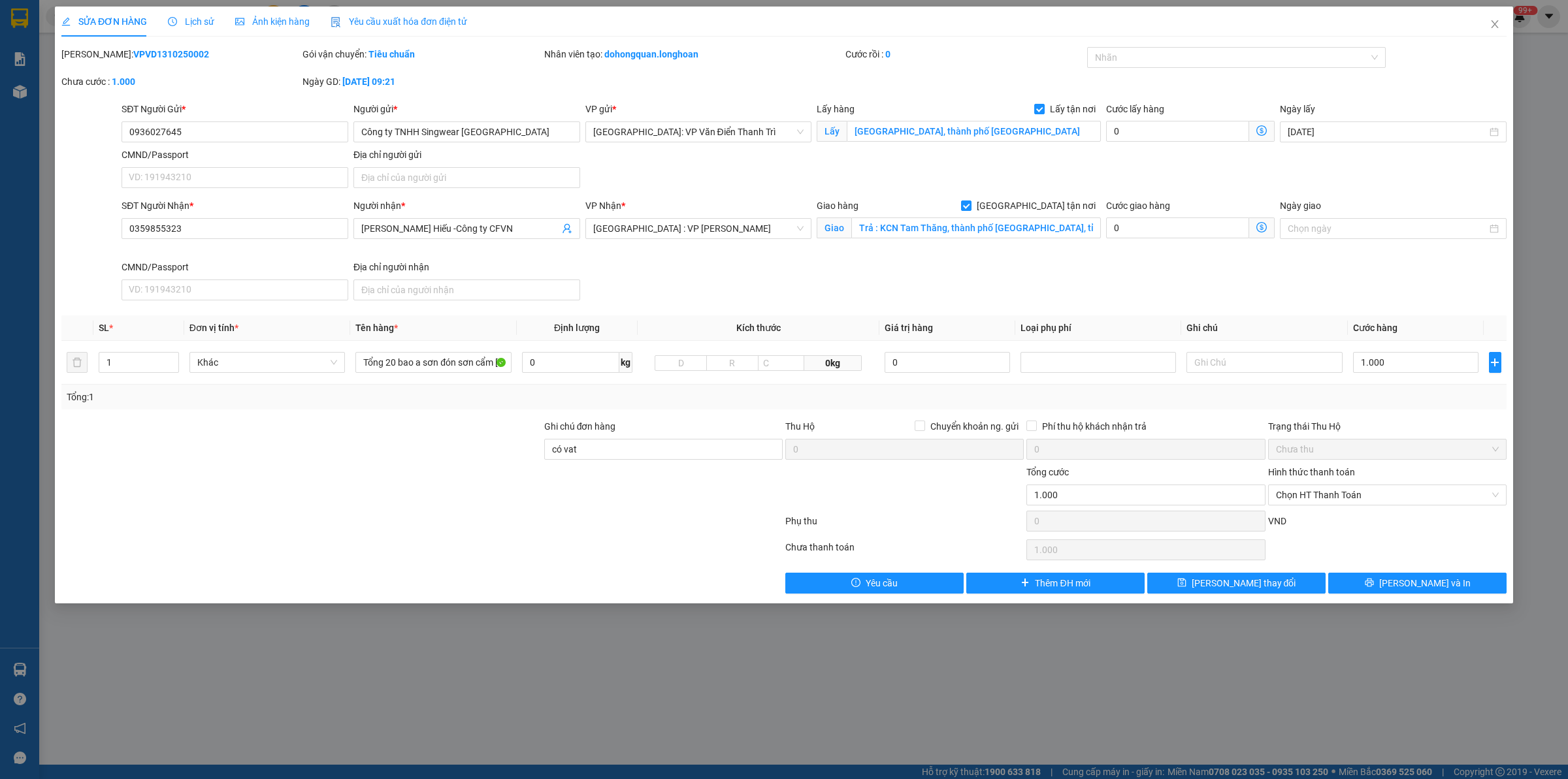
click at [186, 20] on span "Lịch sử" at bounding box center [192, 22] width 47 height 11
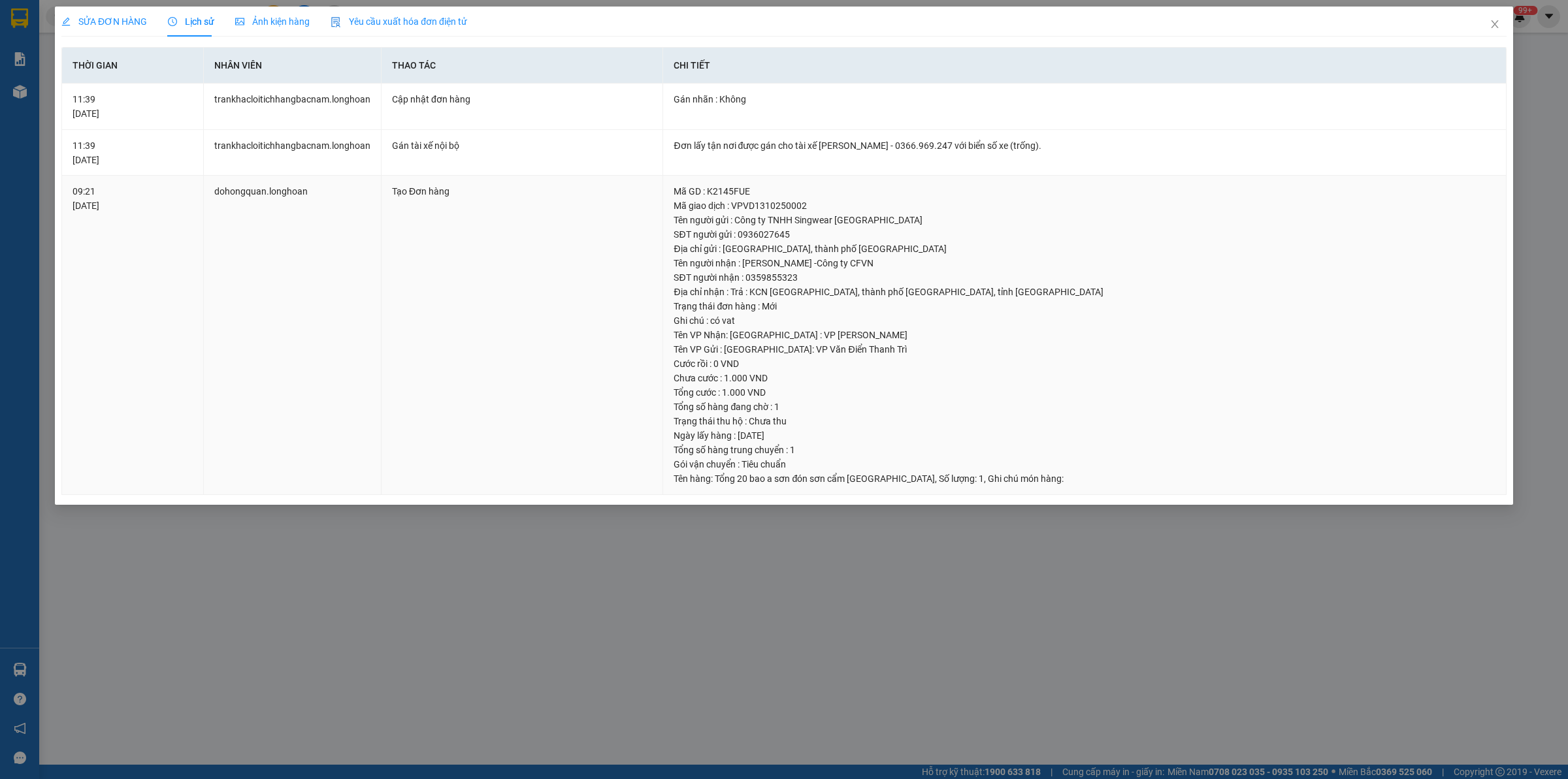
click at [1051, 314] on div "Ghi chú : có vat" at bounding box center [1085, 321] width 822 height 15
click at [129, 15] on div "SỬA ĐƠN HÀNG" at bounding box center [104, 22] width 86 height 15
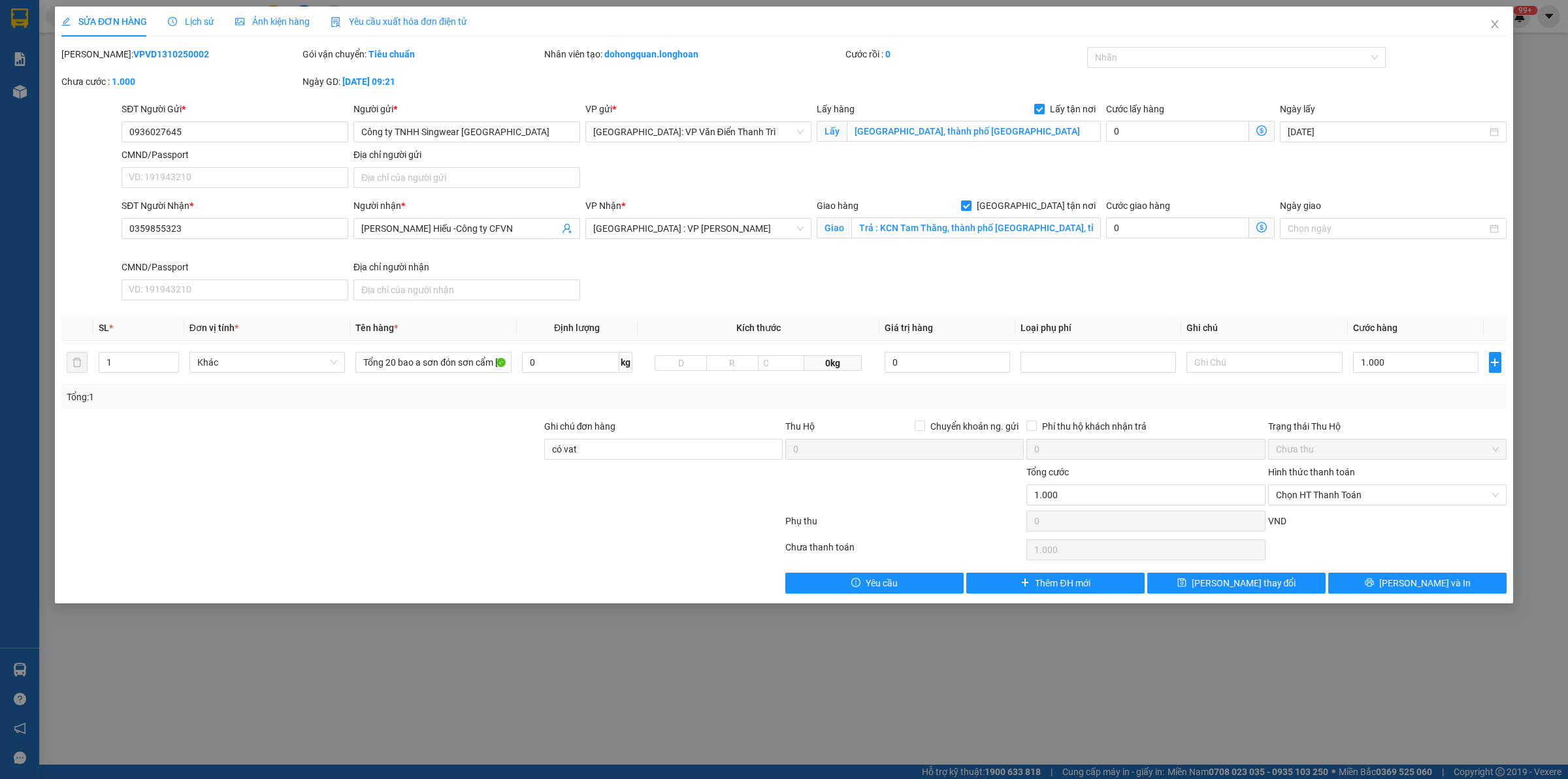
click at [581, 497] on div at bounding box center [664, 488] width 241 height 46
click at [211, 27] on span "Lịch sử" at bounding box center [192, 22] width 47 height 11
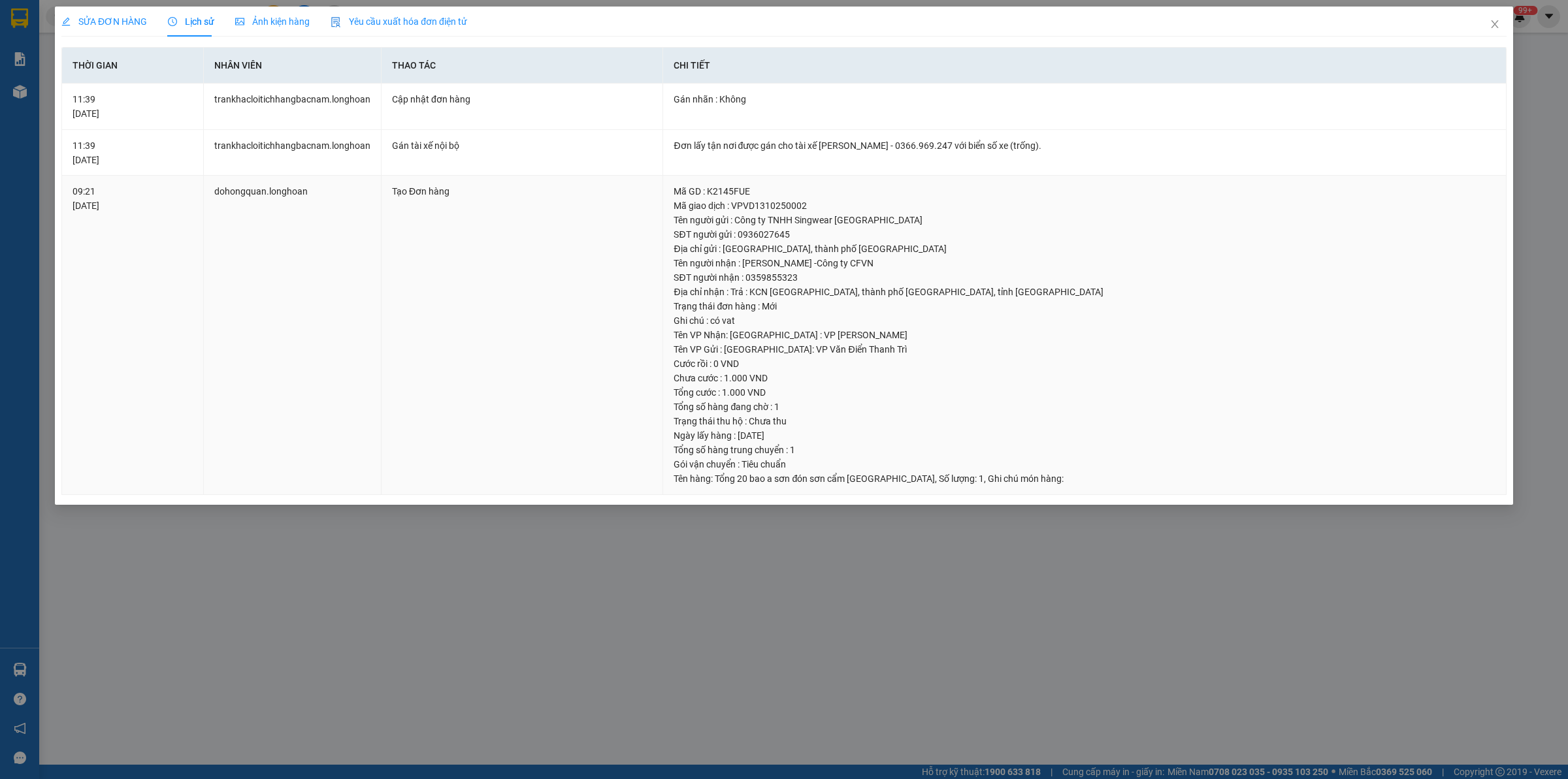
click at [292, 239] on td "dohongquan.longhoan" at bounding box center [293, 335] width 178 height 320
click at [112, 17] on span "SỬA ĐƠN HÀNG" at bounding box center [104, 22] width 86 height 11
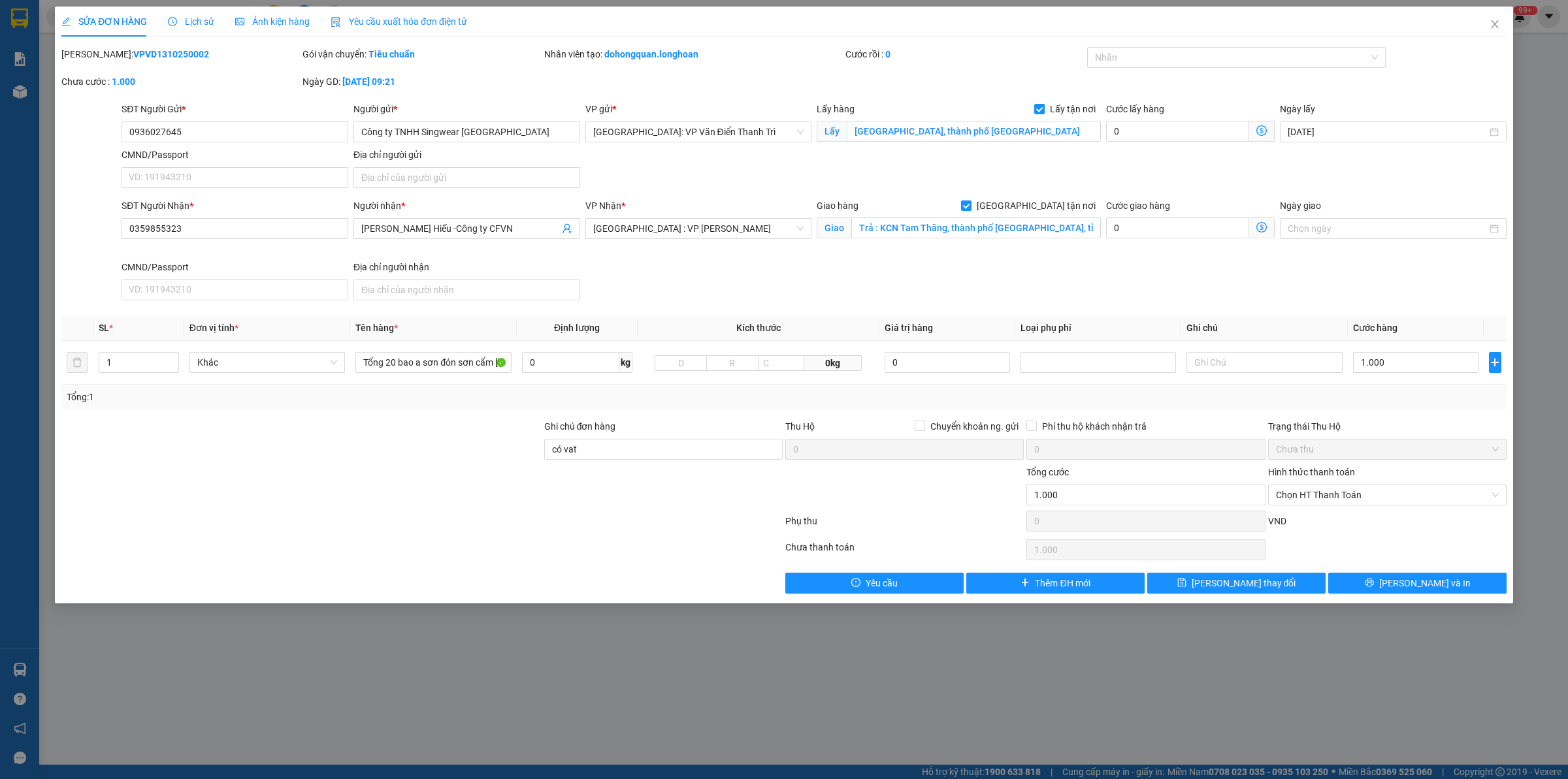
click at [145, 462] on div at bounding box center [301, 442] width 483 height 46
click at [209, 25] on span "Lịch sử" at bounding box center [192, 22] width 47 height 11
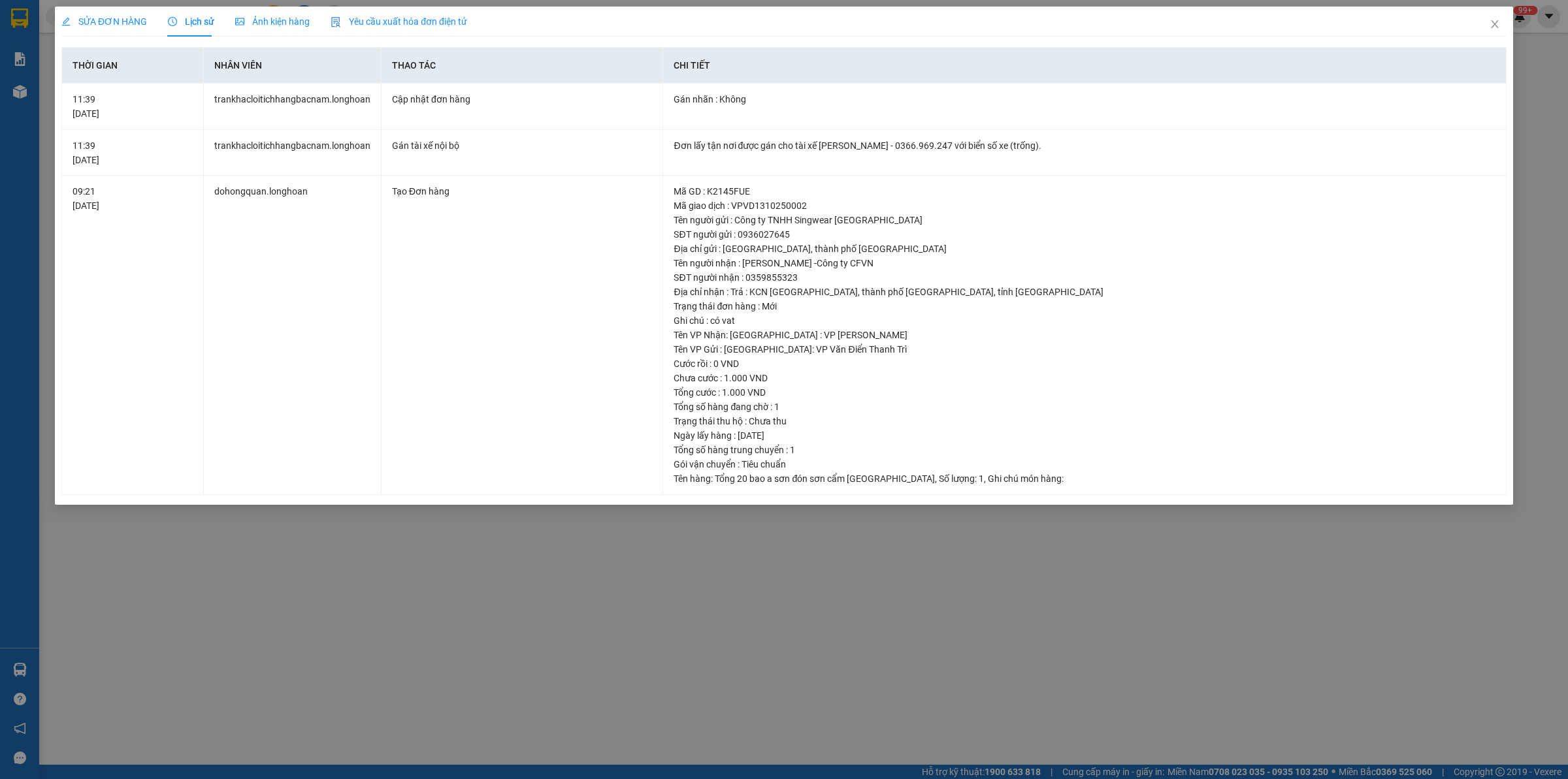
click at [116, 24] on span "SỬA ĐƠN HÀNG" at bounding box center [104, 22] width 86 height 11
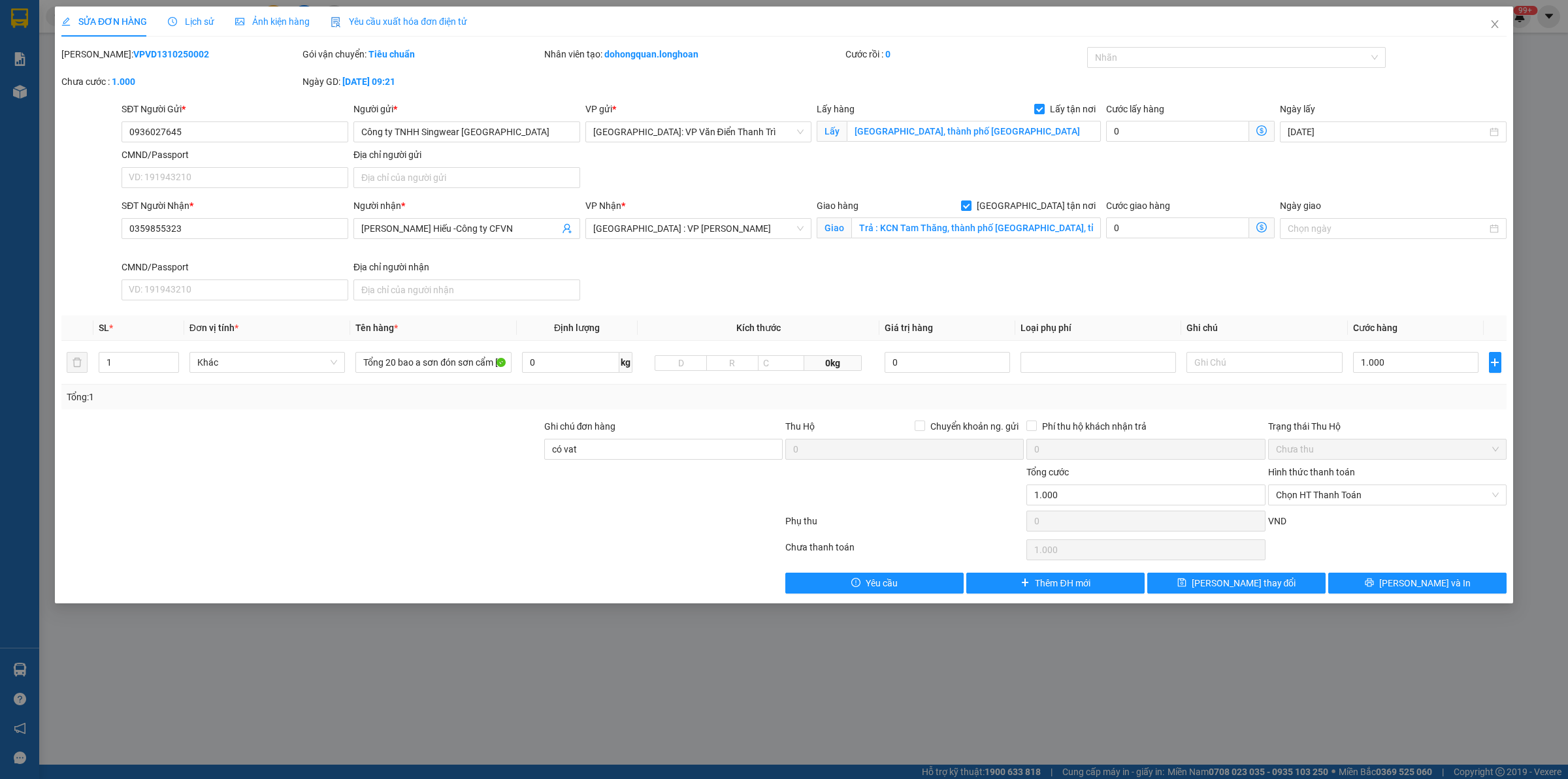
drag, startPoint x: 469, startPoint y: 451, endPoint x: 471, endPoint y: 459, distance: 8.2
click at [471, 455] on div at bounding box center [301, 442] width 483 height 46
click at [195, 28] on div "Lịch sử" at bounding box center [192, 22] width 47 height 15
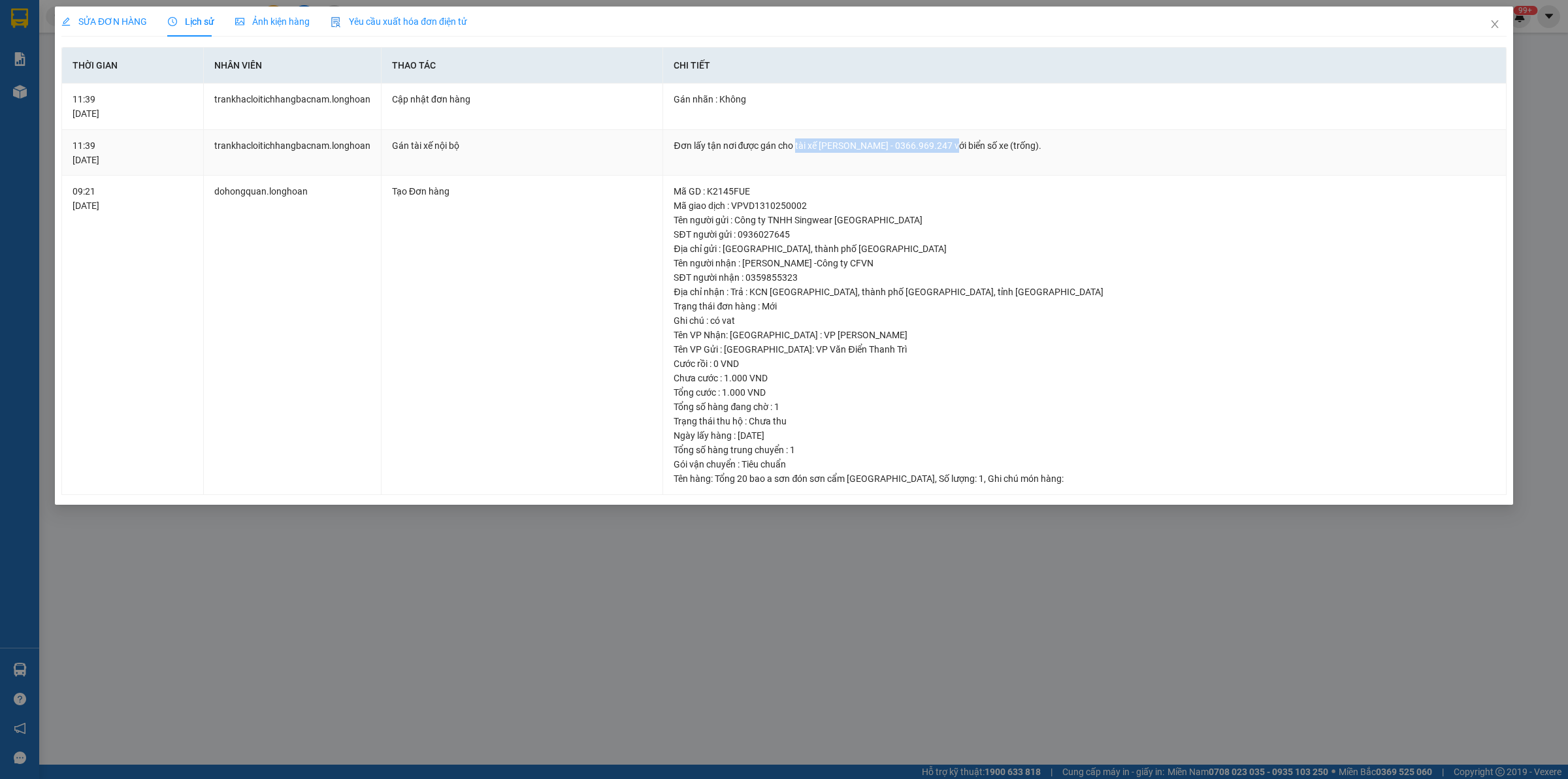
drag, startPoint x: 793, startPoint y: 146, endPoint x: 954, endPoint y: 144, distance: 161.0
click at [954, 144] on div "Đơn lấy tận nơi được gán cho tài xế [PERSON_NAME] - 0366.969.247 với biển số xe…" at bounding box center [1085, 146] width 822 height 15
copy div "tài xế [PERSON_NAME] - 0366.969.247"
click at [1502, 21] on span "Close" at bounding box center [1495, 25] width 37 height 37
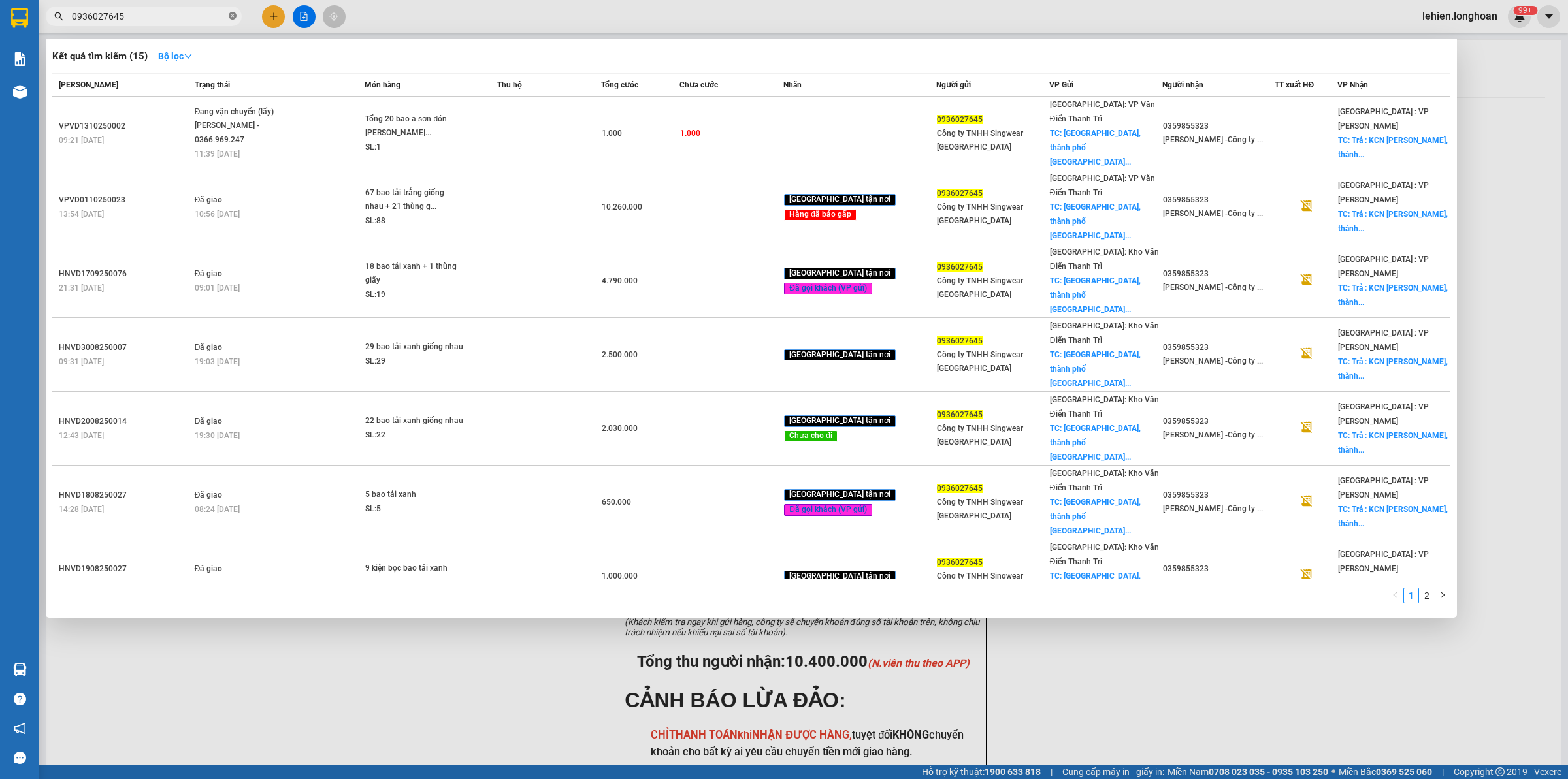
click at [233, 17] on icon "close-circle" at bounding box center [233, 16] width 8 height 8
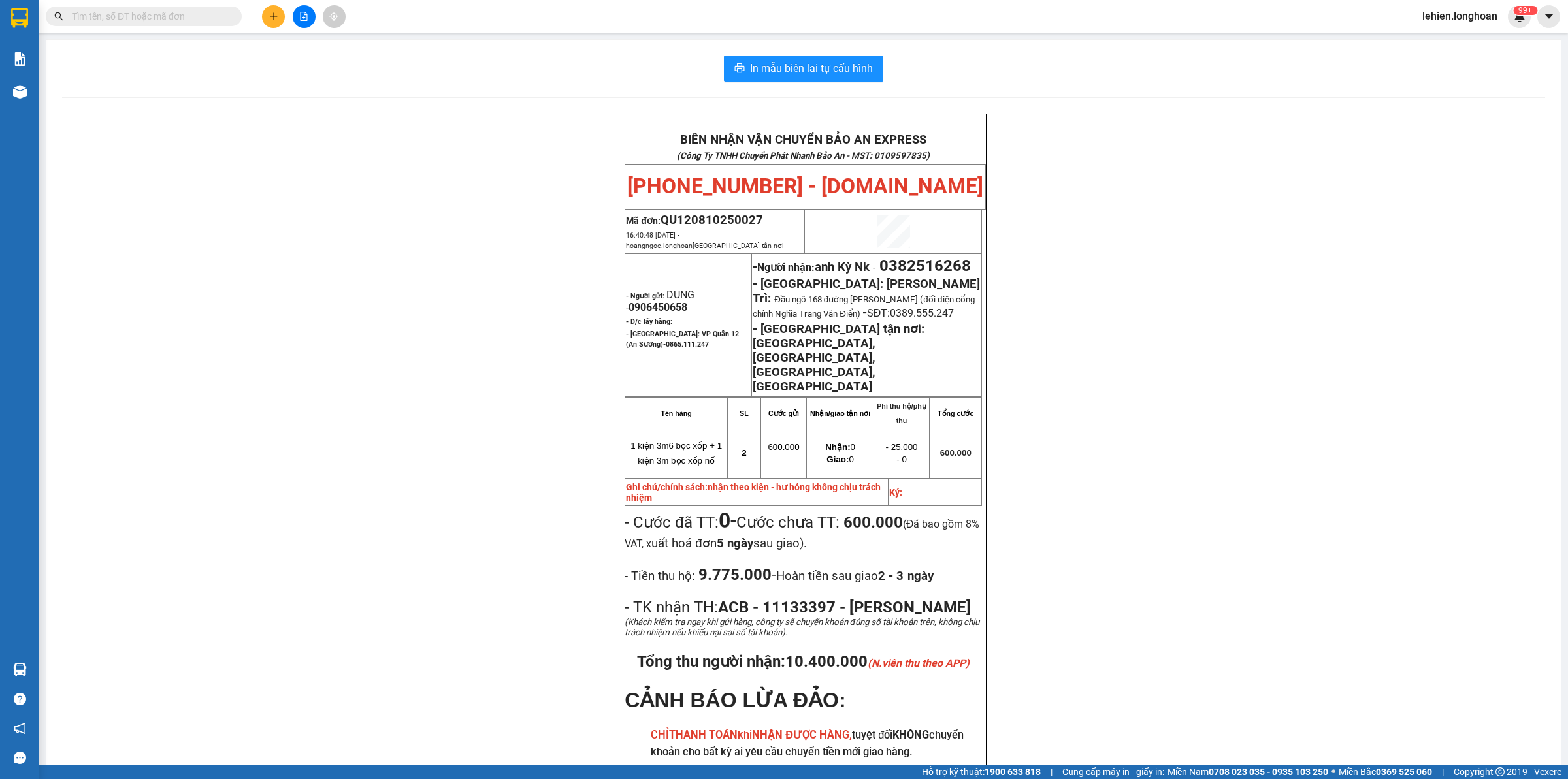
paste input "0392901150"
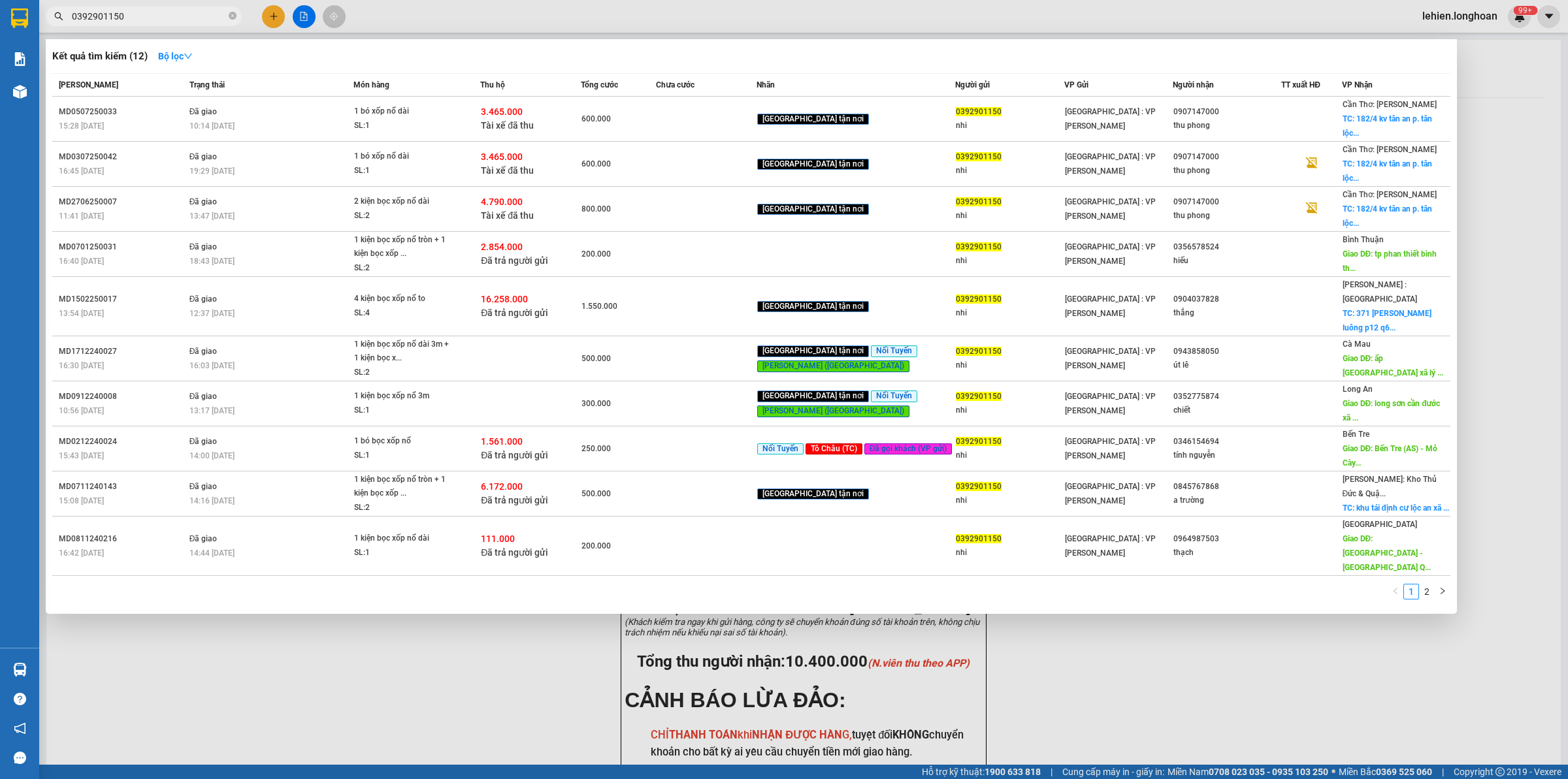
type input "0392901150"
click at [237, 17] on span "0392901150" at bounding box center [144, 16] width 196 height 19
click at [233, 17] on icon "close-circle" at bounding box center [233, 16] width 8 height 8
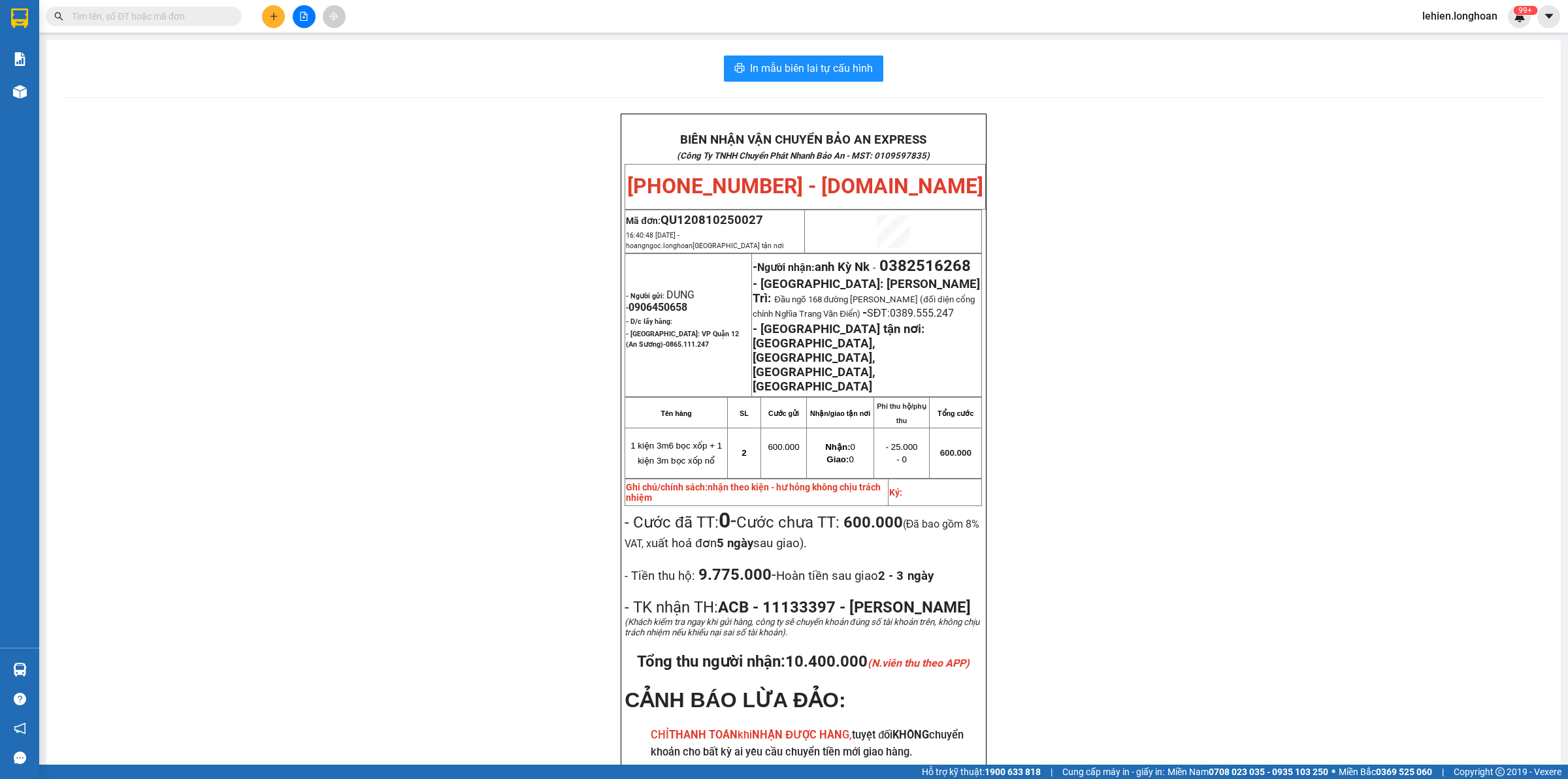
paste input "0938620066"
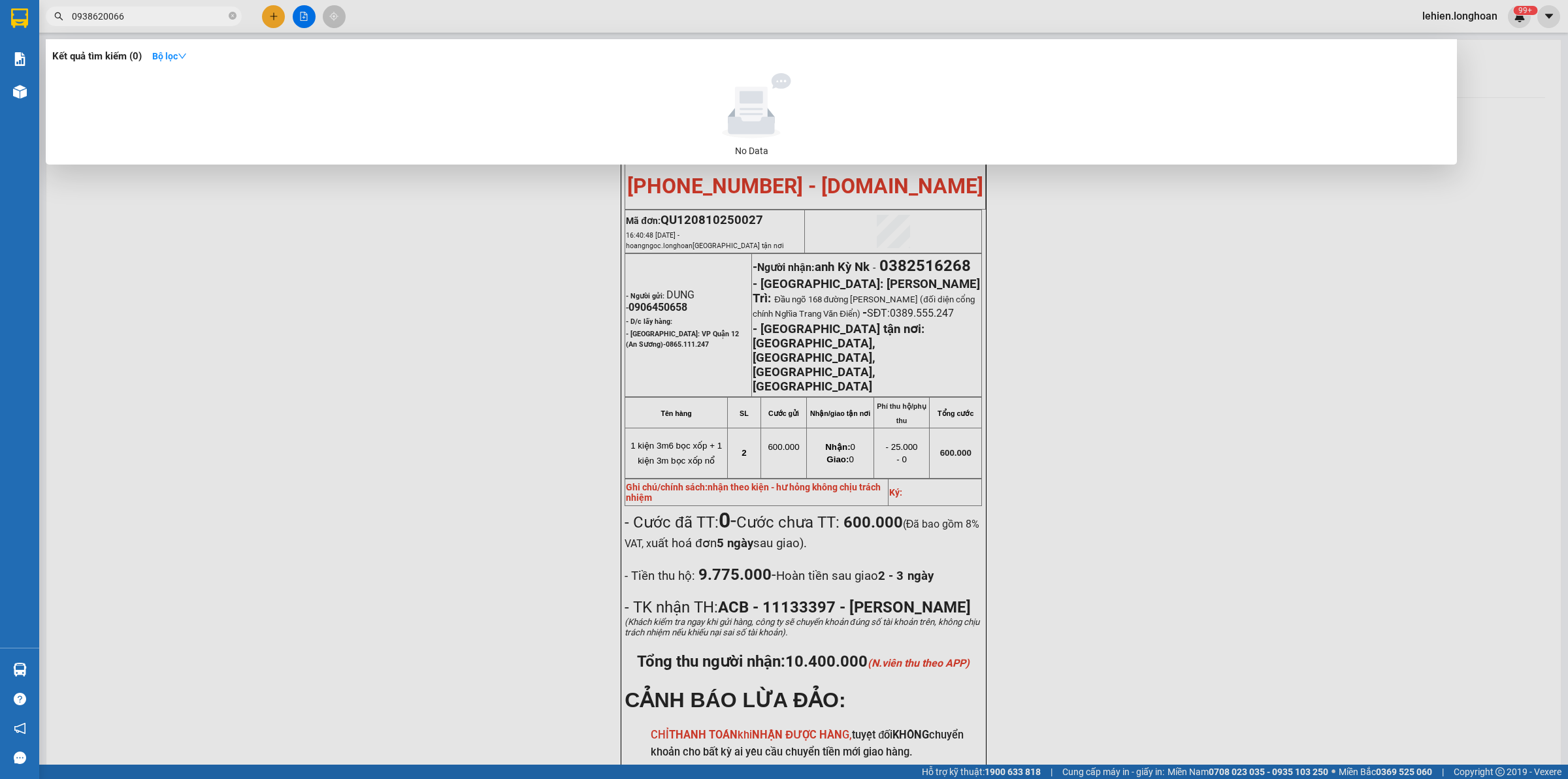
type input "0938620066"
click at [237, 19] on span "0938620066" at bounding box center [144, 16] width 196 height 19
click at [233, 19] on icon "close-circle" at bounding box center [233, 16] width 8 height 8
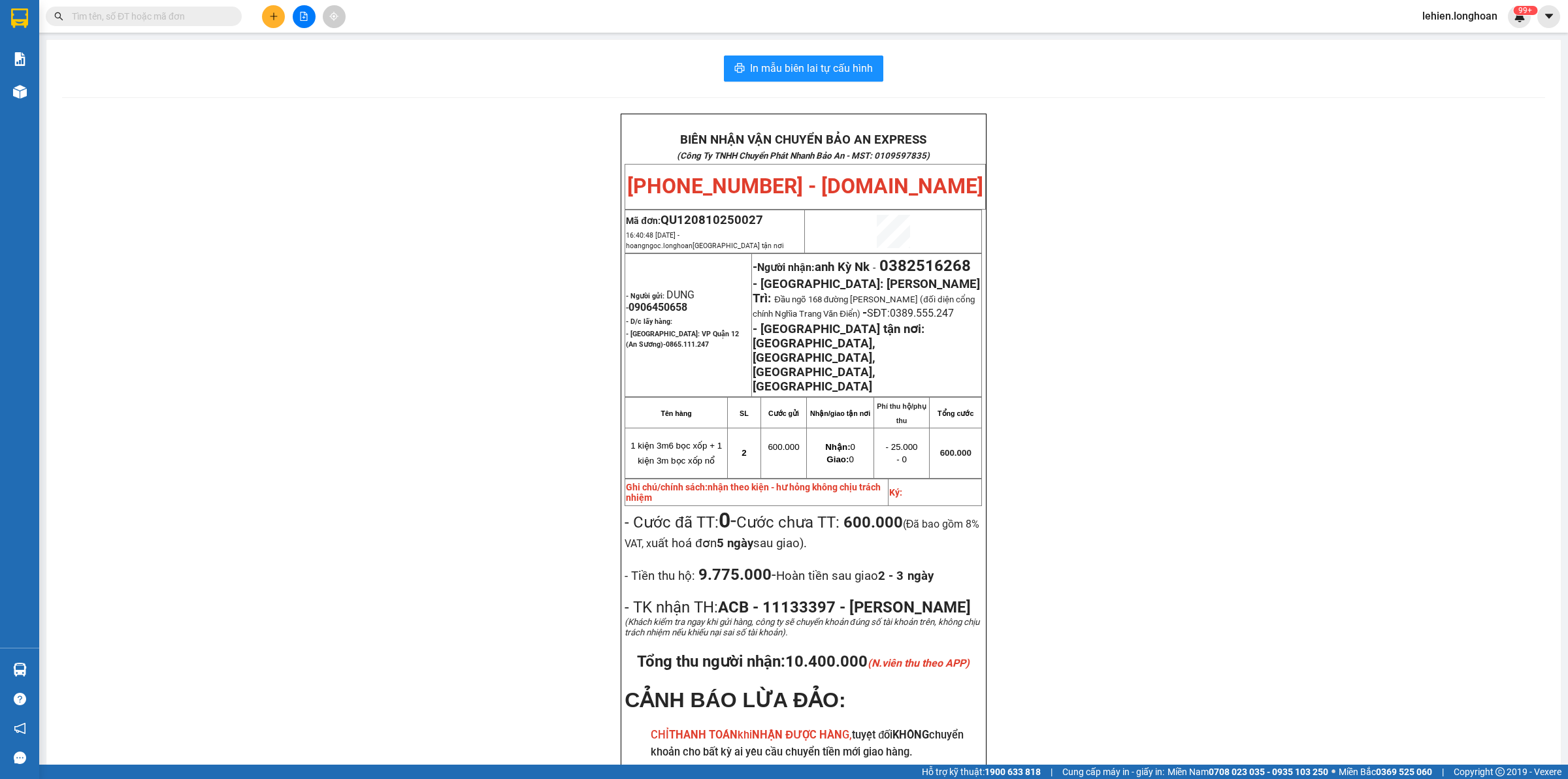
paste input "0943303808"
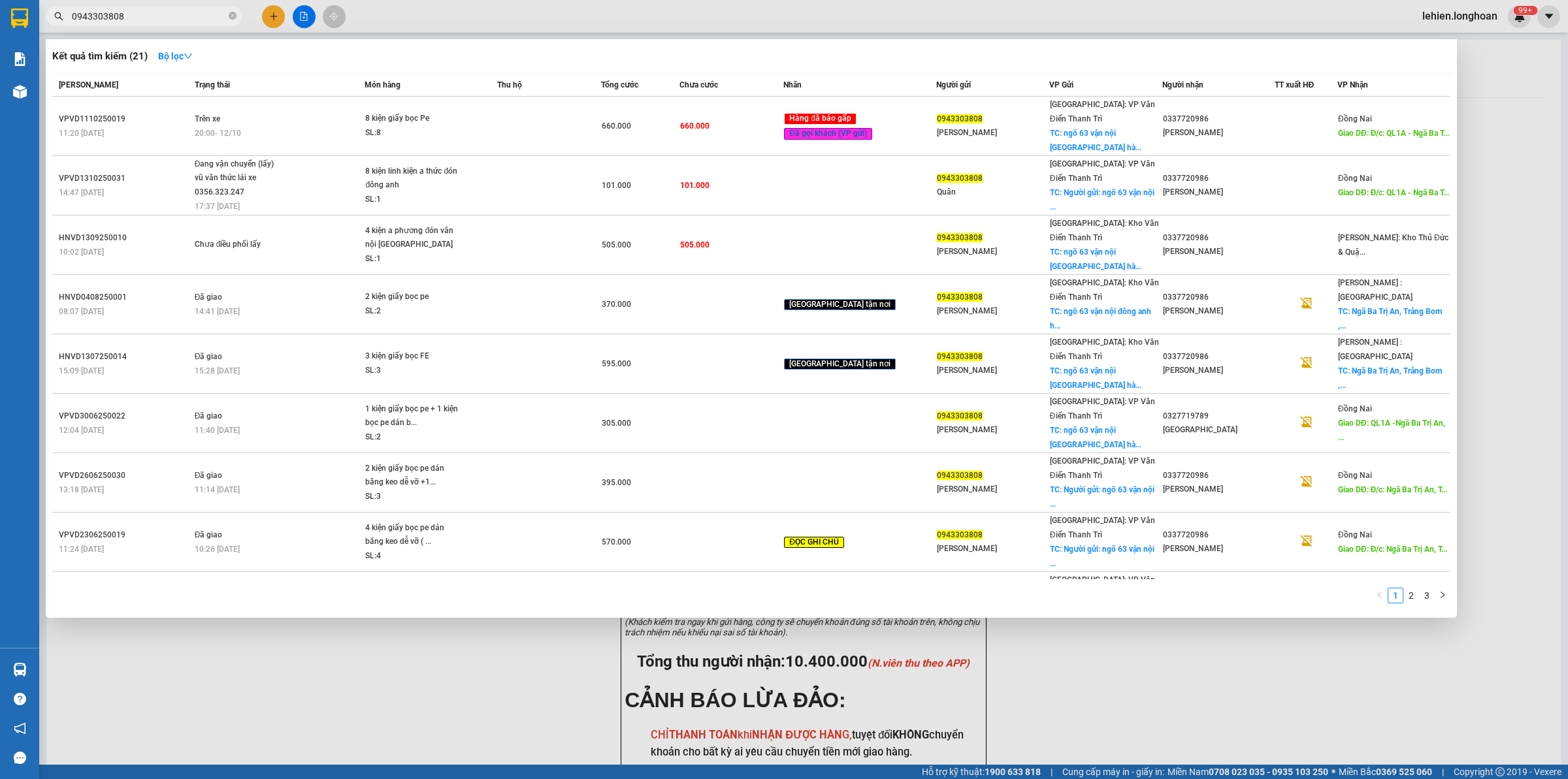
type input "0943303808"
click at [234, 17] on icon "close-circle" at bounding box center [233, 16] width 8 height 8
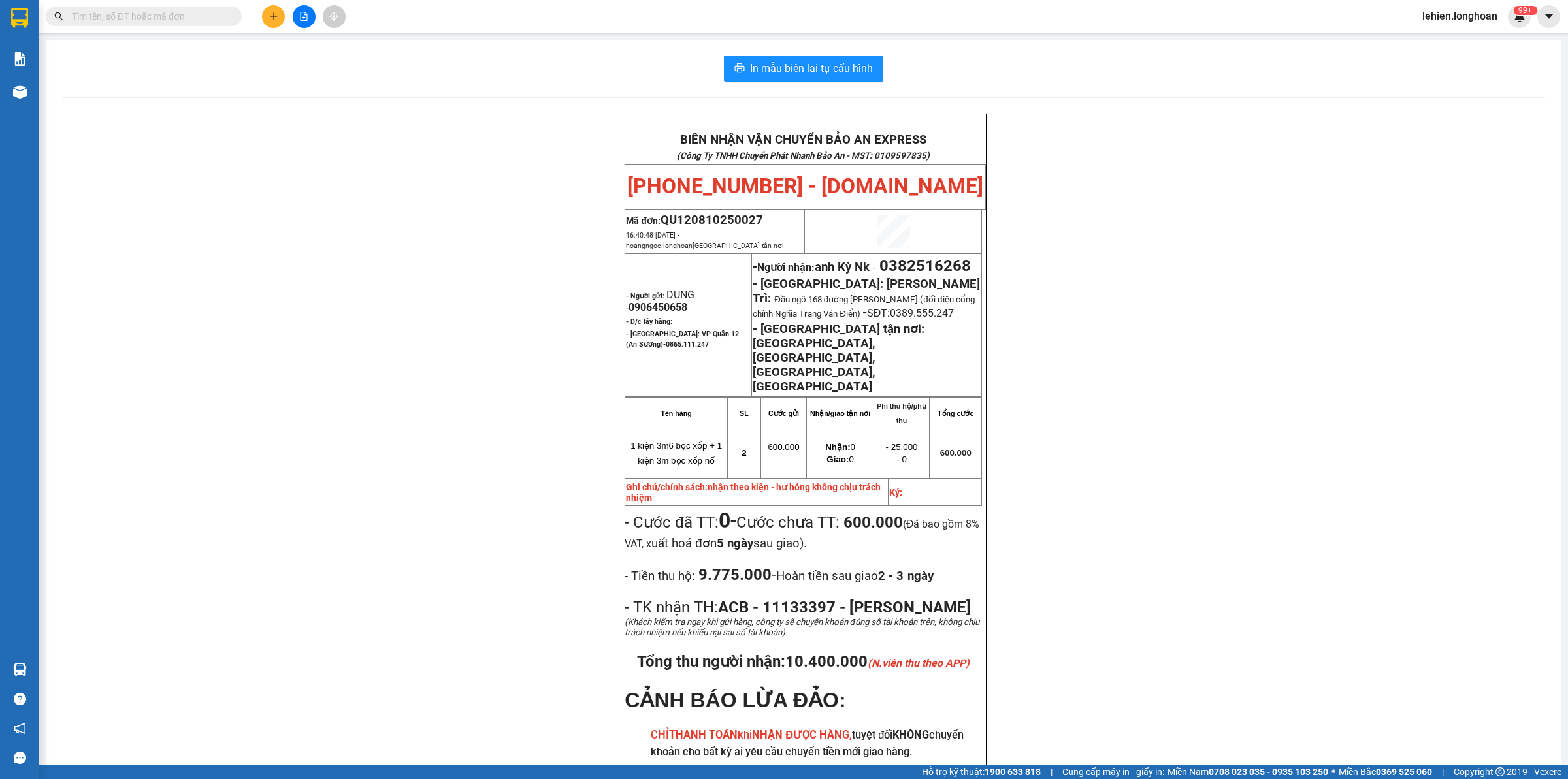
paste input "0988081111"
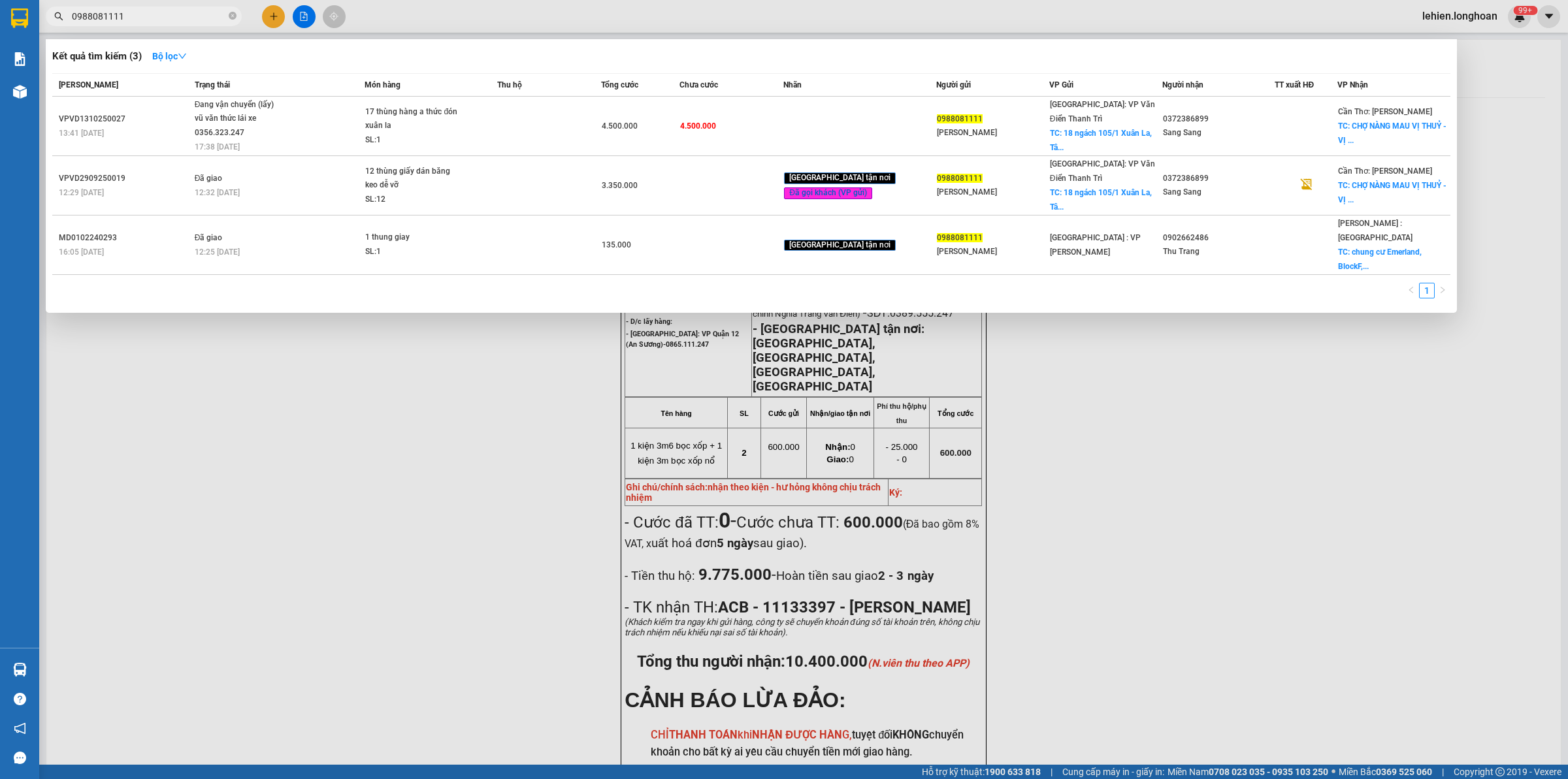
type input "0988081111"
click at [230, 18] on icon "close-circle" at bounding box center [233, 16] width 8 height 8
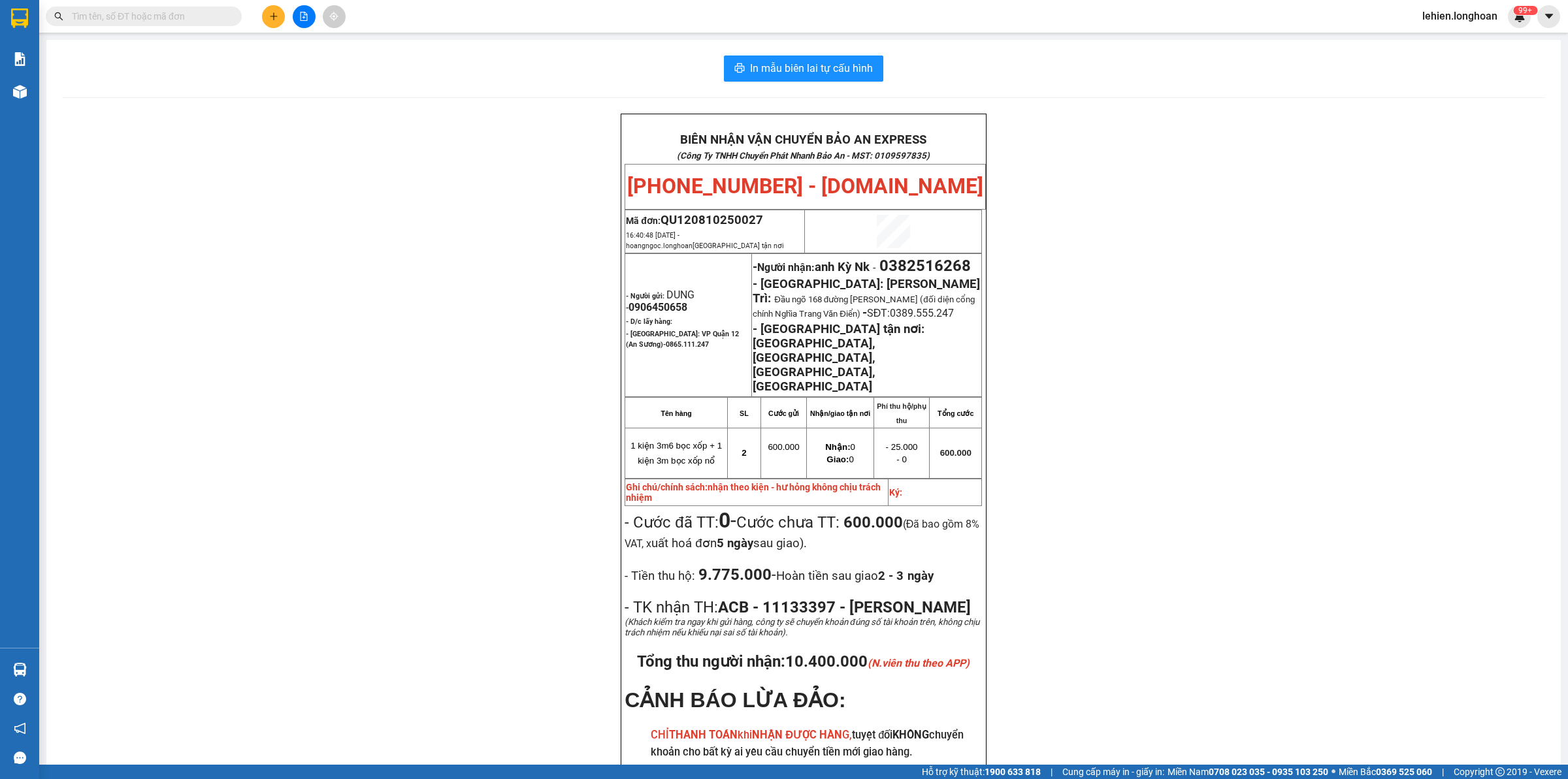
paste input "0966012794"
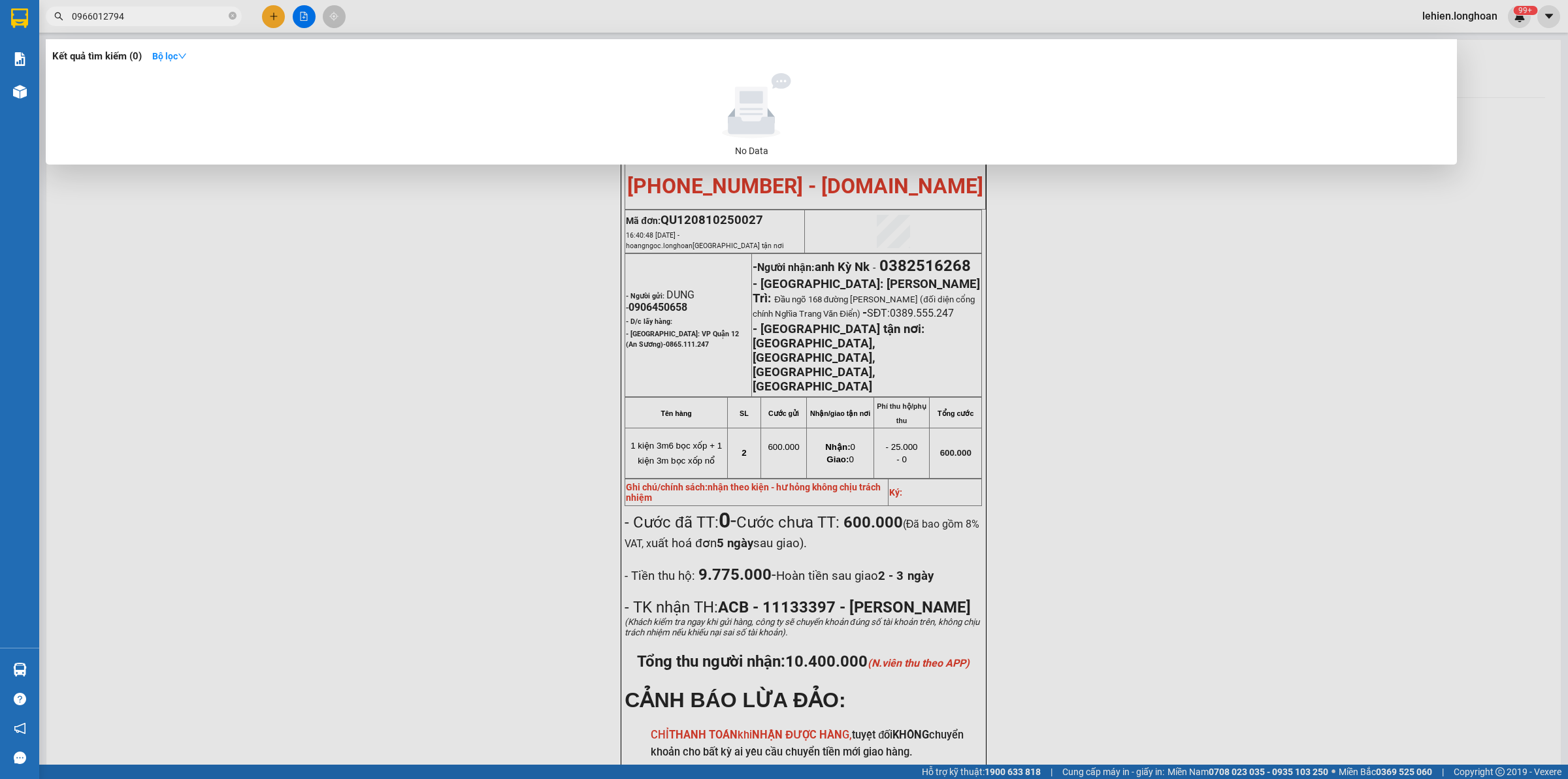
type input "0966012794"
click at [236, 17] on icon "close-circle" at bounding box center [233, 16] width 8 height 8
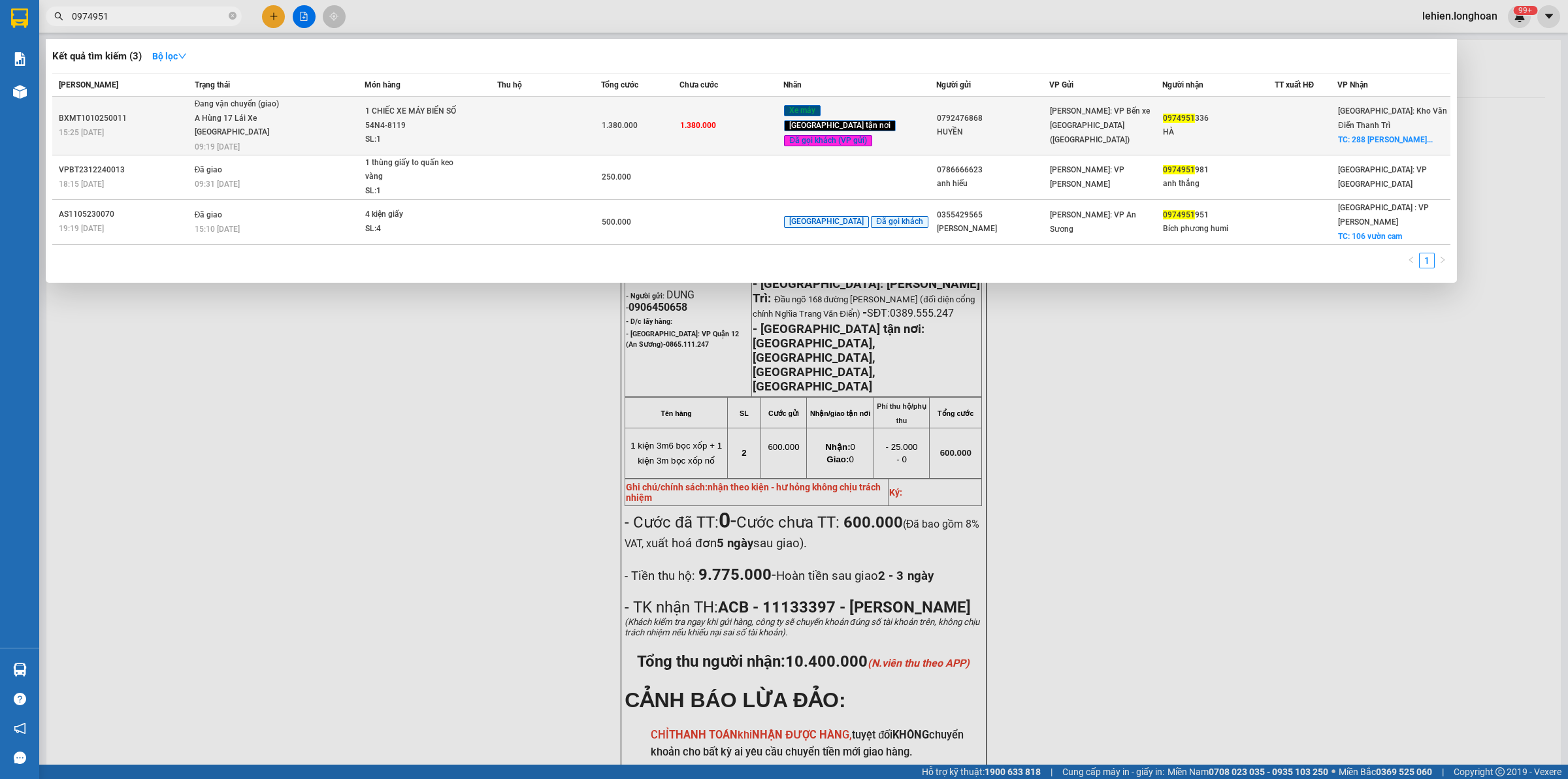
type input "0974951"
click at [302, 121] on span "Đang vận chuyển (giao) A Hùng 17 [GEOGRAPHIC_DATA] 0325666247 09:19 [DATE]" at bounding box center [279, 124] width 170 height 55
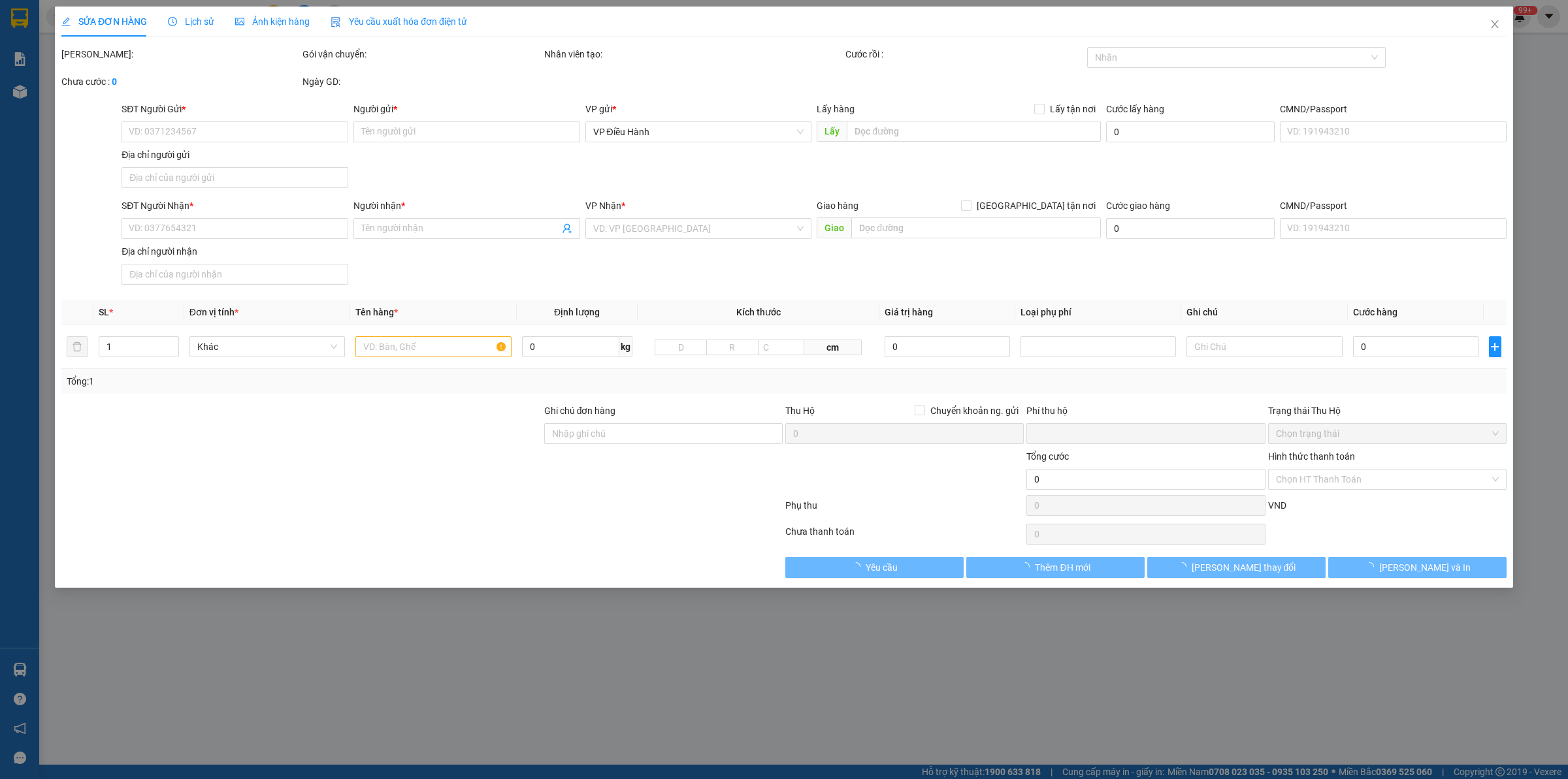
type input "0792476868"
type input "HUYỀN"
type input "0974951336"
type input "HÀ"
checkbox input "true"
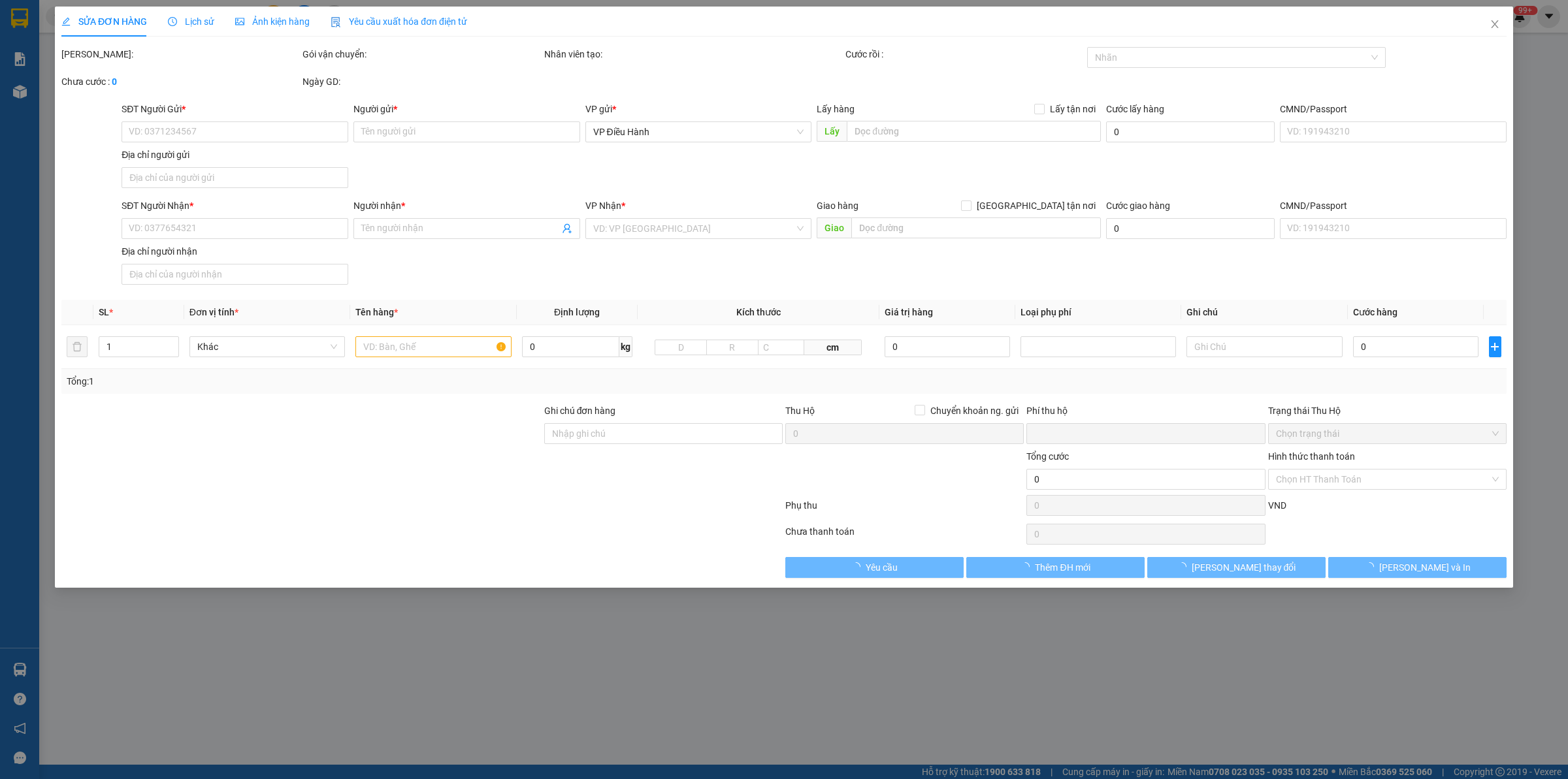
type input "288 [PERSON_NAME]-[GEOGRAPHIC_DATA]-[GEOGRAPHIC_DATA]"
type input "CHÌA KHOÁ+CAVET QUẤN TAY LÁI"
type input "0"
type input "1.380.000"
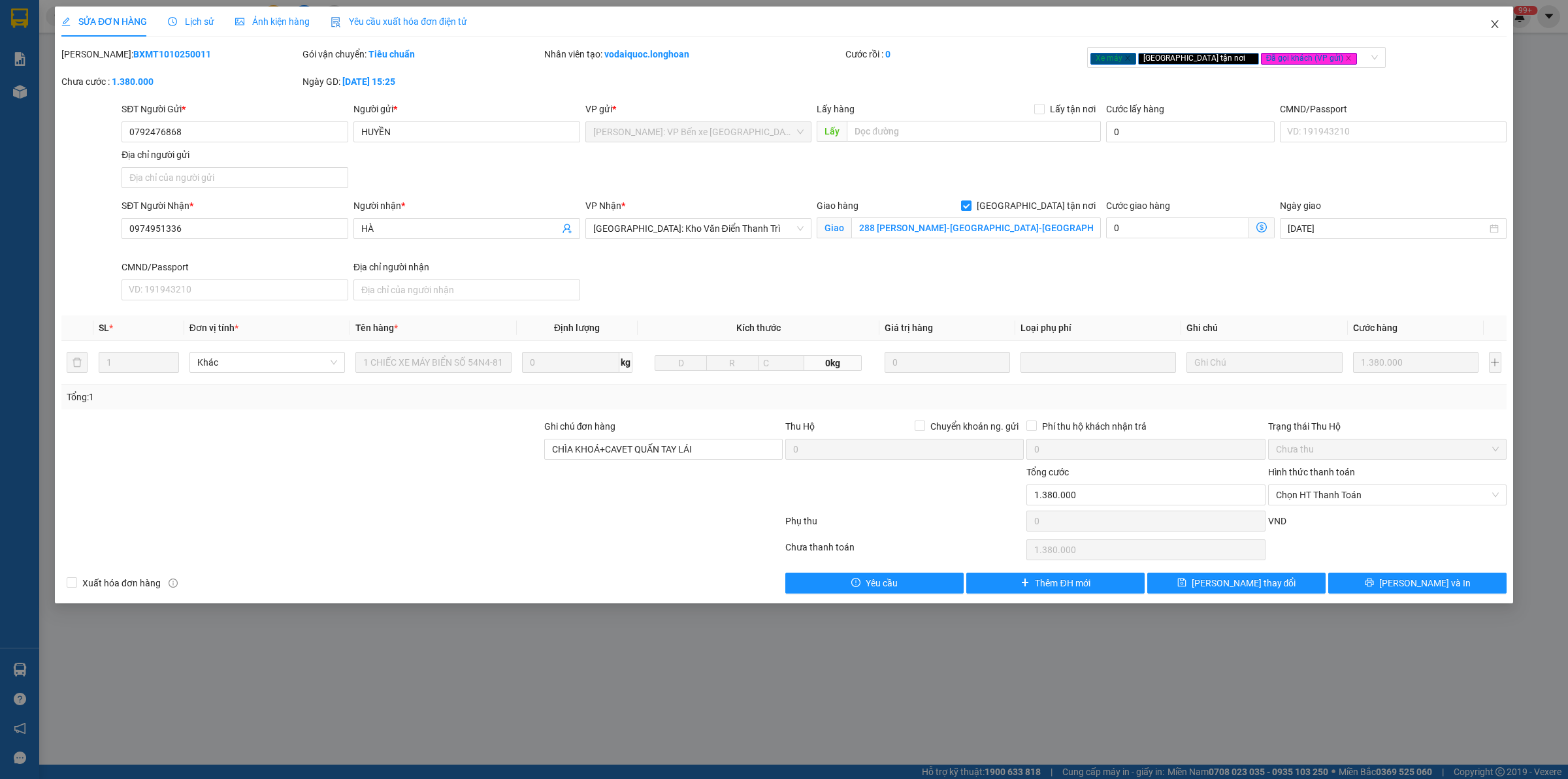
click at [1490, 27] on icon "close" at bounding box center [1495, 24] width 11 height 11
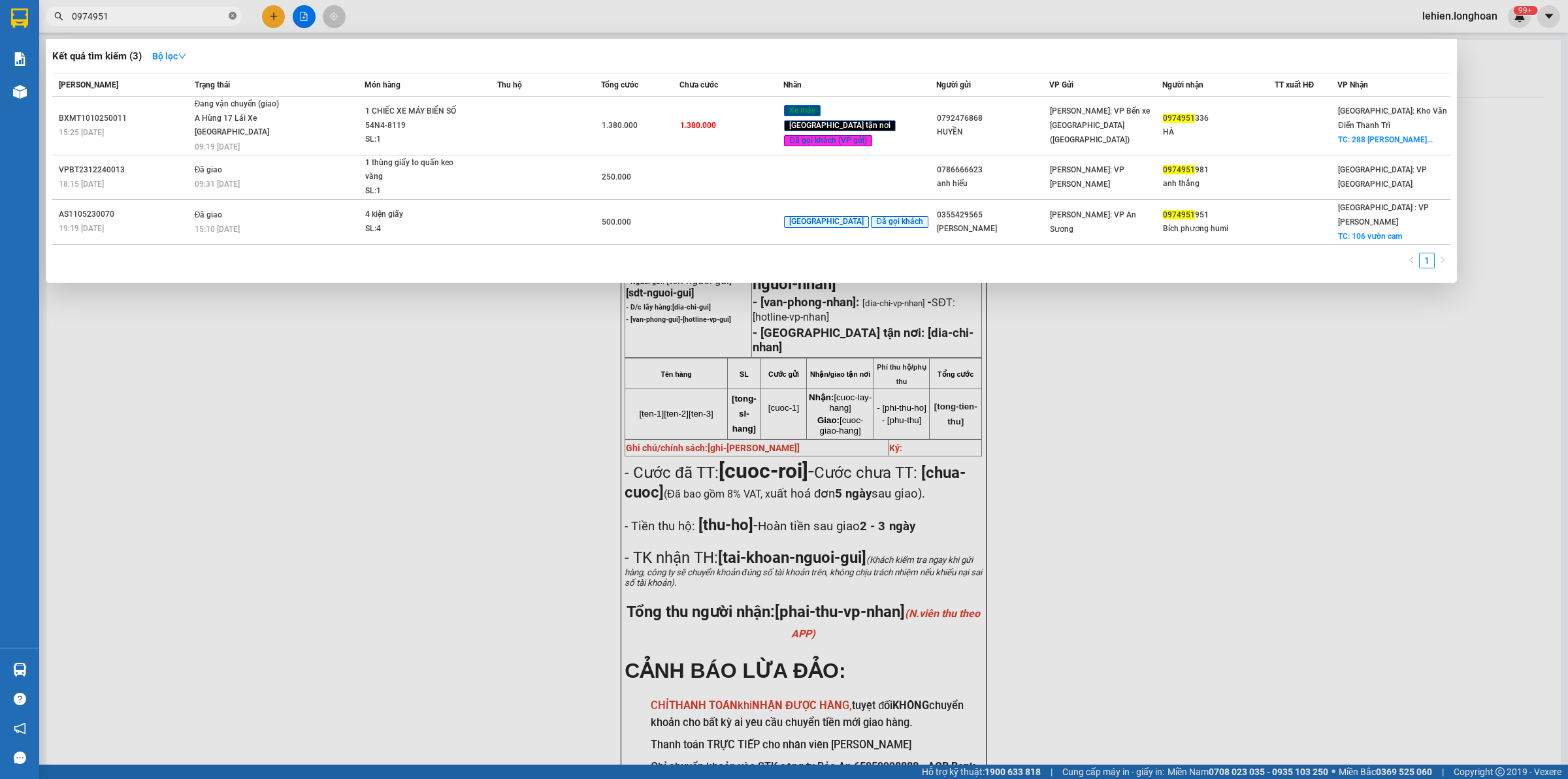
click at [230, 21] on span at bounding box center [233, 17] width 8 height 13
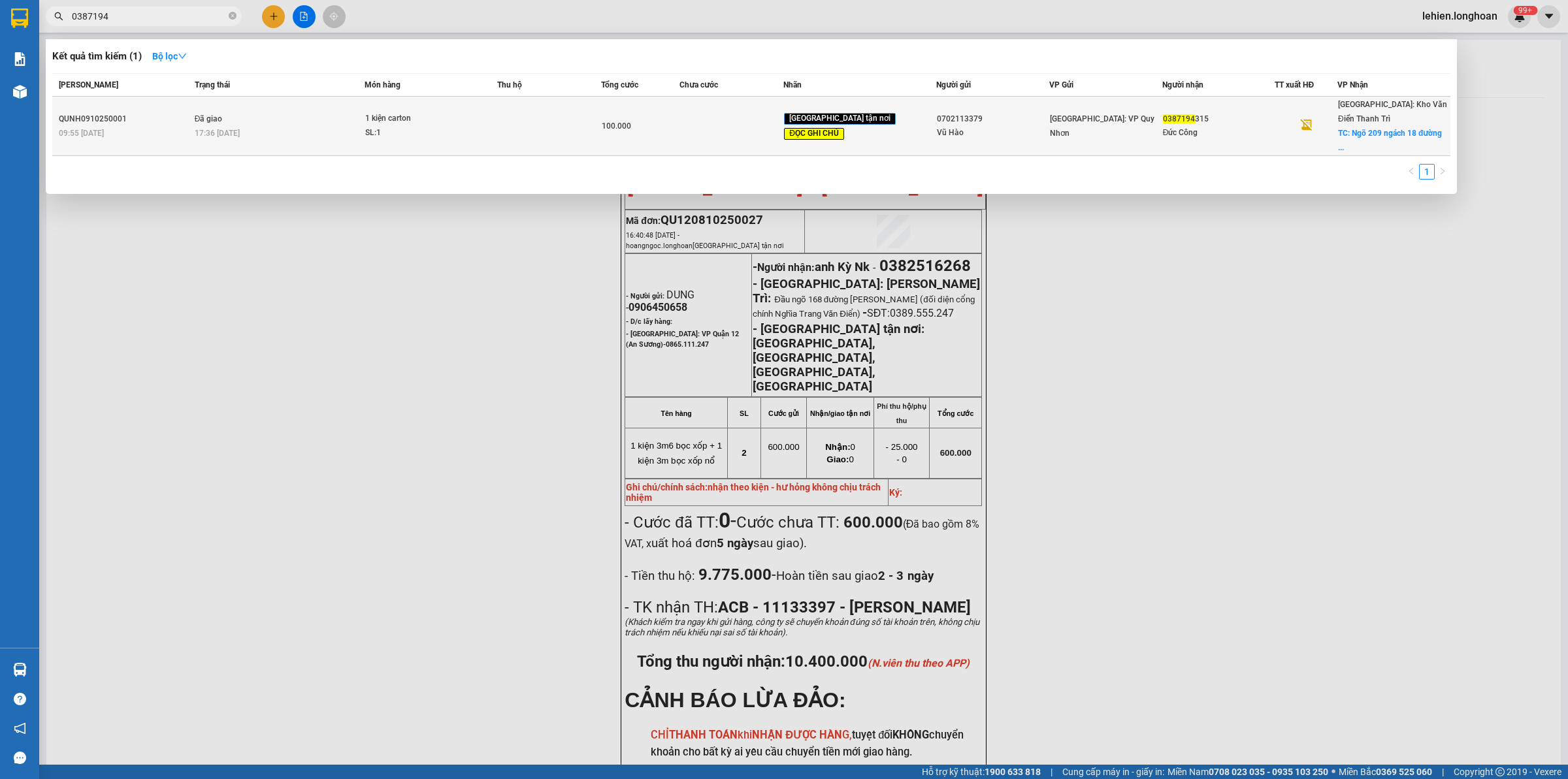
type input "0387194"
click at [276, 98] on td "Đã giao 17:36 [DATE]" at bounding box center [278, 126] width 174 height 59
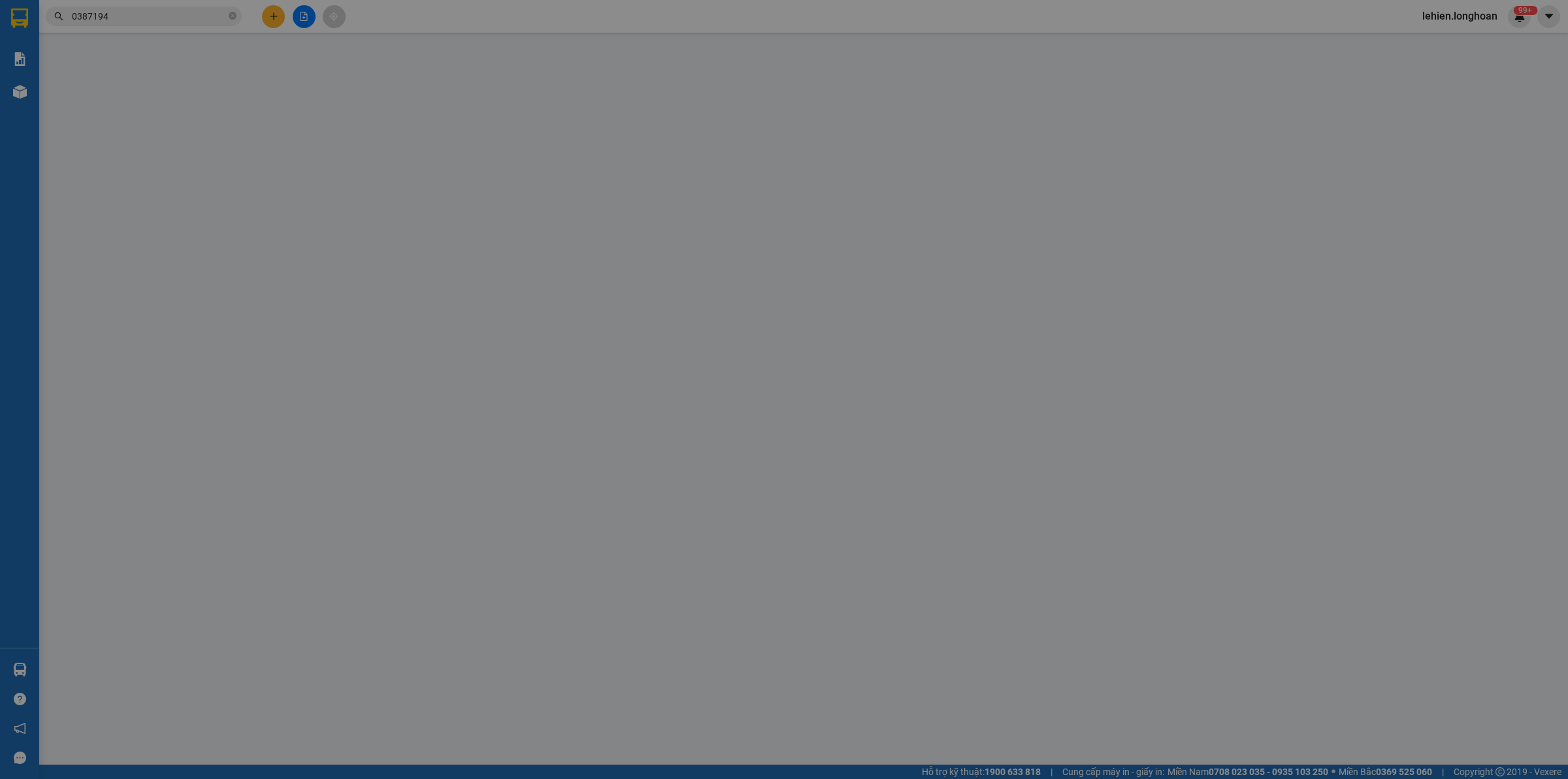
type input "0702113379"
type input "Vũ Hào"
type input "0387194315"
type input "Đức Công"
checkbox input "true"
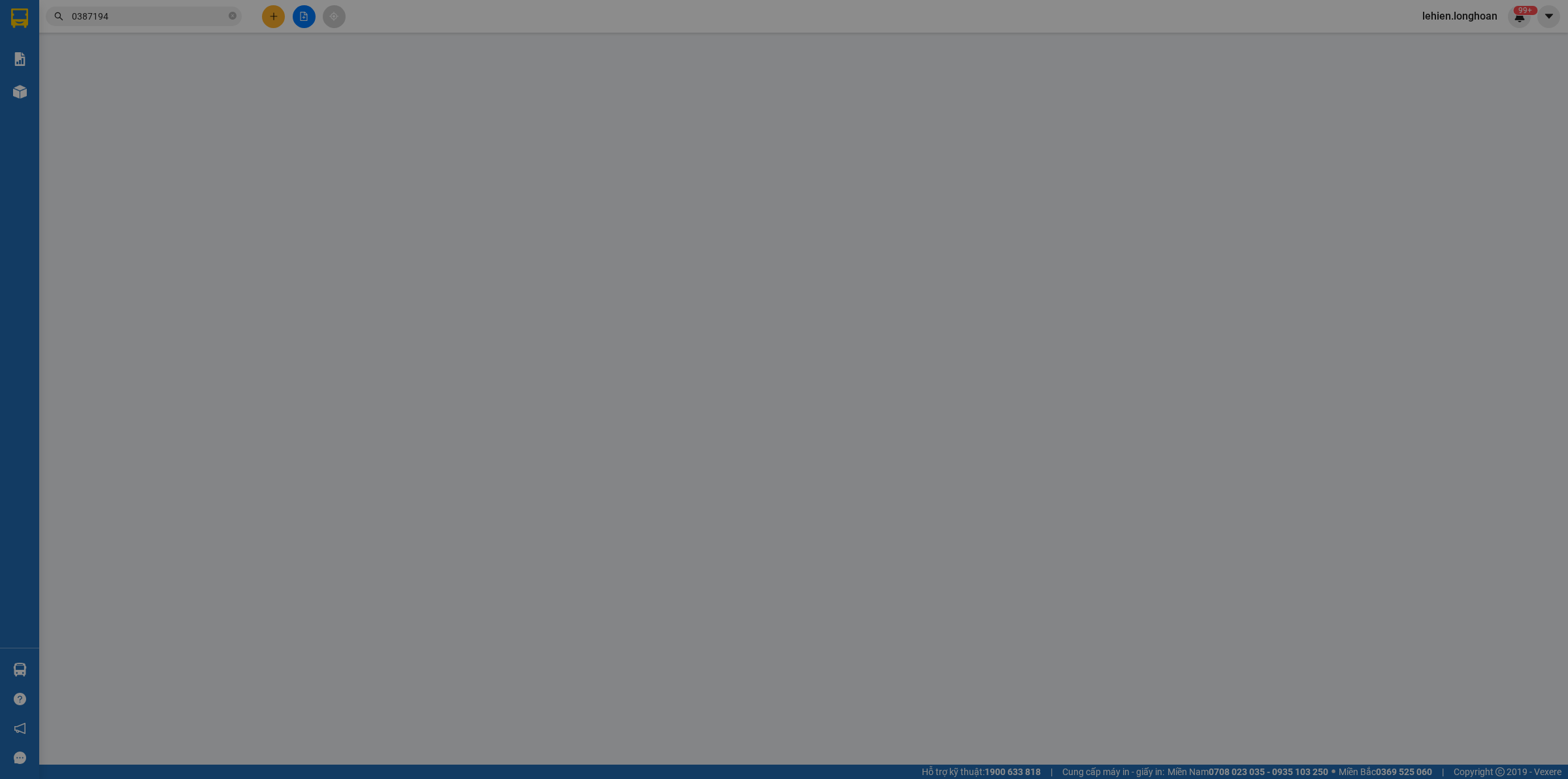
type input "Ngõ 209 ngách 18 đường Thống Nhất,P. Tân Lập, TP. [PERSON_NAME], [PERSON_…"
type input "nhận ng đai, ng kiện, đổ vỡ ko đền"
type input "0"
type input "100.000"
